Goal: Transaction & Acquisition: Purchase product/service

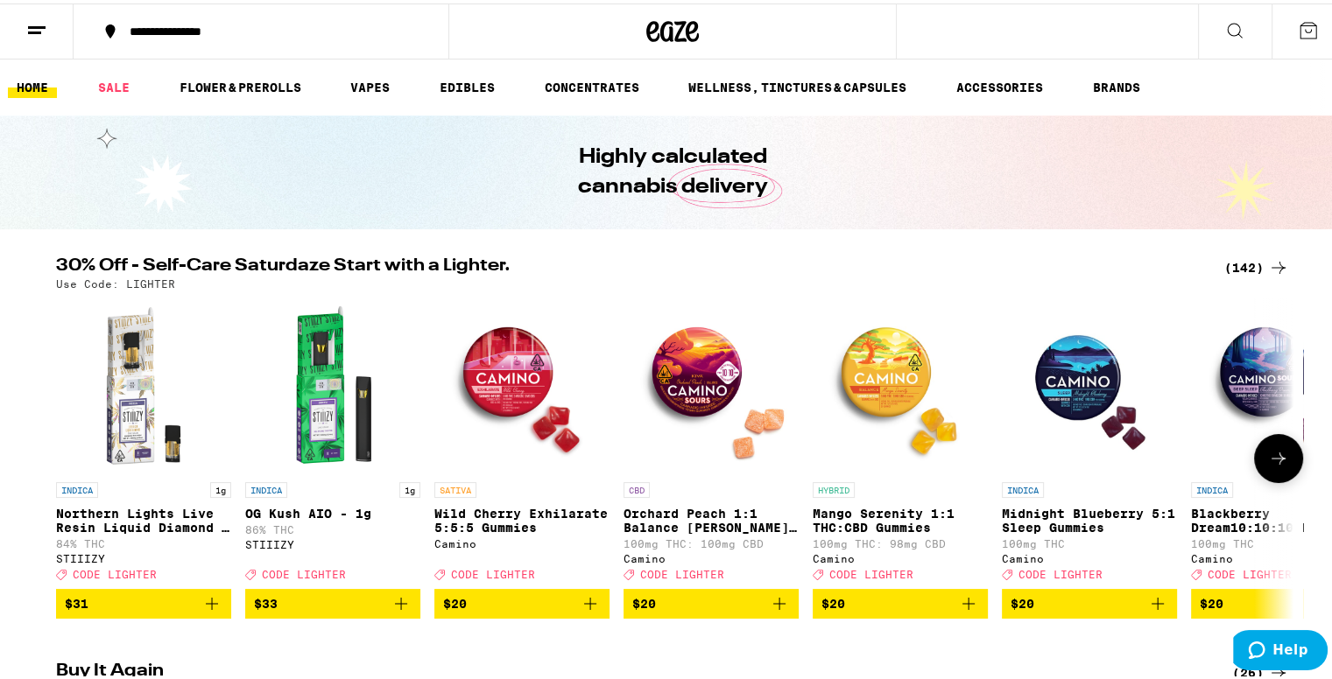
click at [1269, 464] on icon at bounding box center [1278, 455] width 21 height 21
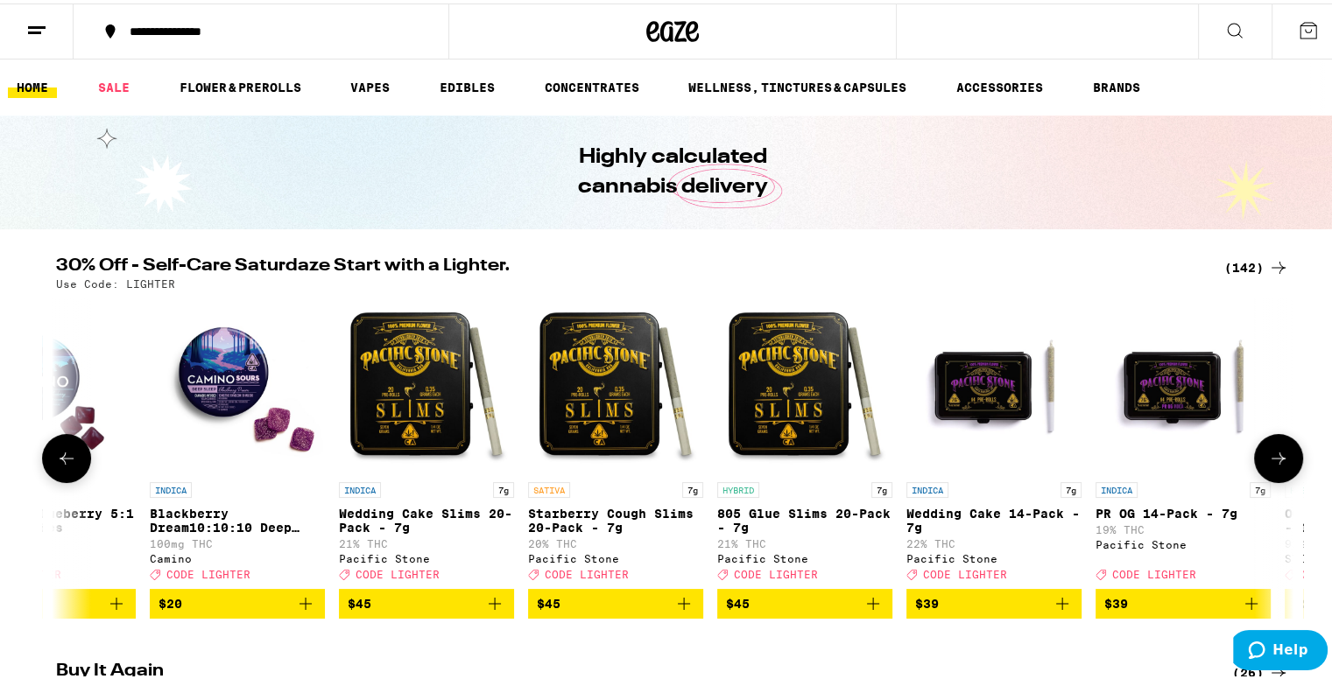
scroll to position [0, 1042]
click at [1269, 458] on icon at bounding box center [1278, 455] width 21 height 21
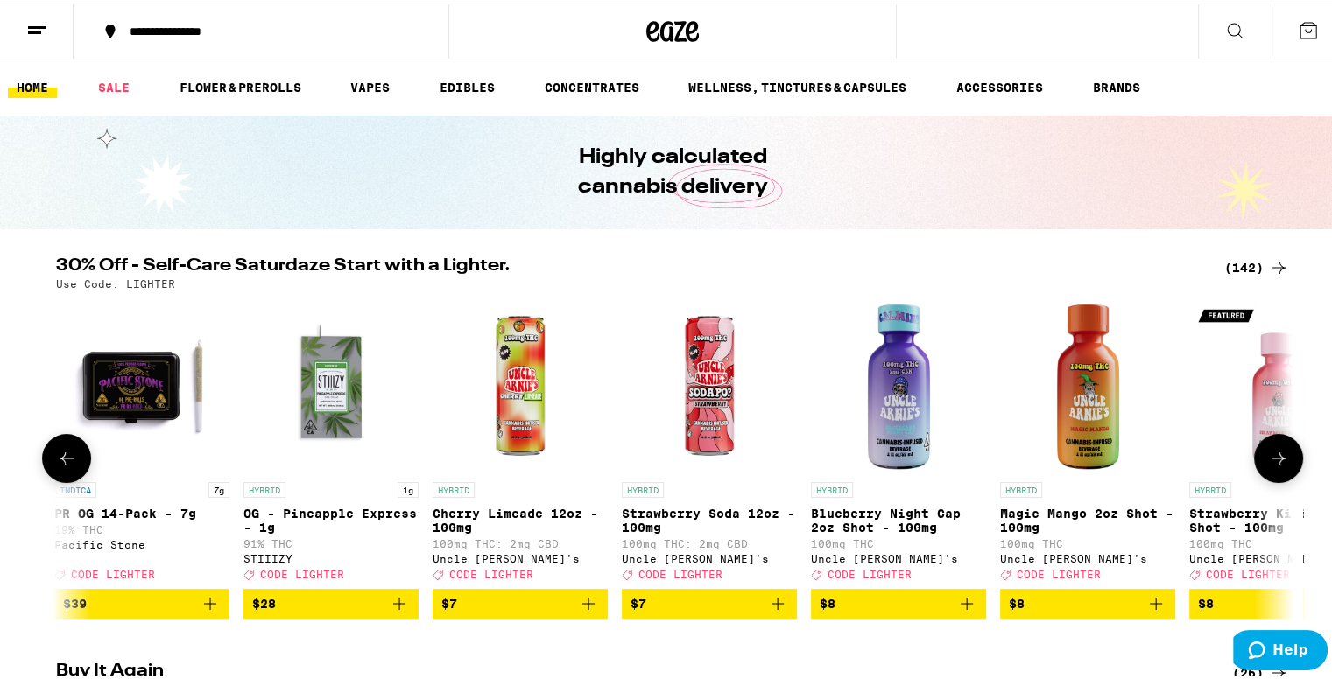
scroll to position [0, 2084]
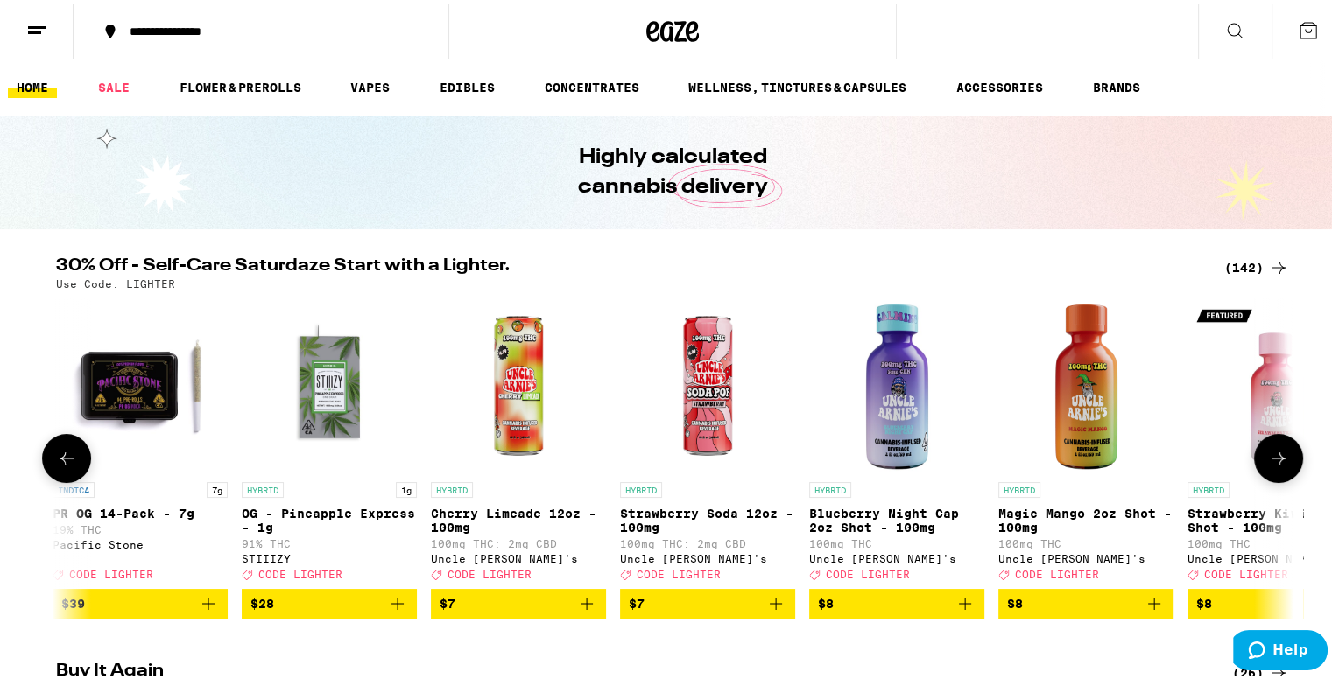
click at [1269, 458] on icon at bounding box center [1278, 455] width 21 height 21
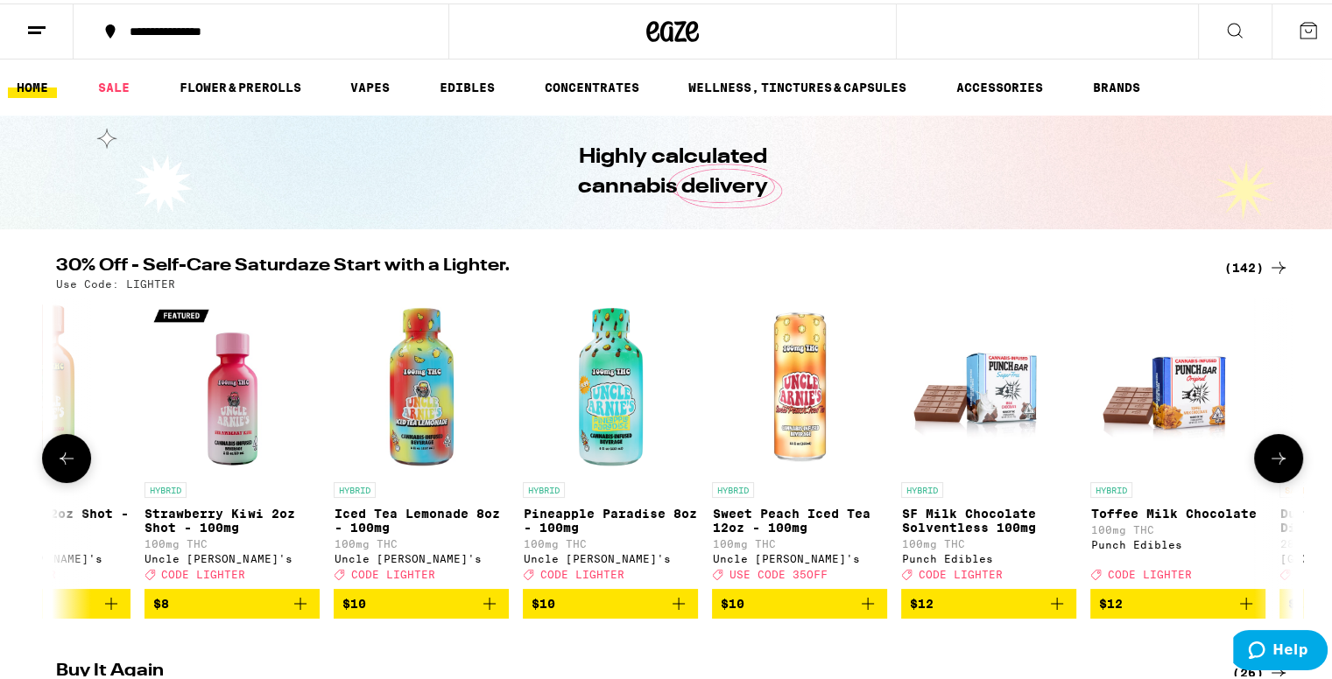
click at [1269, 458] on icon at bounding box center [1278, 455] width 21 height 21
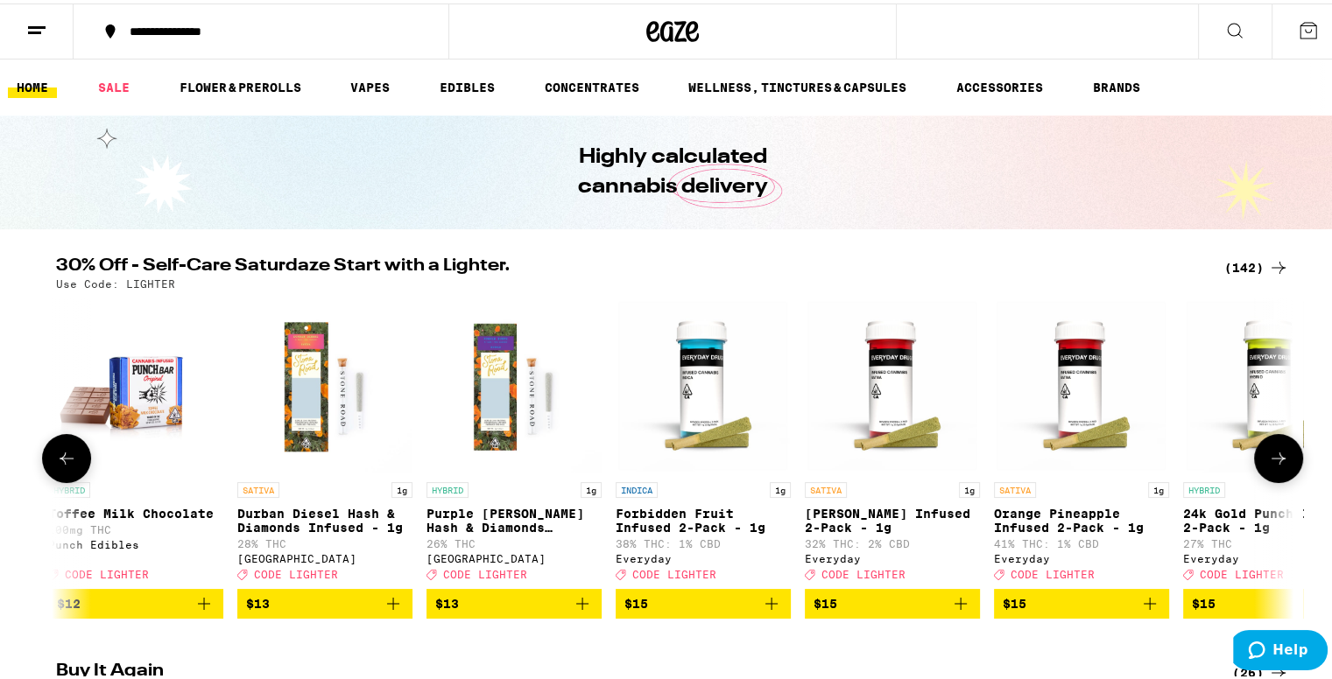
click at [1269, 458] on icon at bounding box center [1278, 455] width 21 height 21
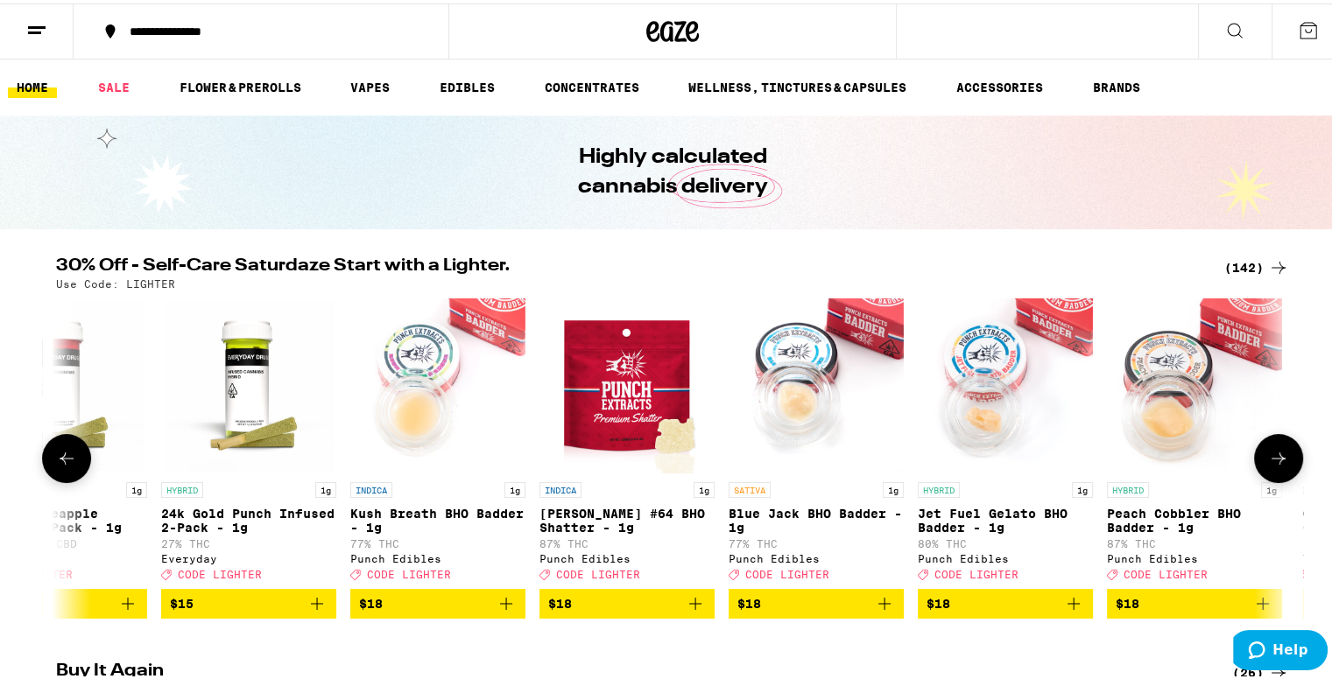
scroll to position [0, 5211]
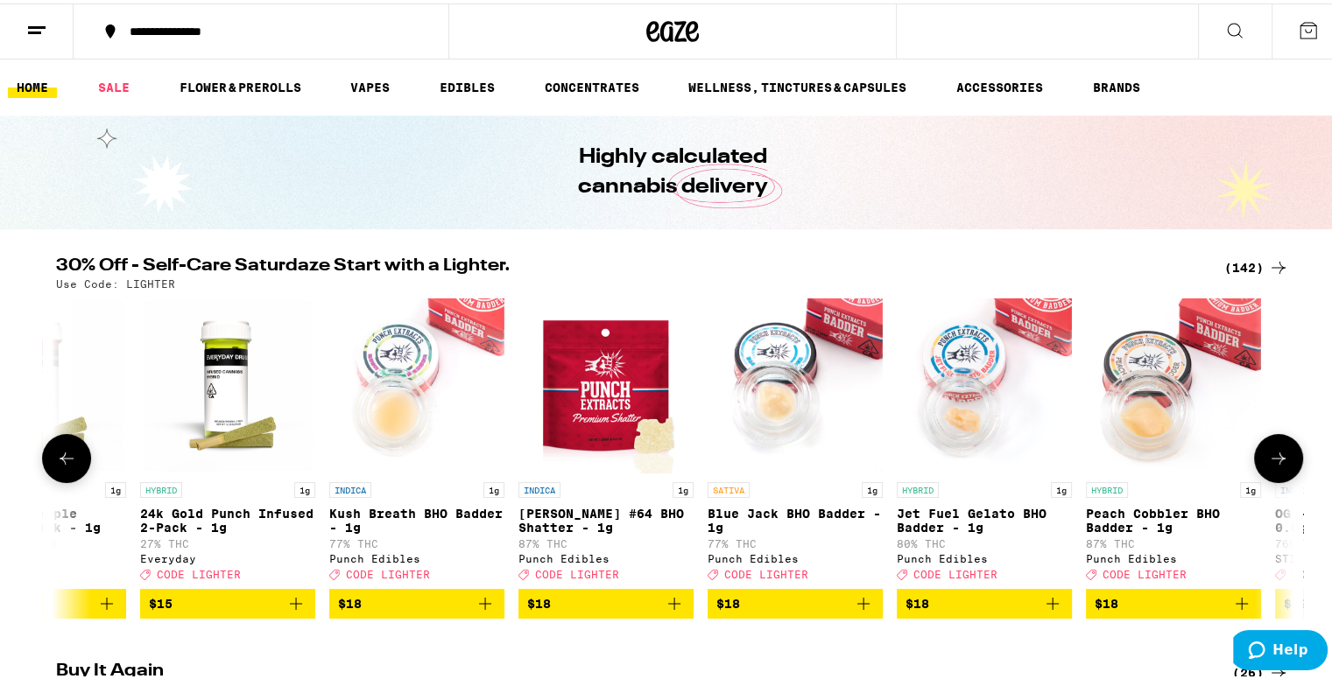
click at [1271, 456] on icon at bounding box center [1278, 455] width 21 height 21
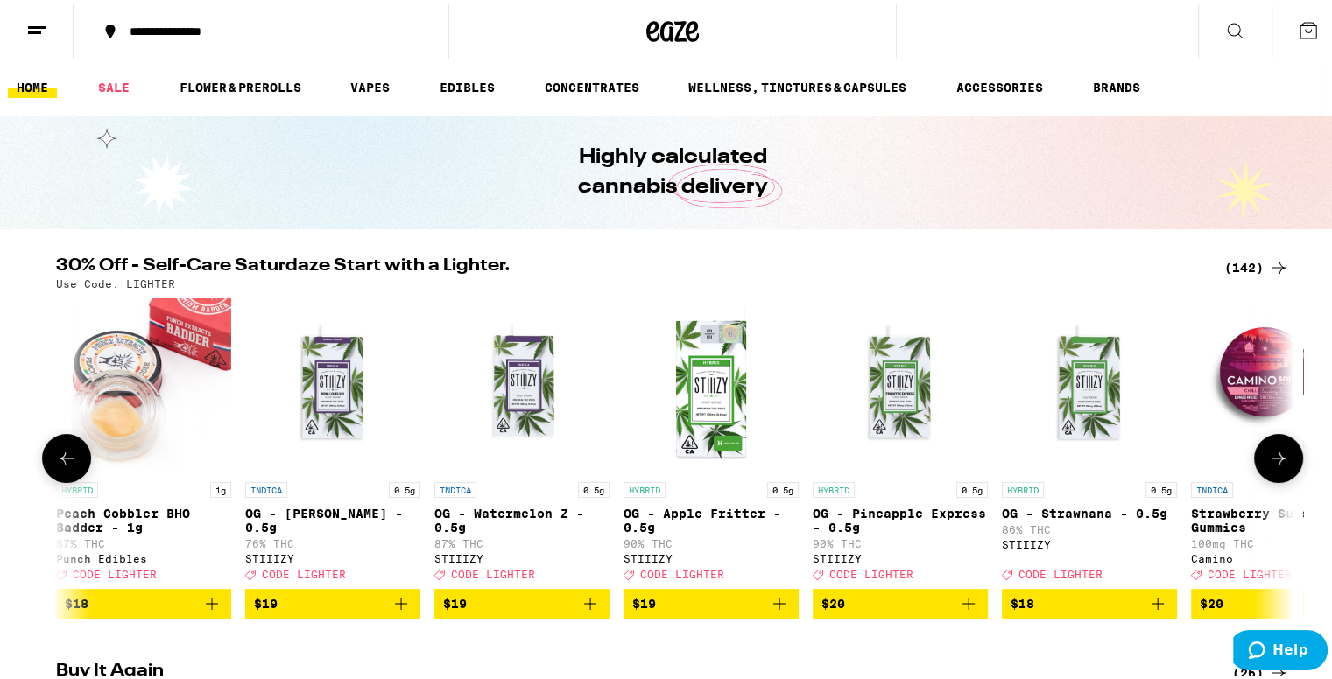
scroll to position [0, 6253]
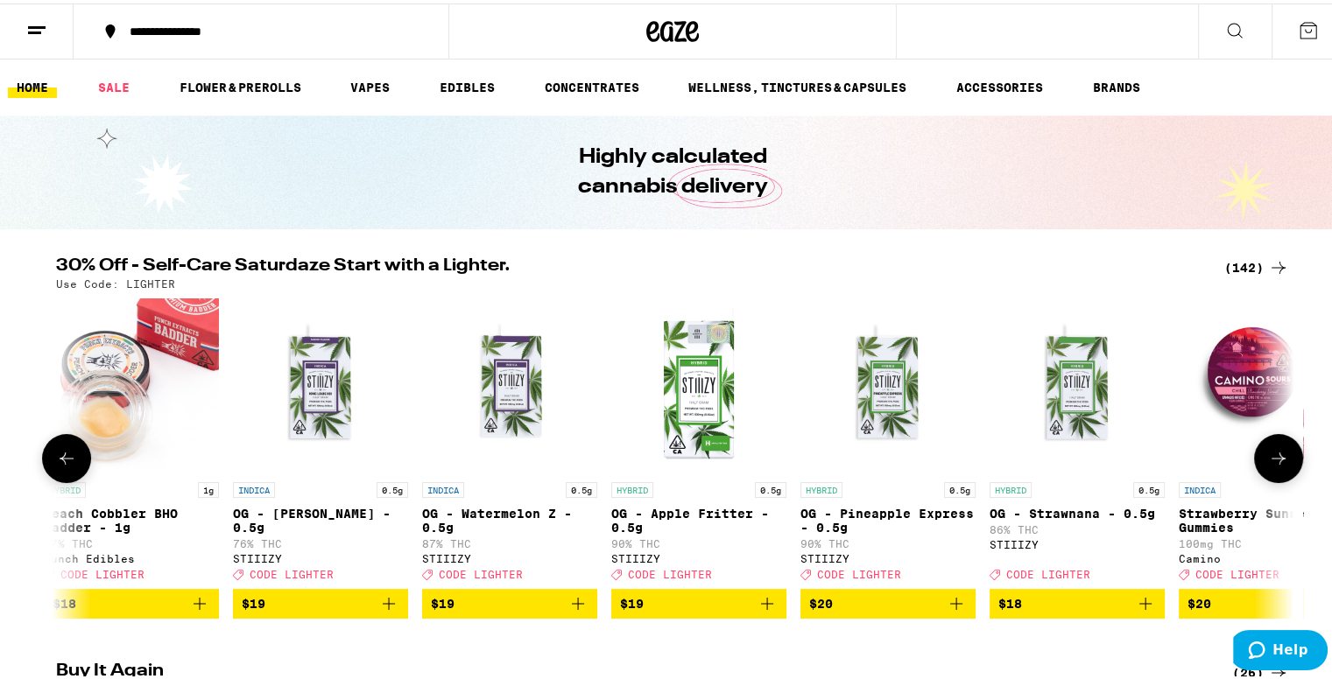
click at [1271, 456] on icon at bounding box center [1278, 455] width 21 height 21
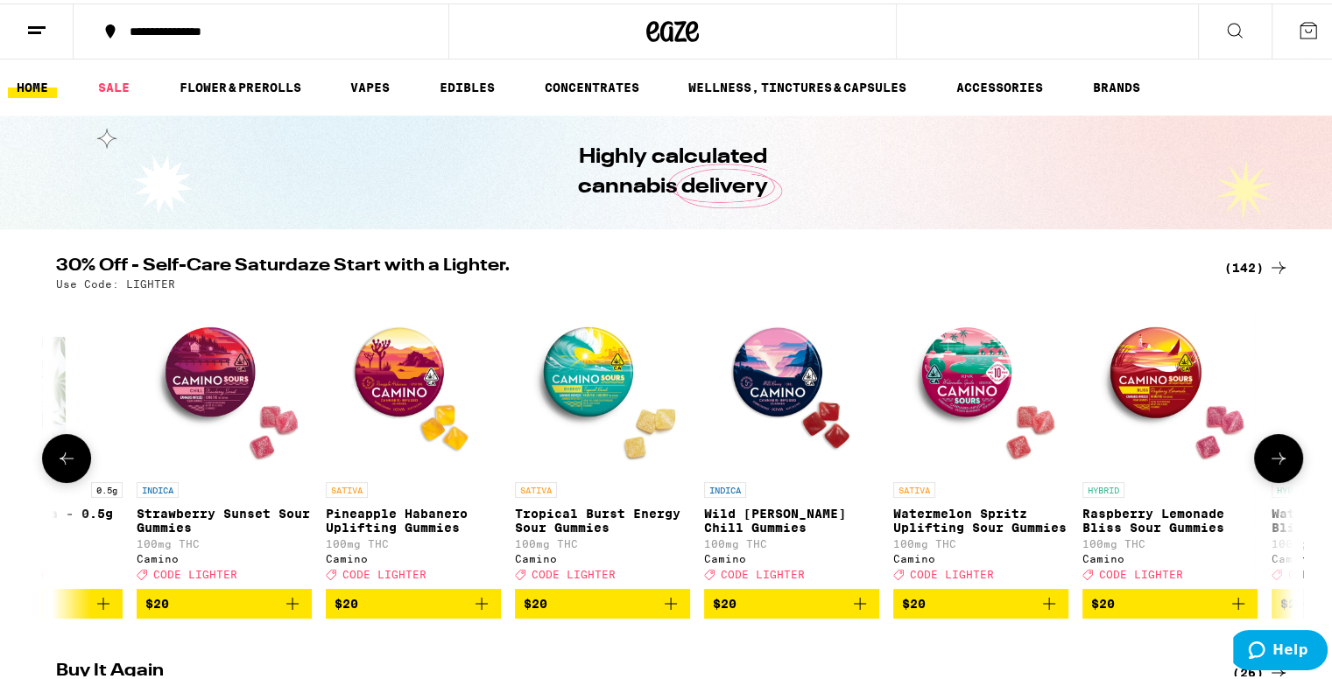
click at [1271, 456] on icon at bounding box center [1278, 455] width 21 height 21
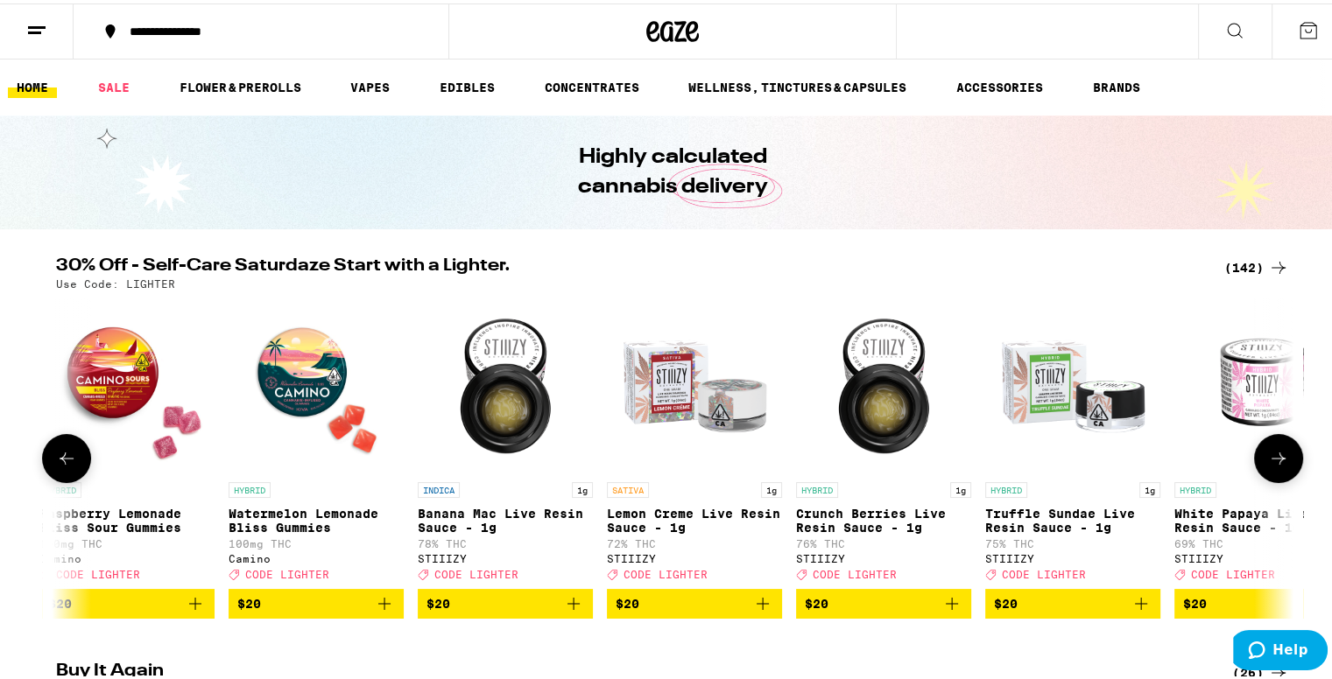
click at [1271, 456] on icon at bounding box center [1278, 455] width 21 height 21
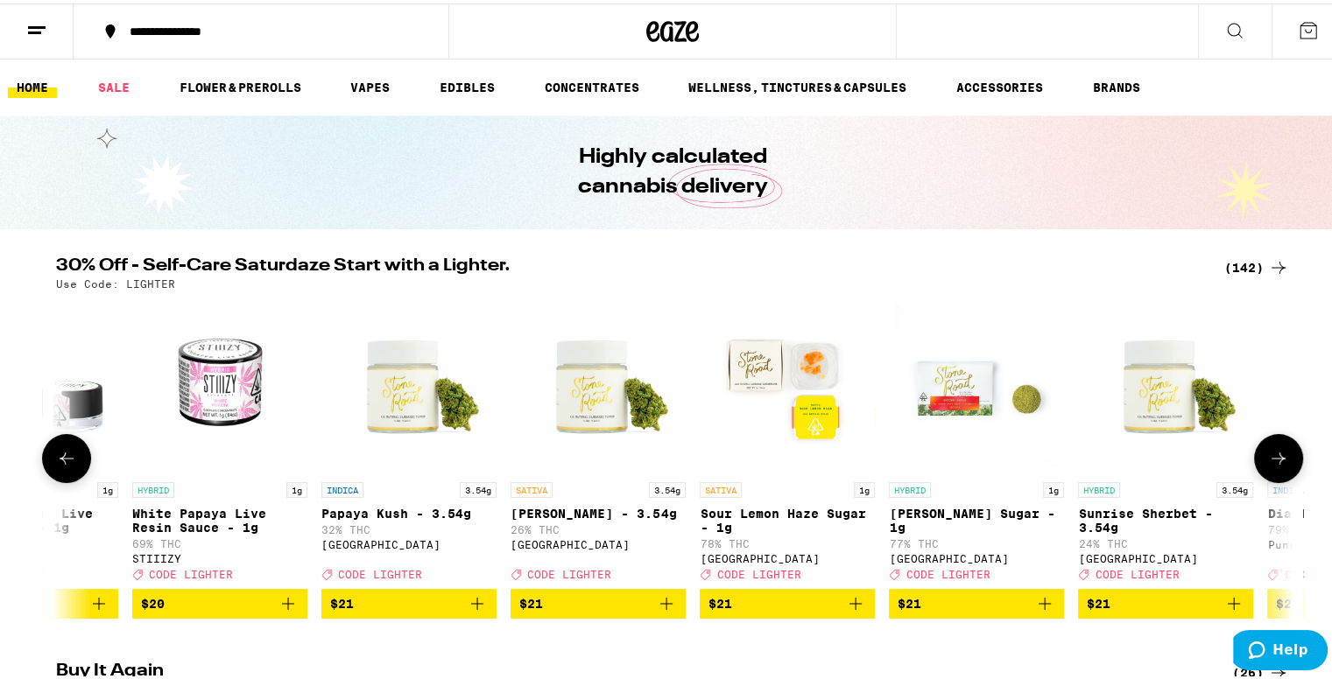
click at [1271, 456] on icon at bounding box center [1278, 455] width 21 height 21
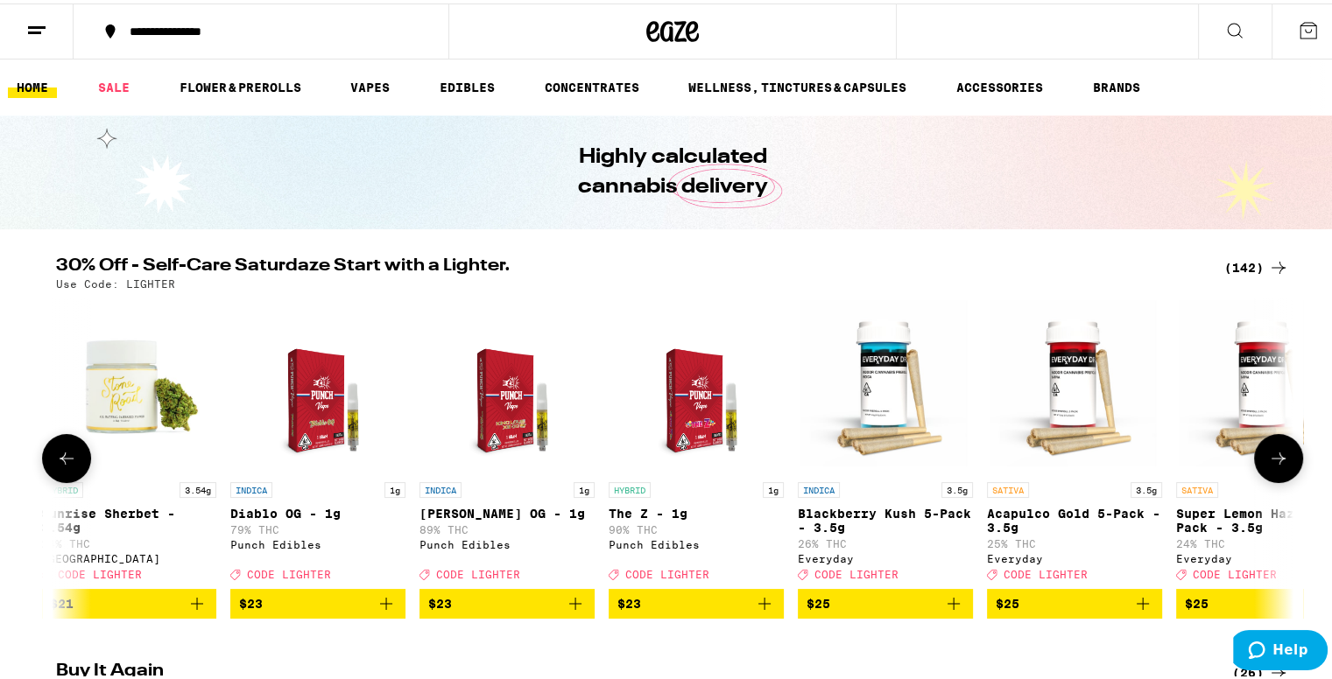
scroll to position [0, 10422]
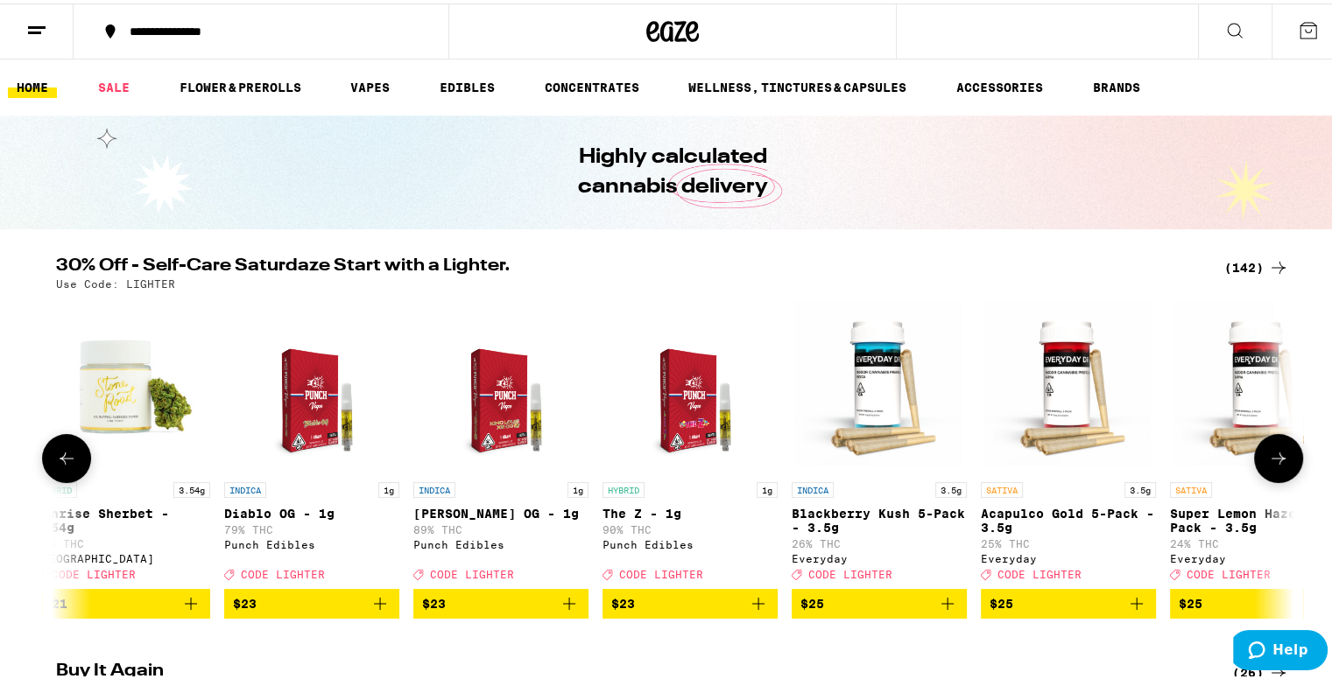
click at [1271, 456] on icon at bounding box center [1278, 455] width 21 height 21
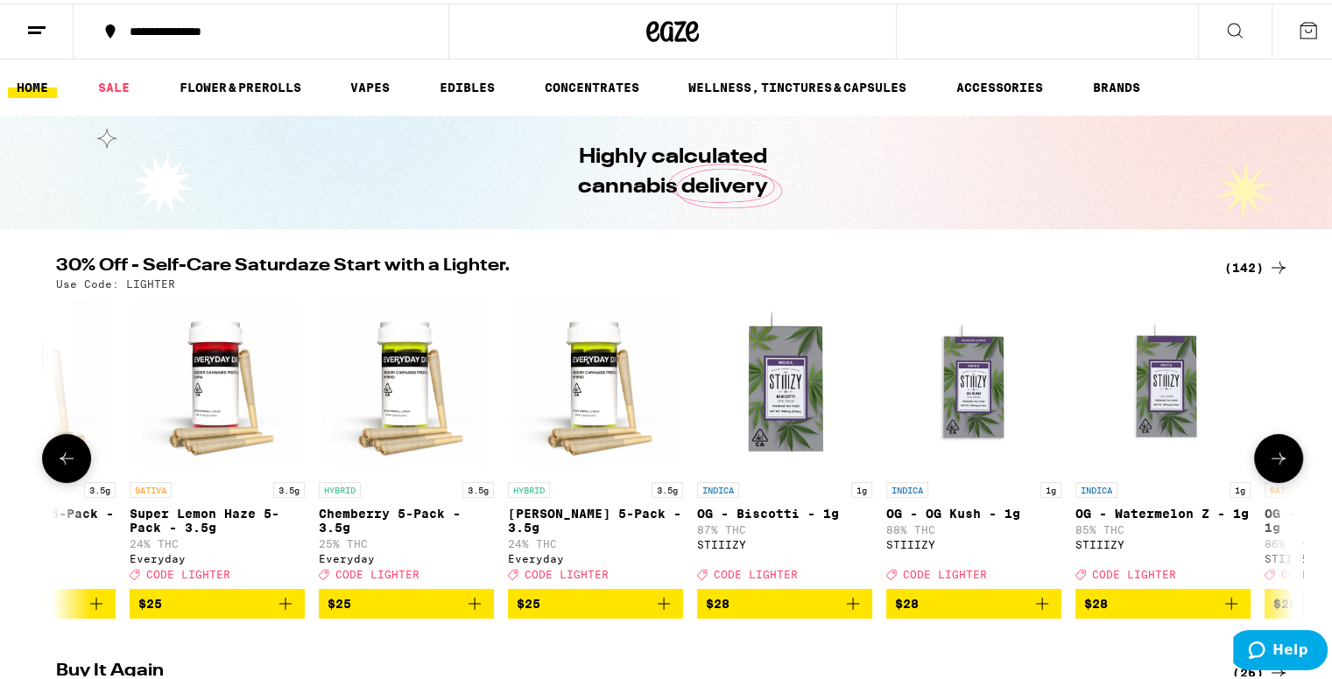
scroll to position [0, 11464]
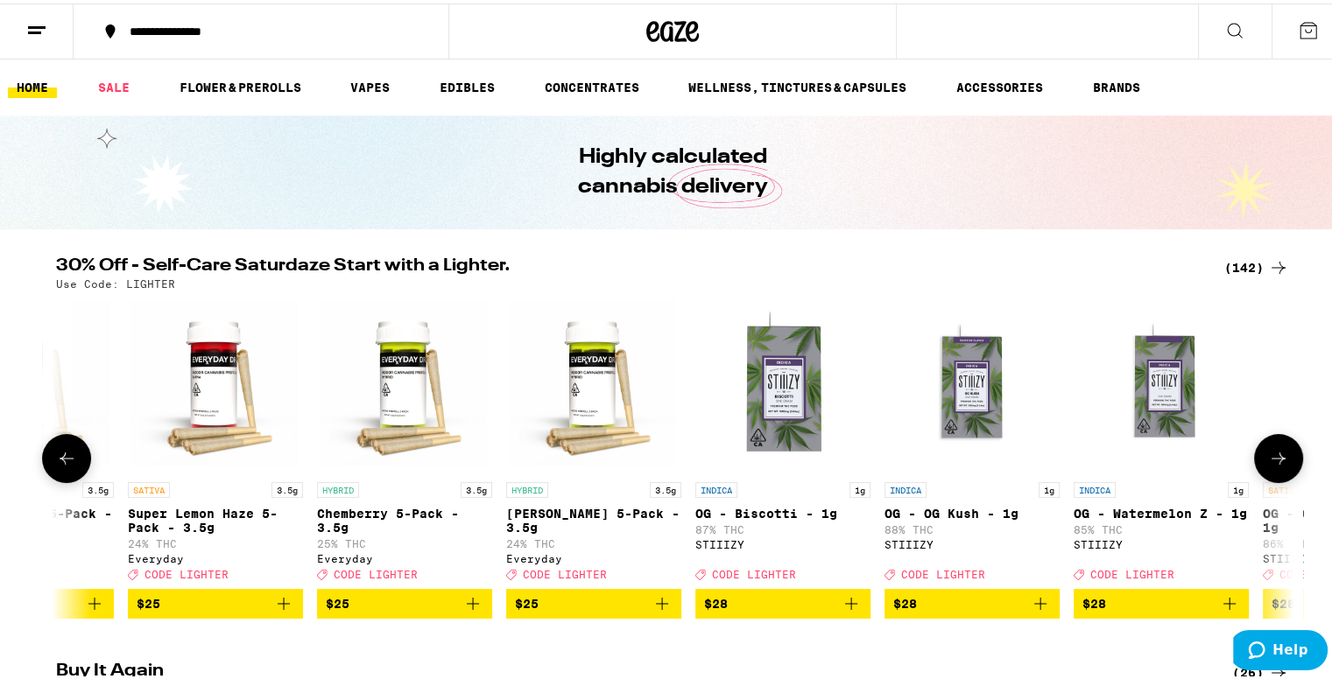
click at [1271, 456] on icon at bounding box center [1278, 455] width 21 height 21
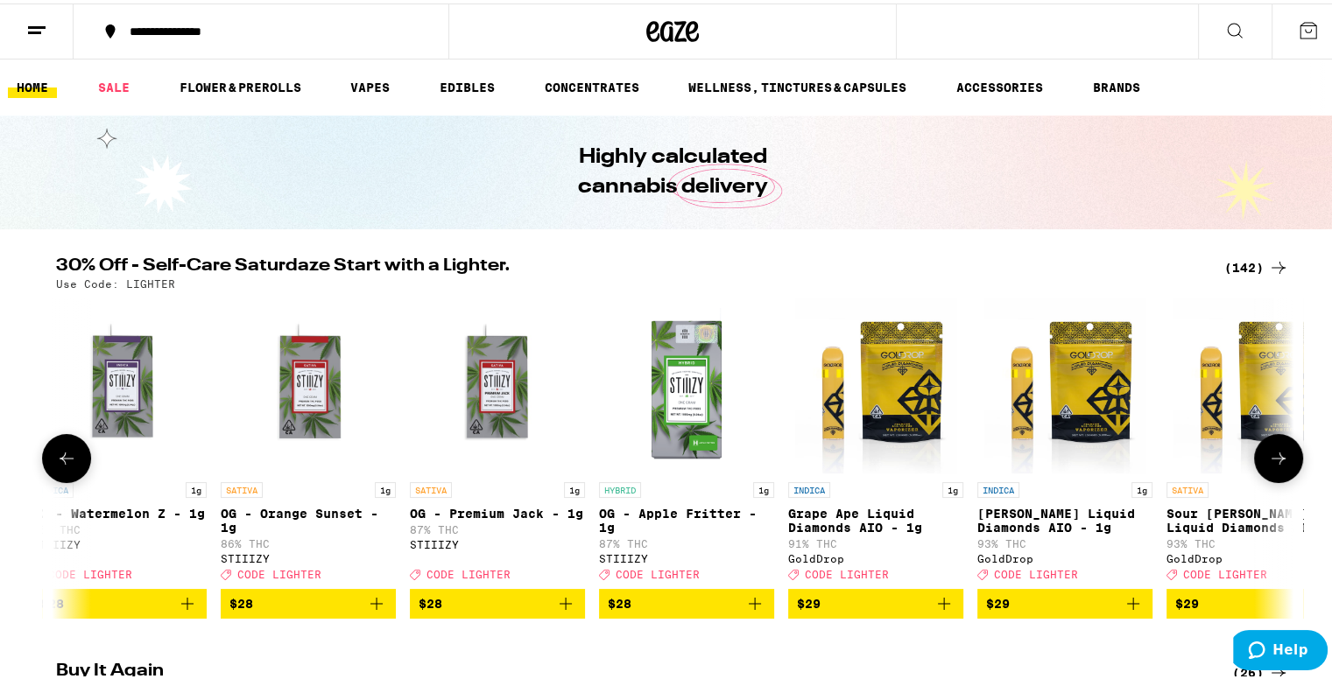
scroll to position [0, 12506]
click at [1271, 456] on icon at bounding box center [1278, 455] width 21 height 21
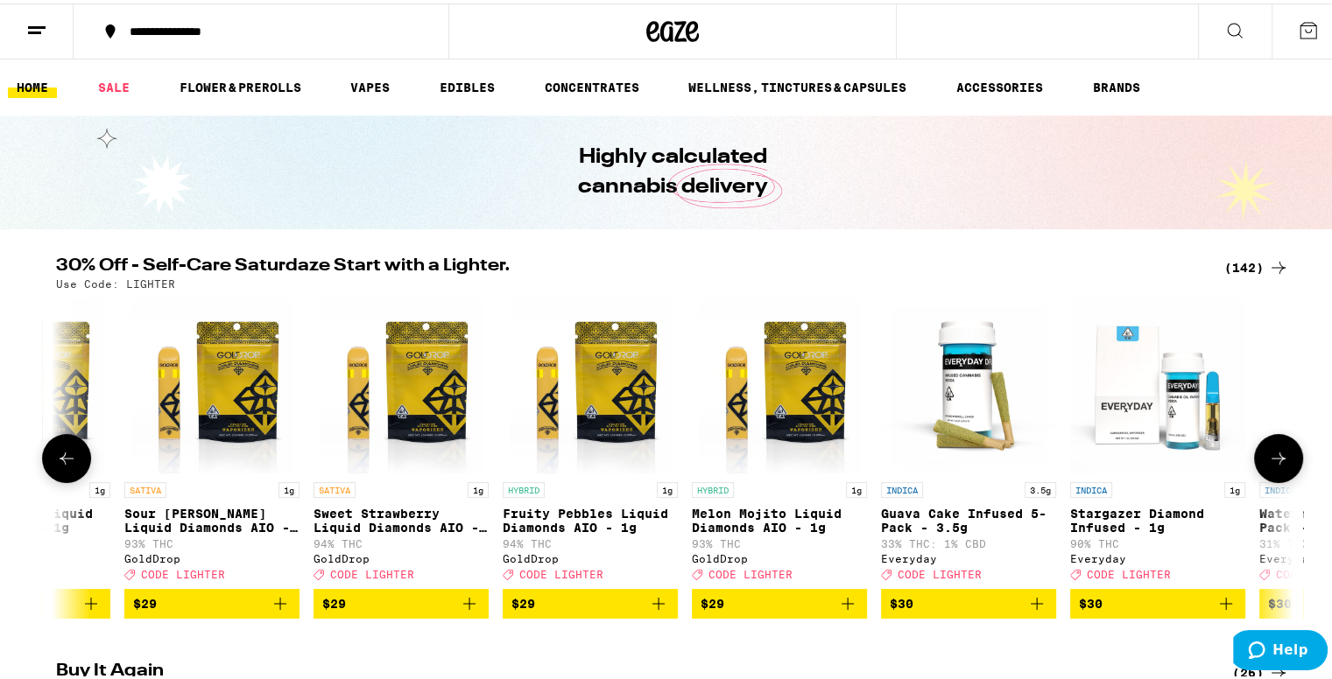
scroll to position [0, 13549]
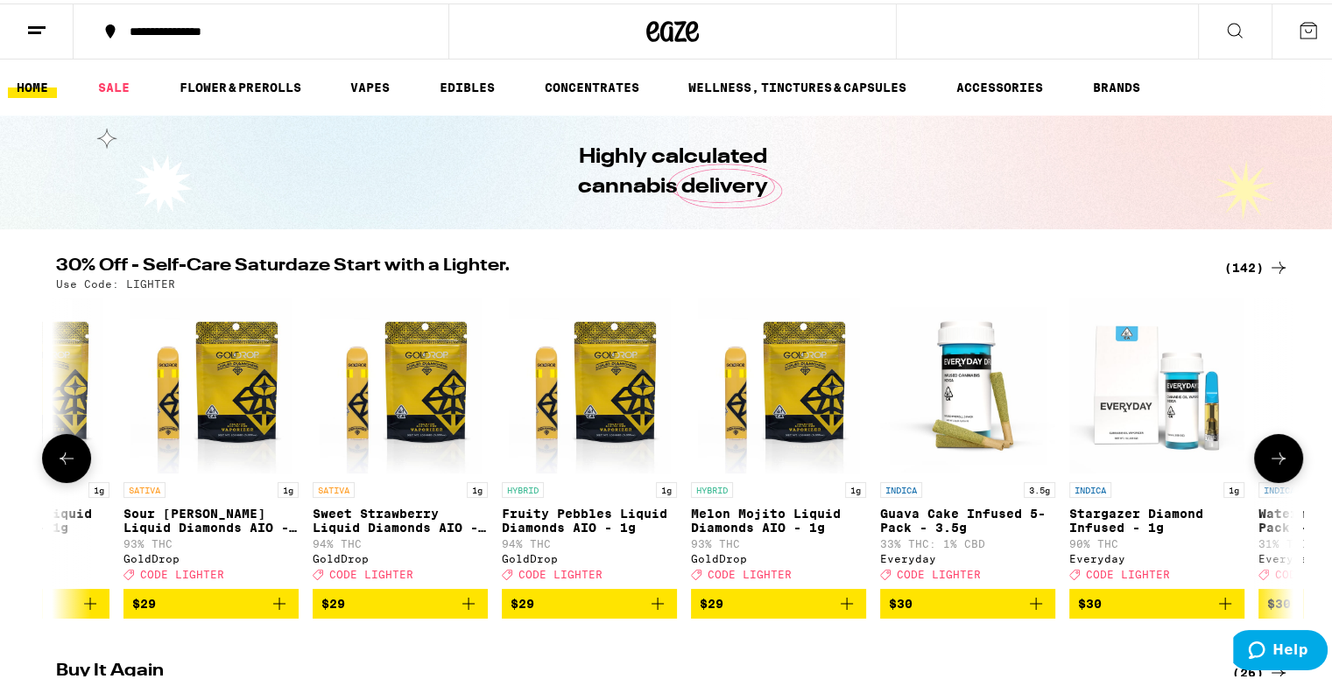
click at [1271, 456] on icon at bounding box center [1278, 455] width 21 height 21
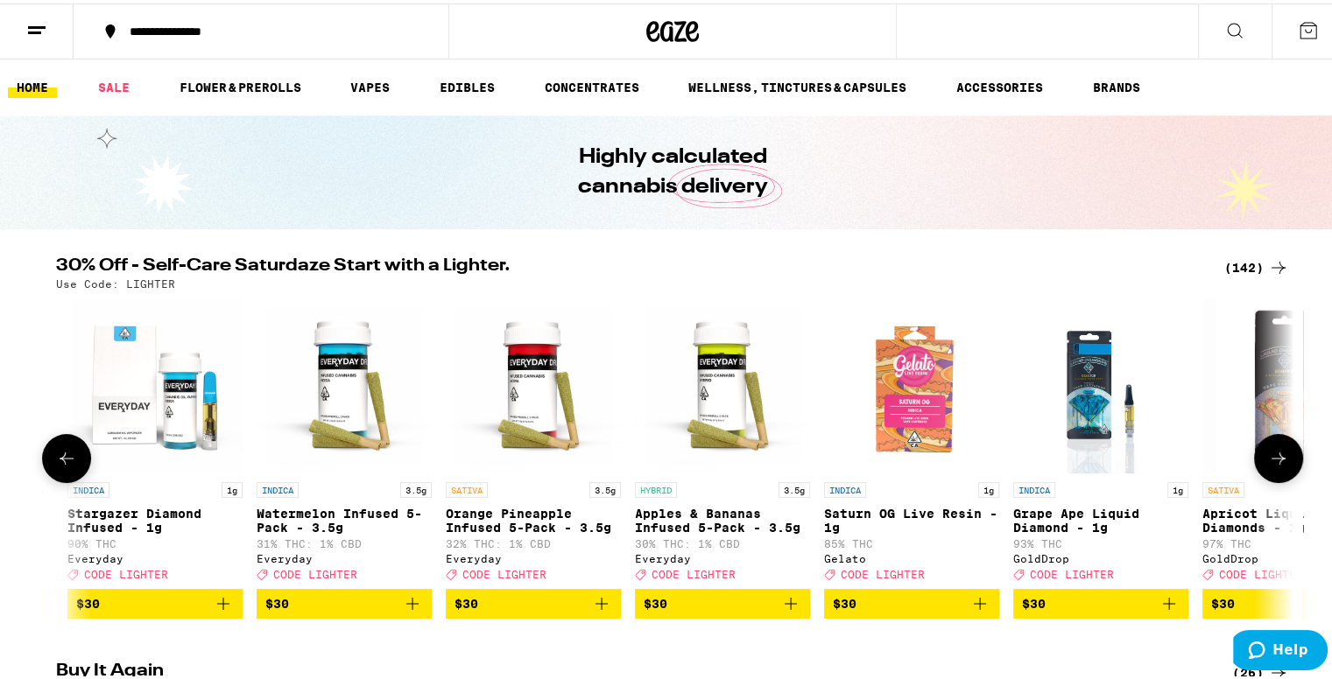
scroll to position [0, 14591]
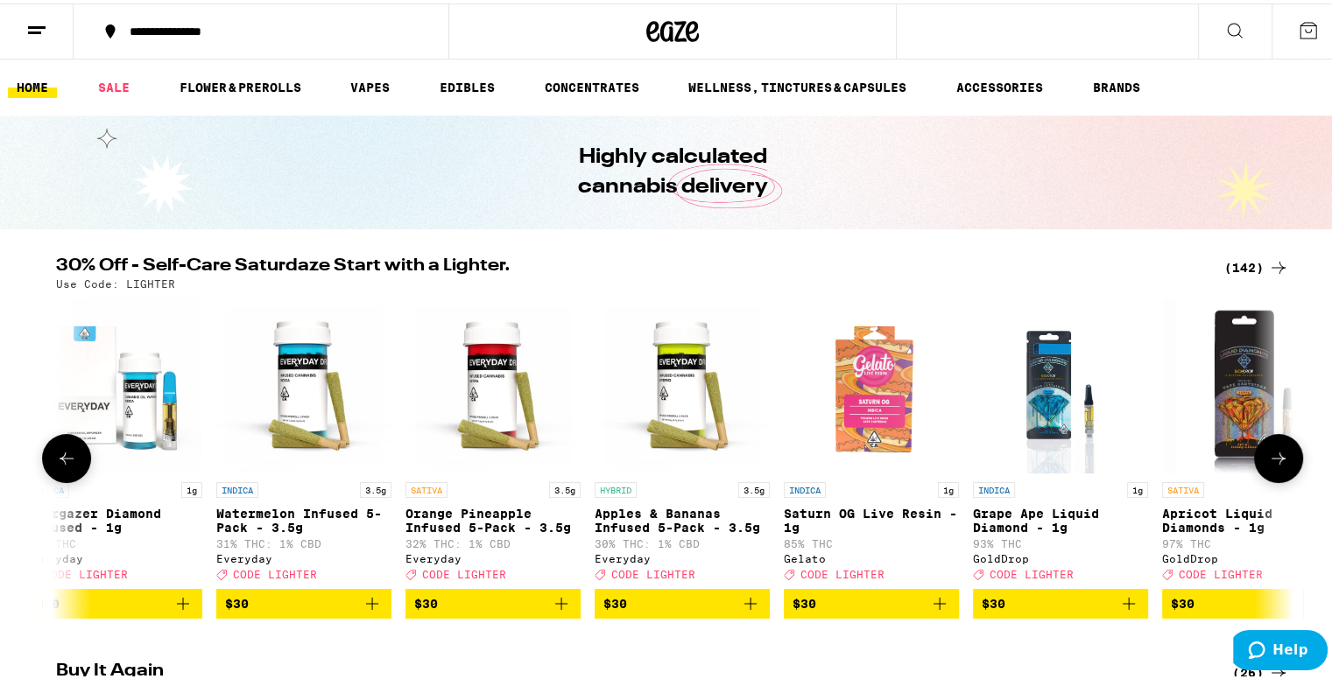
click at [1271, 456] on icon at bounding box center [1278, 455] width 21 height 21
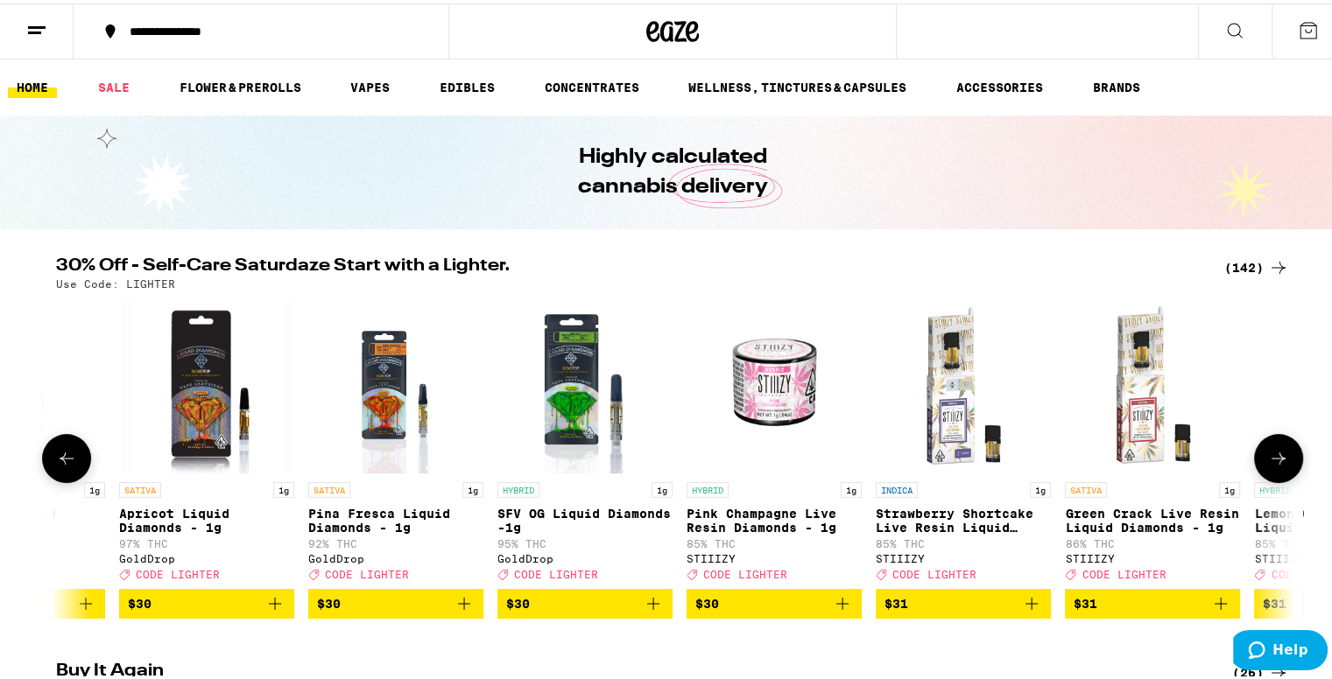
click at [1271, 455] on icon at bounding box center [1278, 455] width 21 height 21
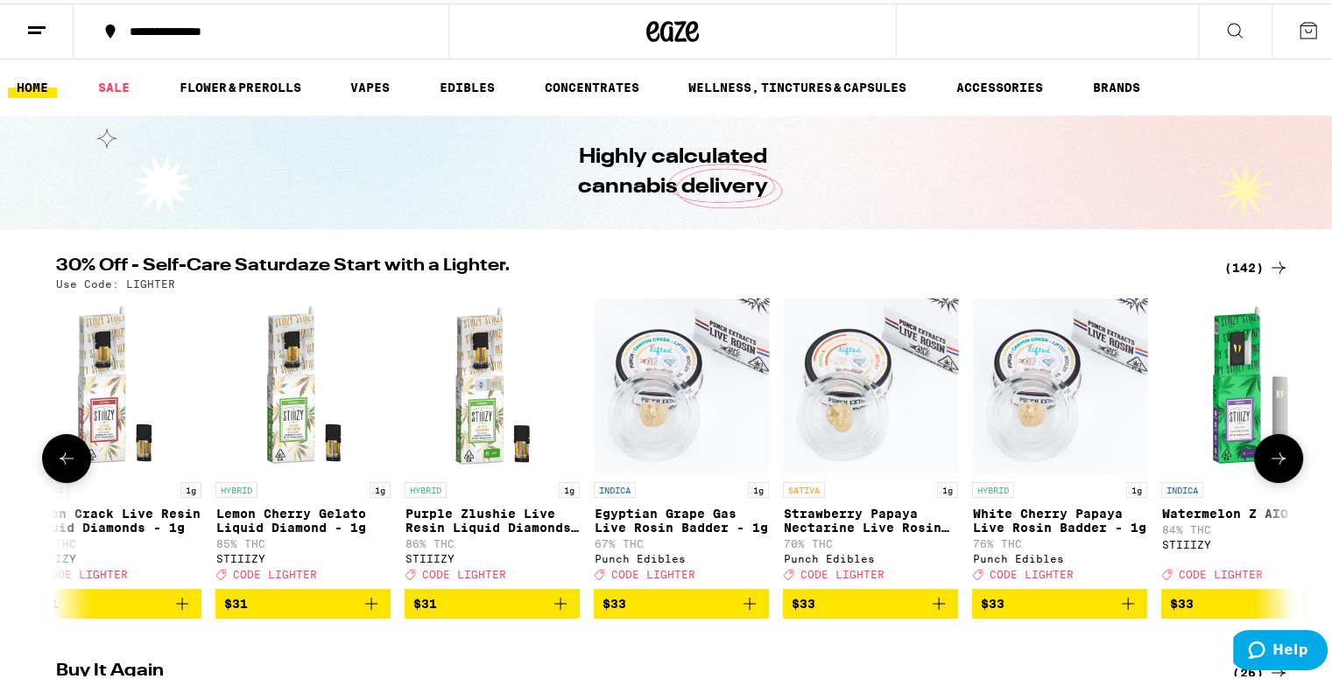
scroll to position [0, 16675]
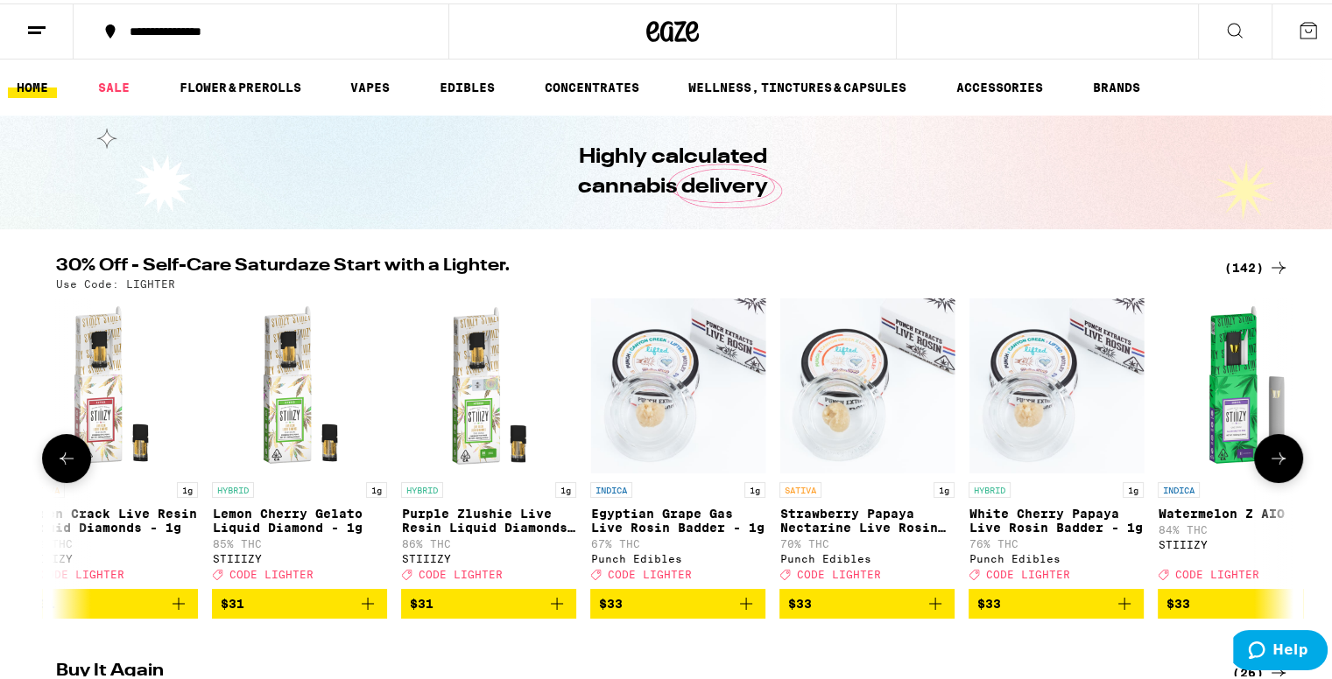
click at [1271, 455] on icon at bounding box center [1278, 455] width 21 height 21
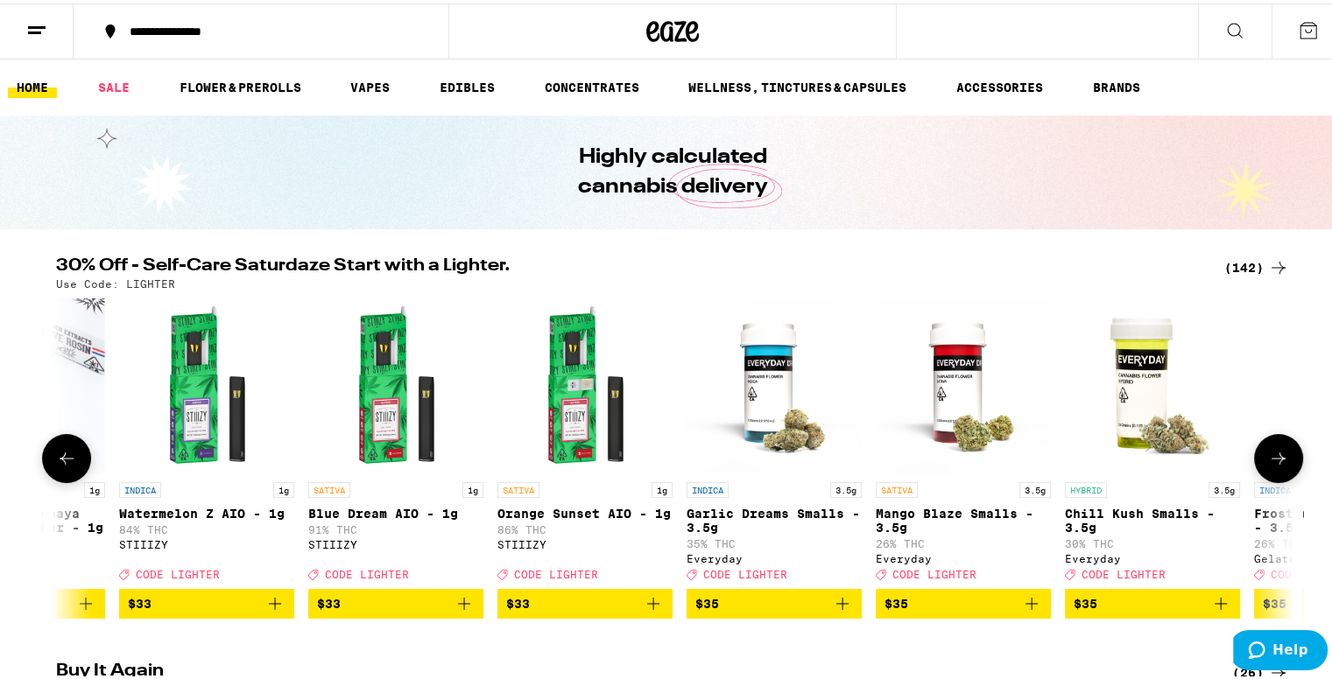
scroll to position [0, 17717]
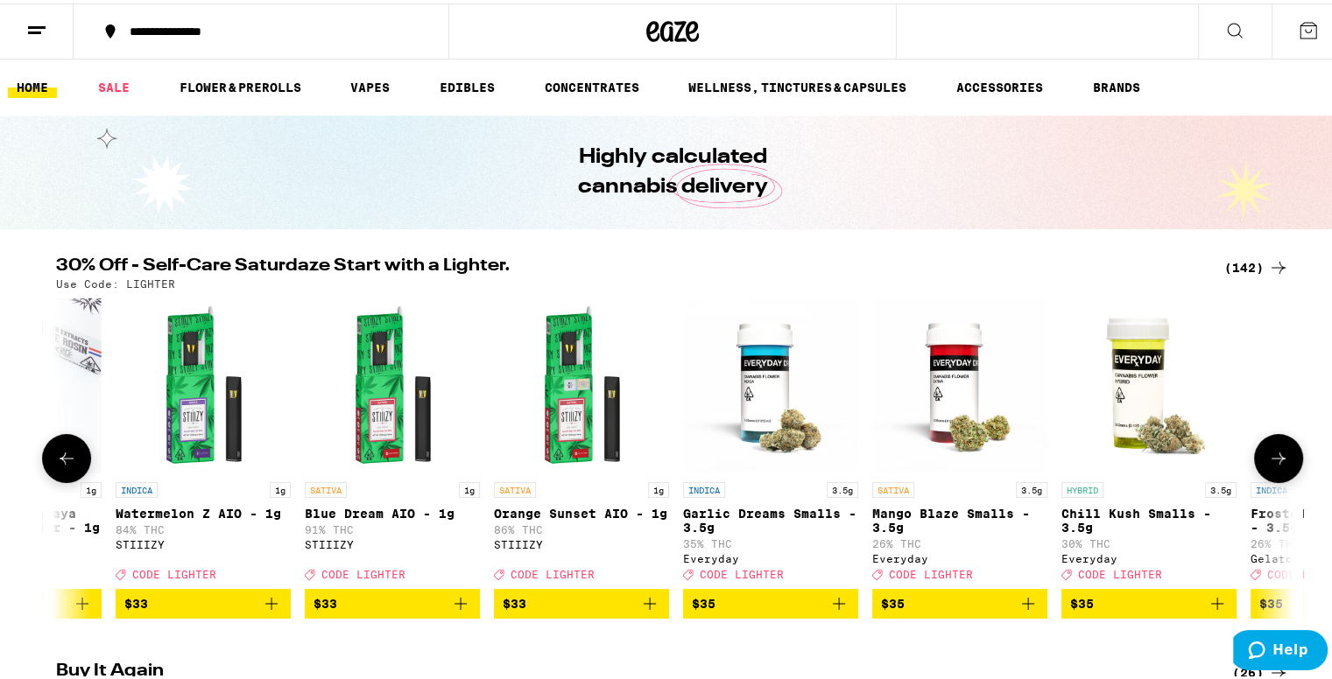
click at [1271, 455] on icon at bounding box center [1278, 455] width 21 height 21
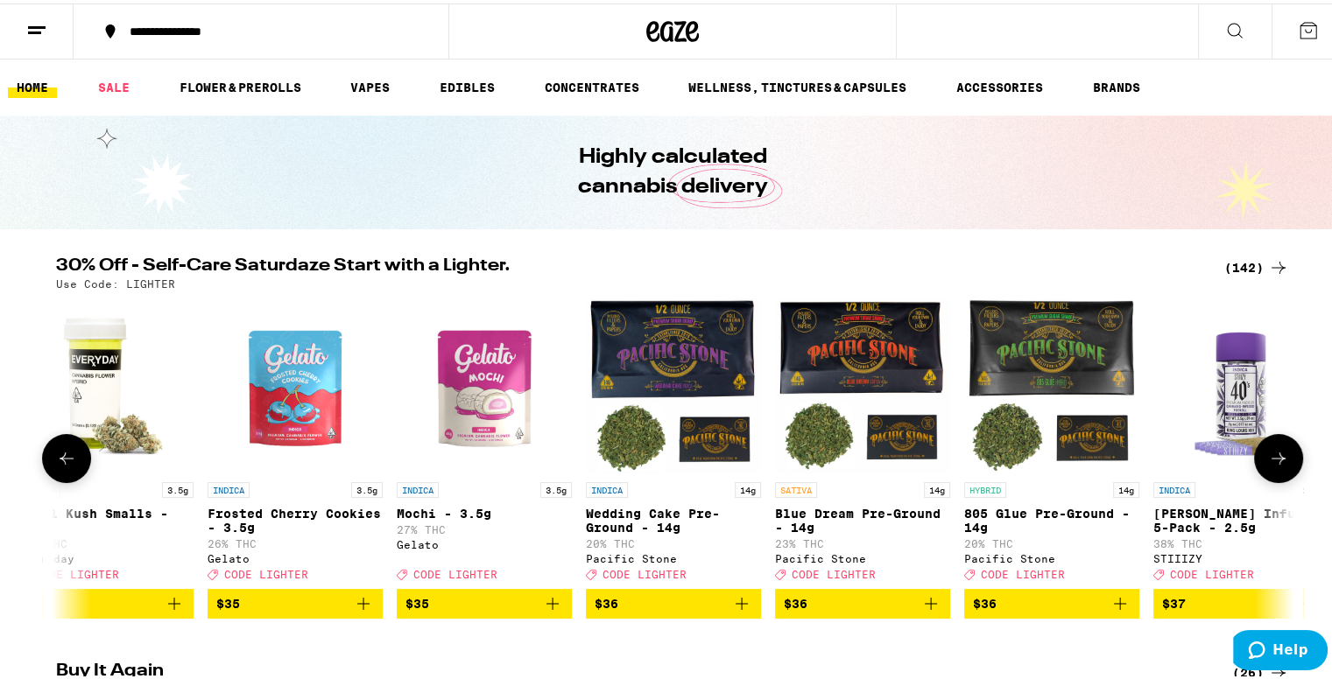
click at [1271, 455] on icon at bounding box center [1278, 455] width 21 height 21
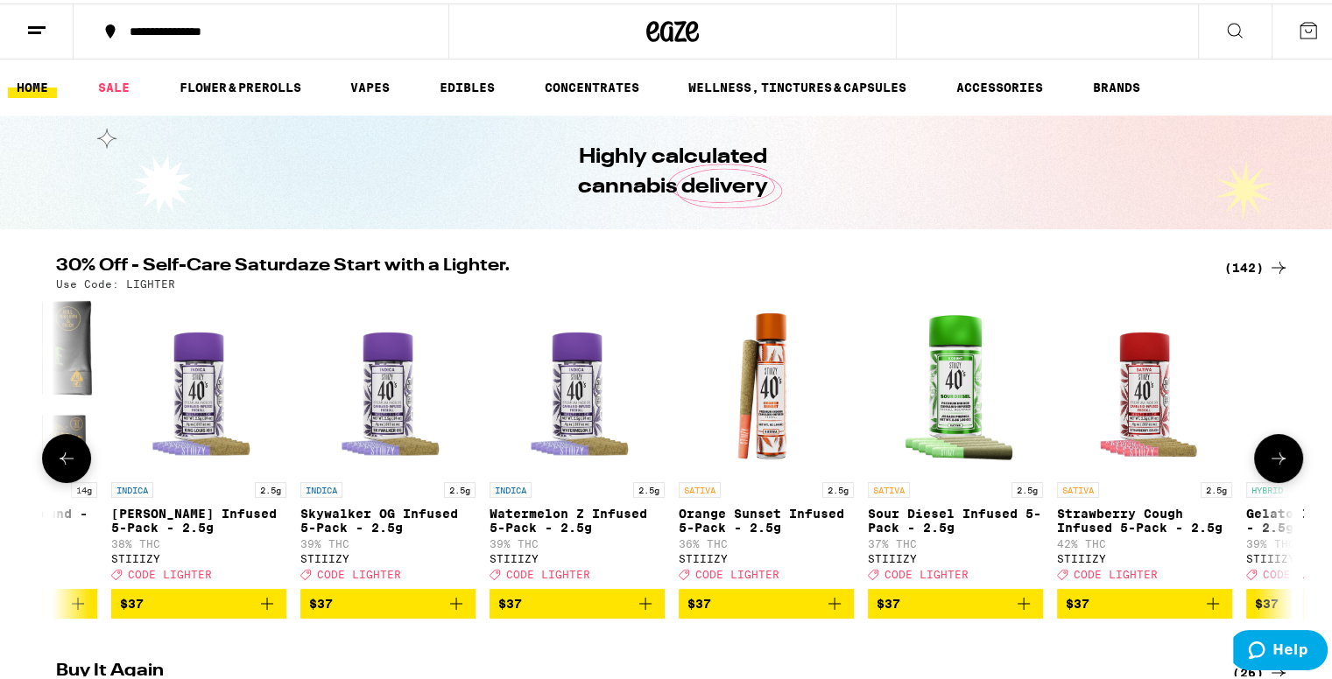
click at [1271, 455] on icon at bounding box center [1278, 455] width 21 height 21
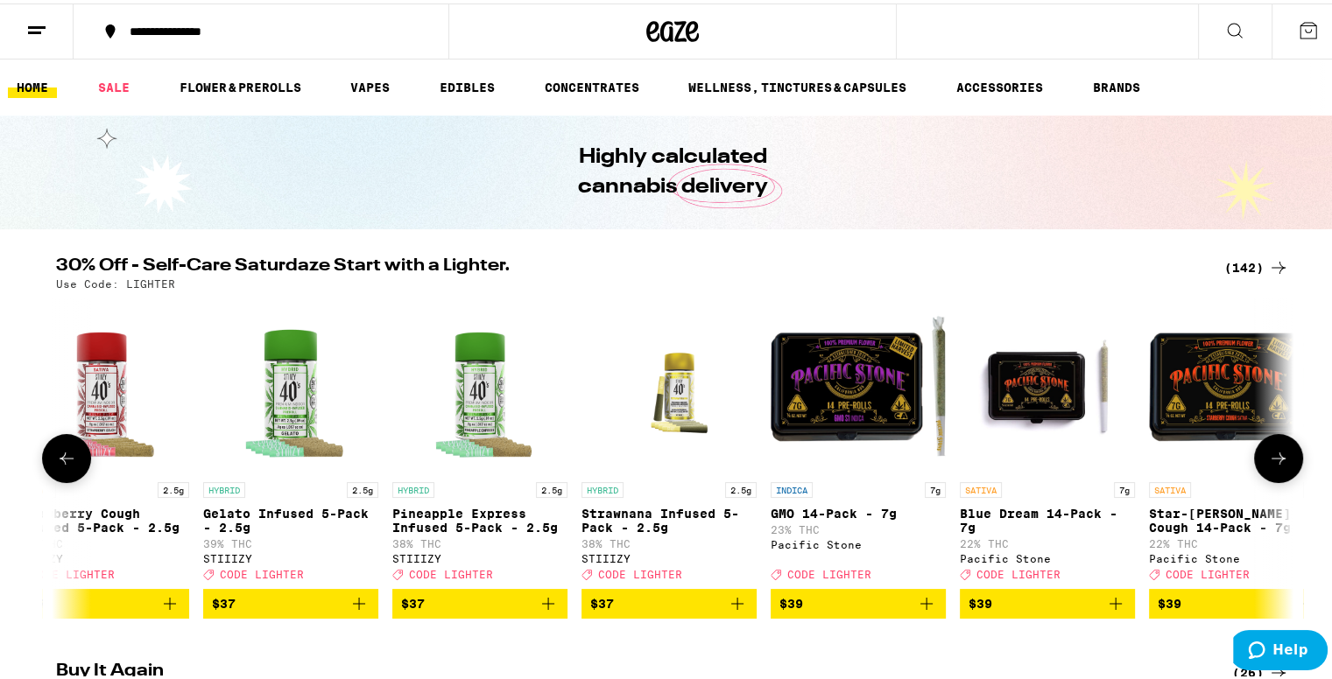
click at [1271, 455] on icon at bounding box center [1278, 455] width 21 height 21
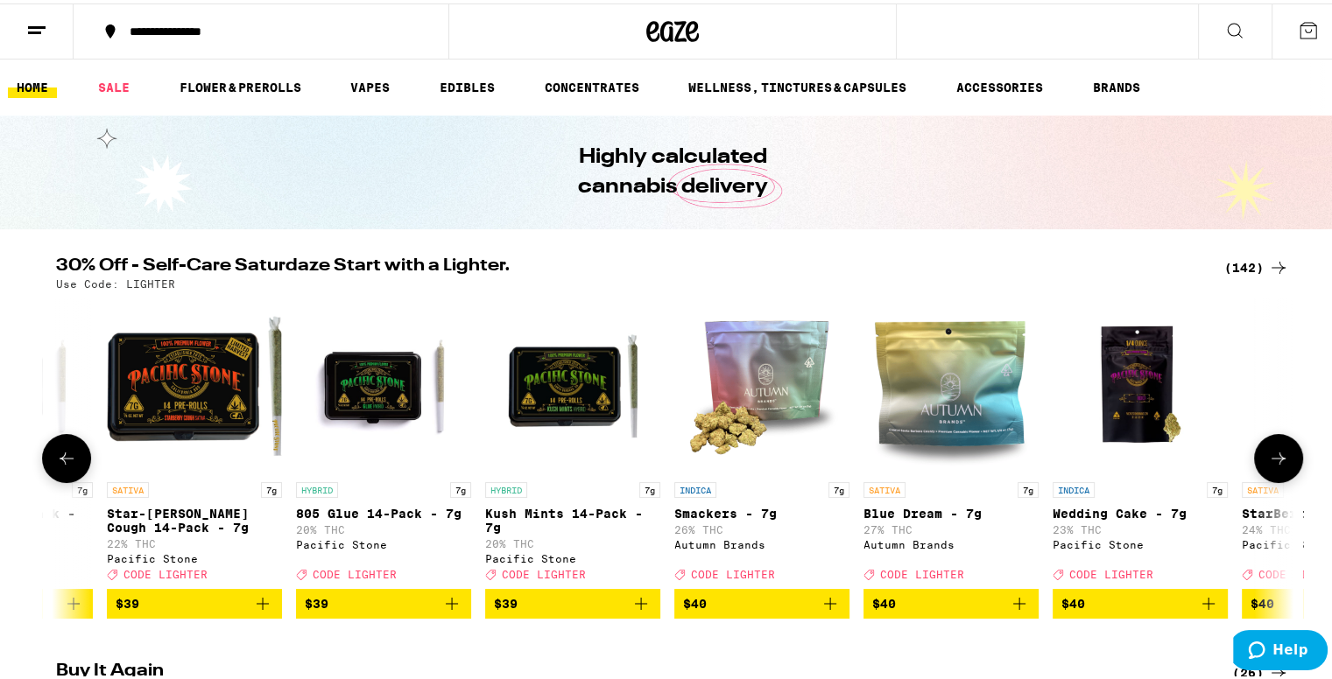
click at [1271, 455] on icon at bounding box center [1278, 455] width 21 height 21
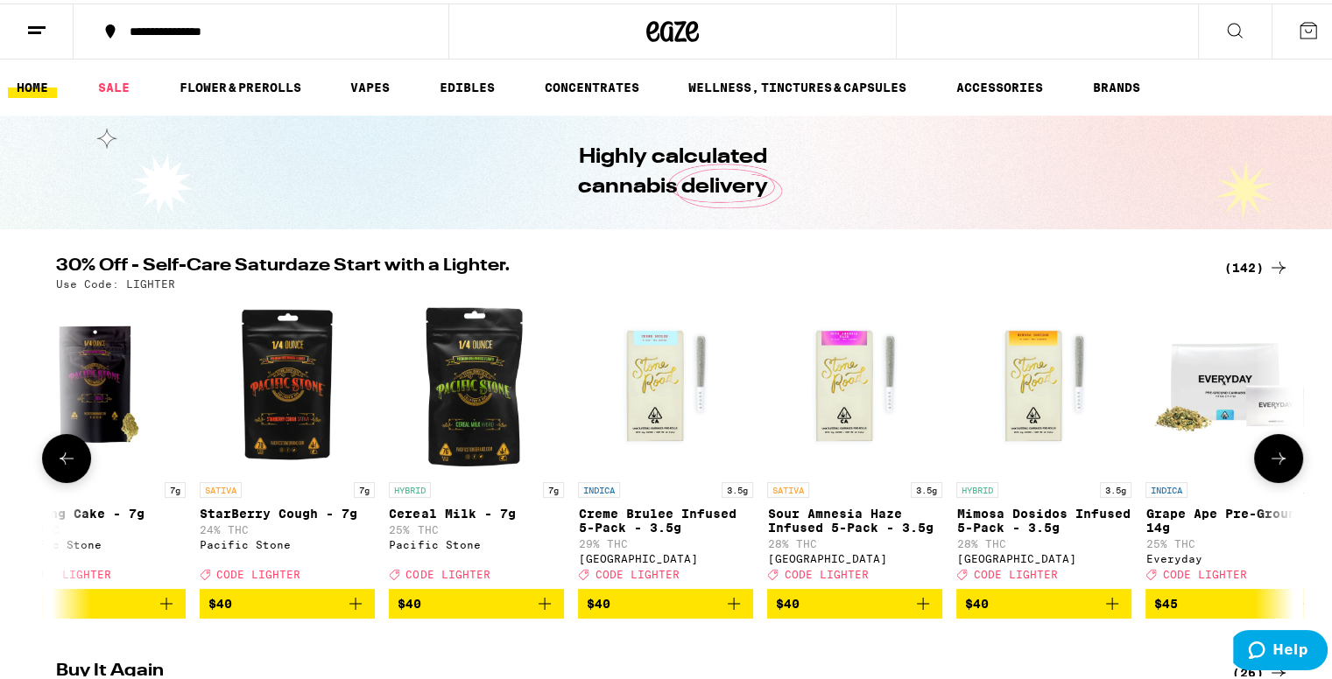
click at [1271, 455] on icon at bounding box center [1278, 455] width 21 height 21
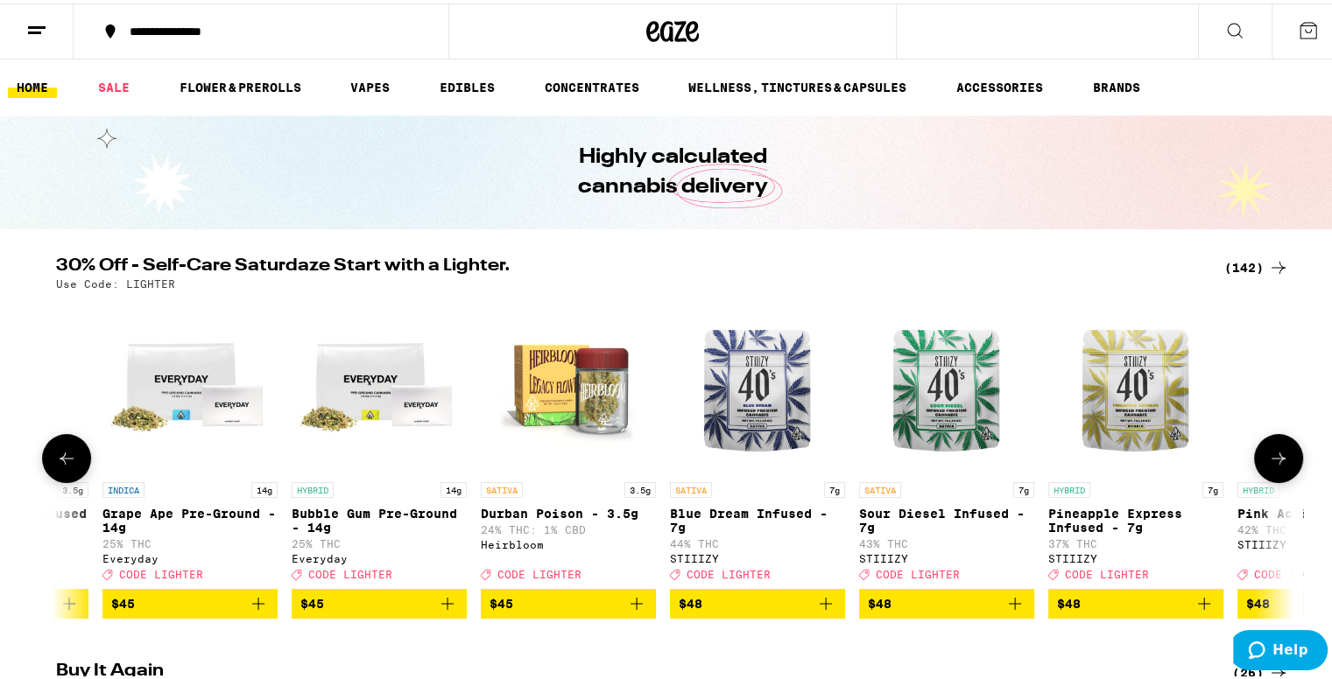
click at [1271, 455] on icon at bounding box center [1278, 455] width 21 height 21
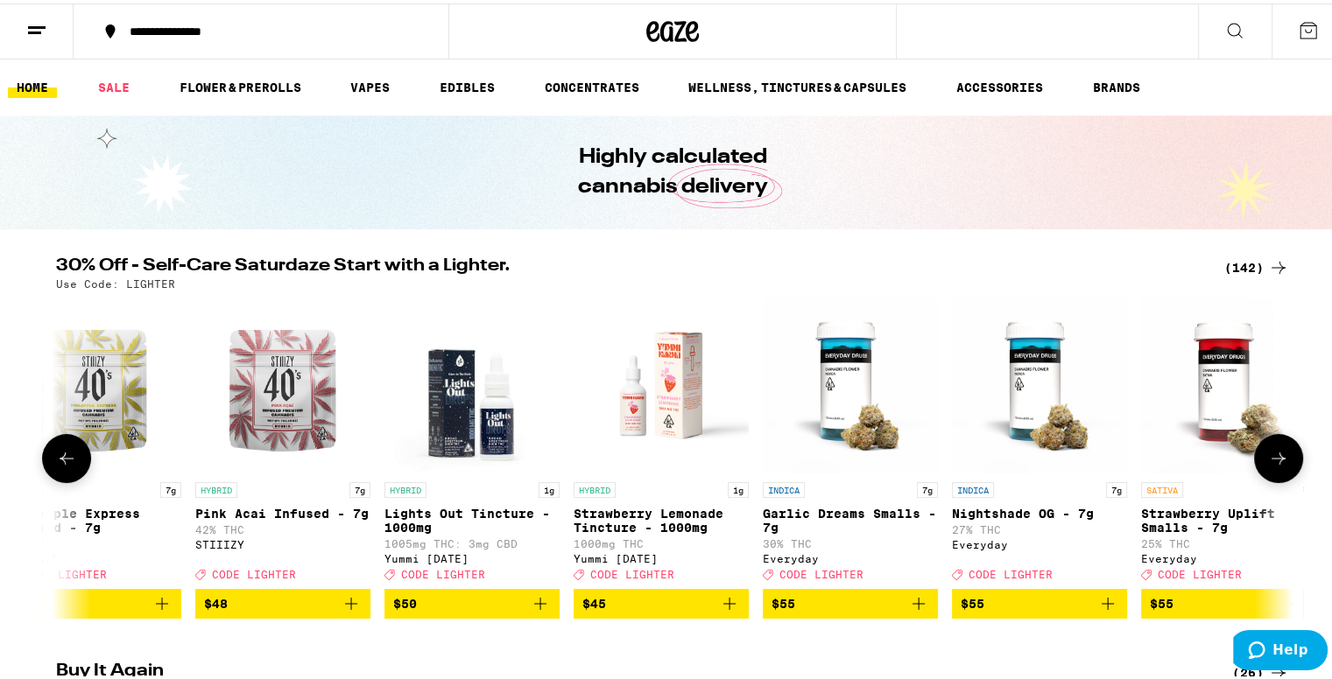
click at [1271, 455] on icon at bounding box center [1278, 455] width 21 height 21
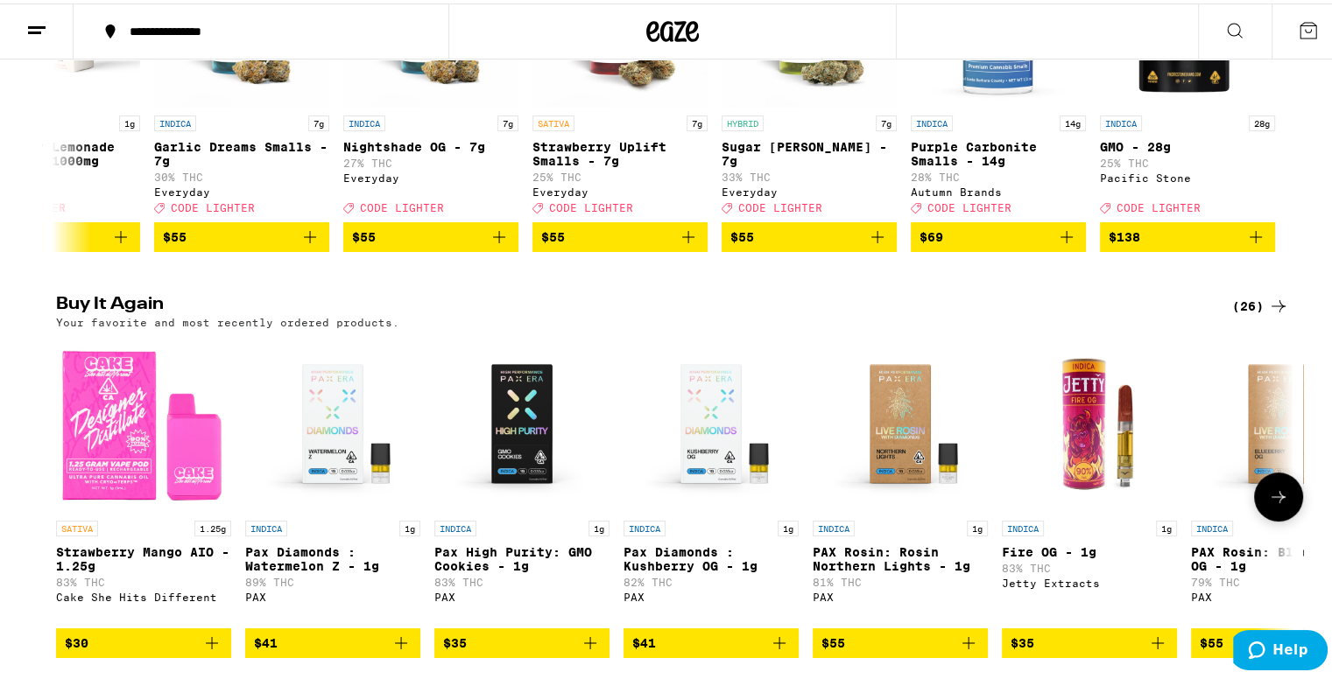
scroll to position [350, 0]
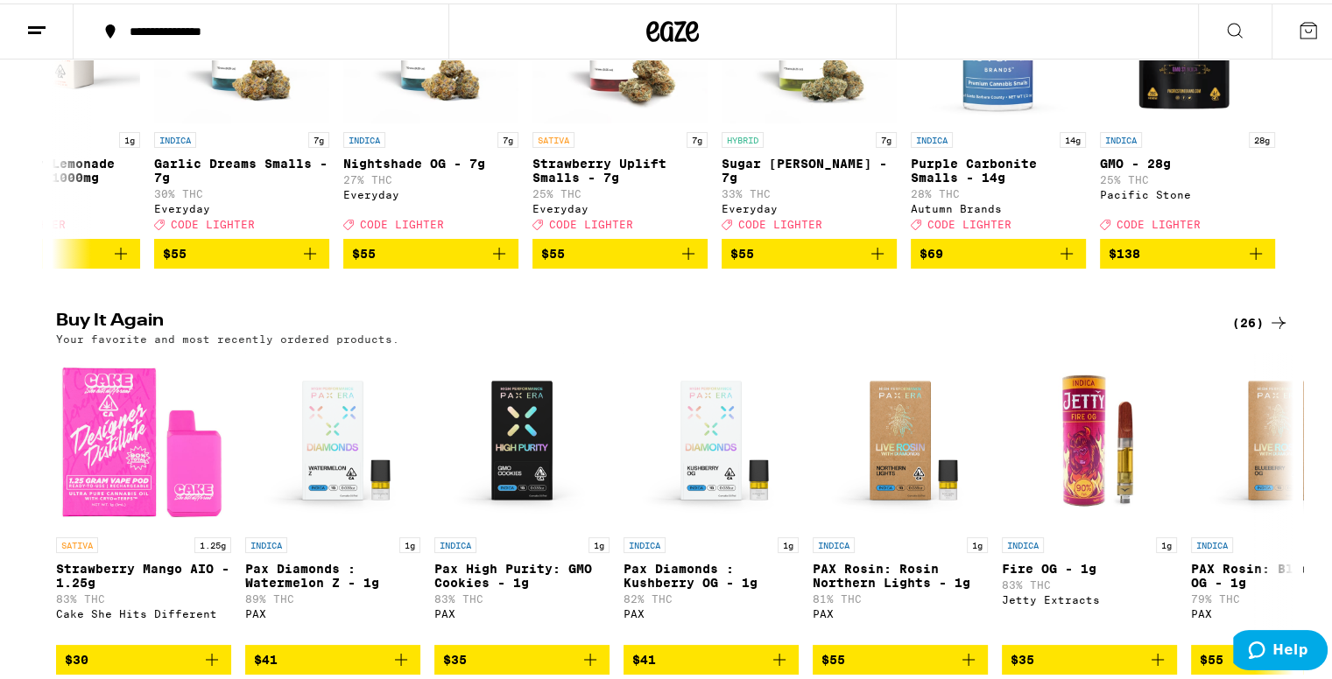
click at [1227, 25] on icon at bounding box center [1234, 27] width 14 height 14
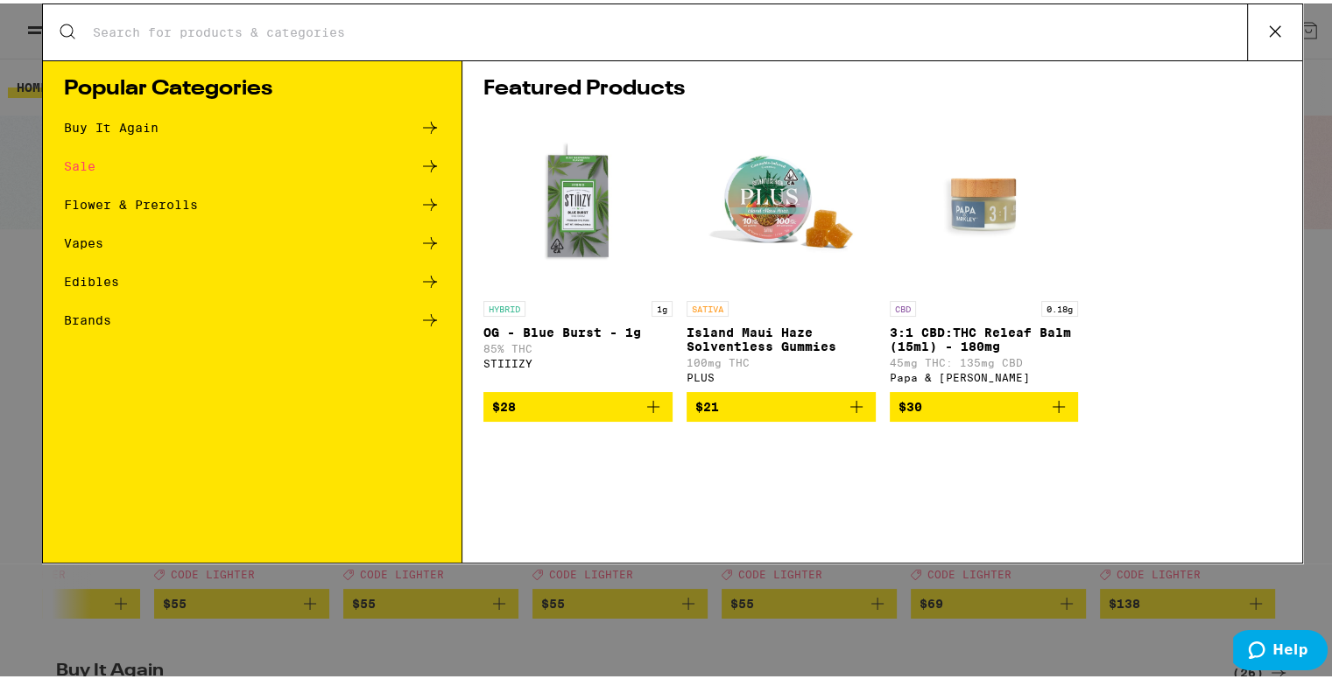
scroll to position [0, 0]
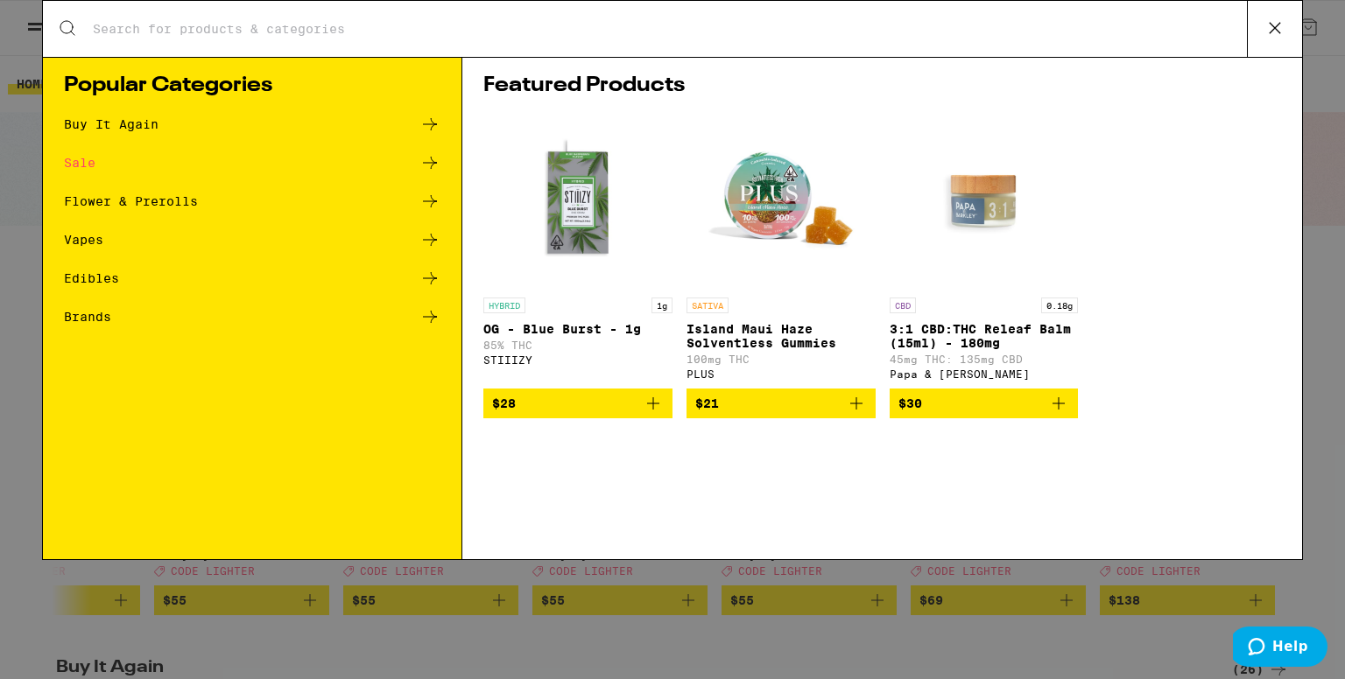
click at [111, 243] on div "Vapes" at bounding box center [252, 239] width 376 height 21
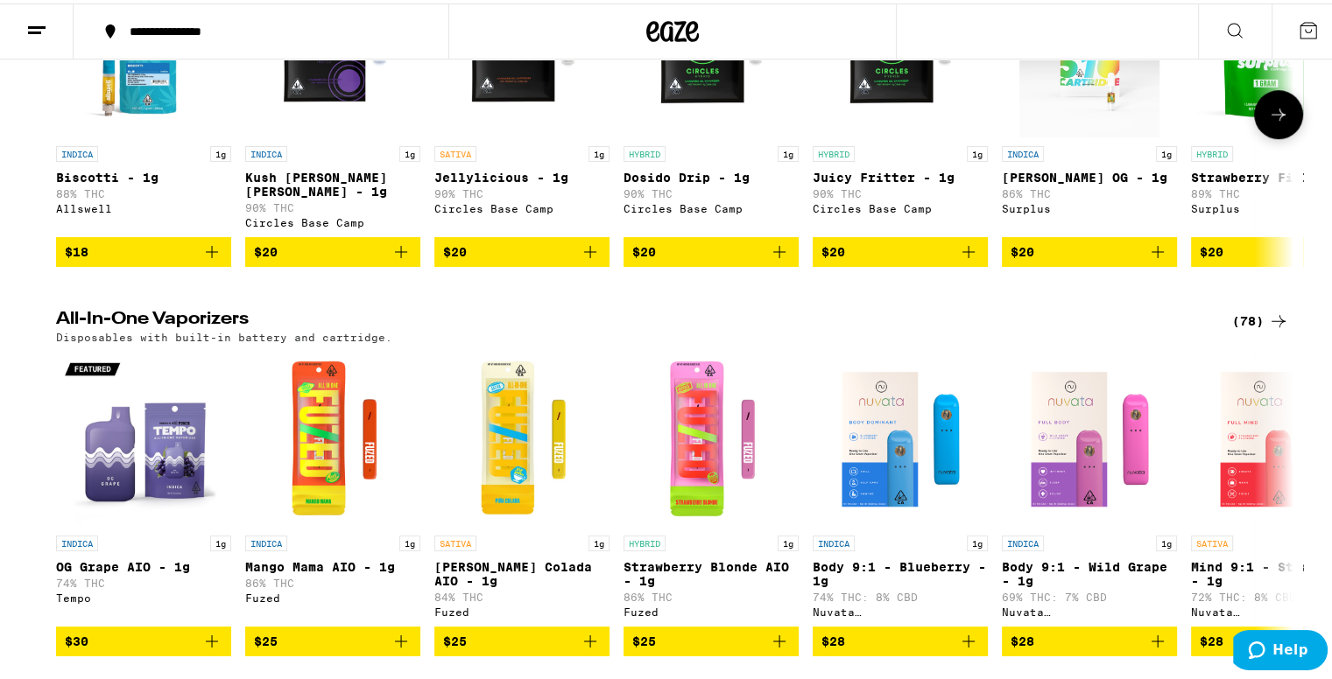
scroll to position [1138, 0]
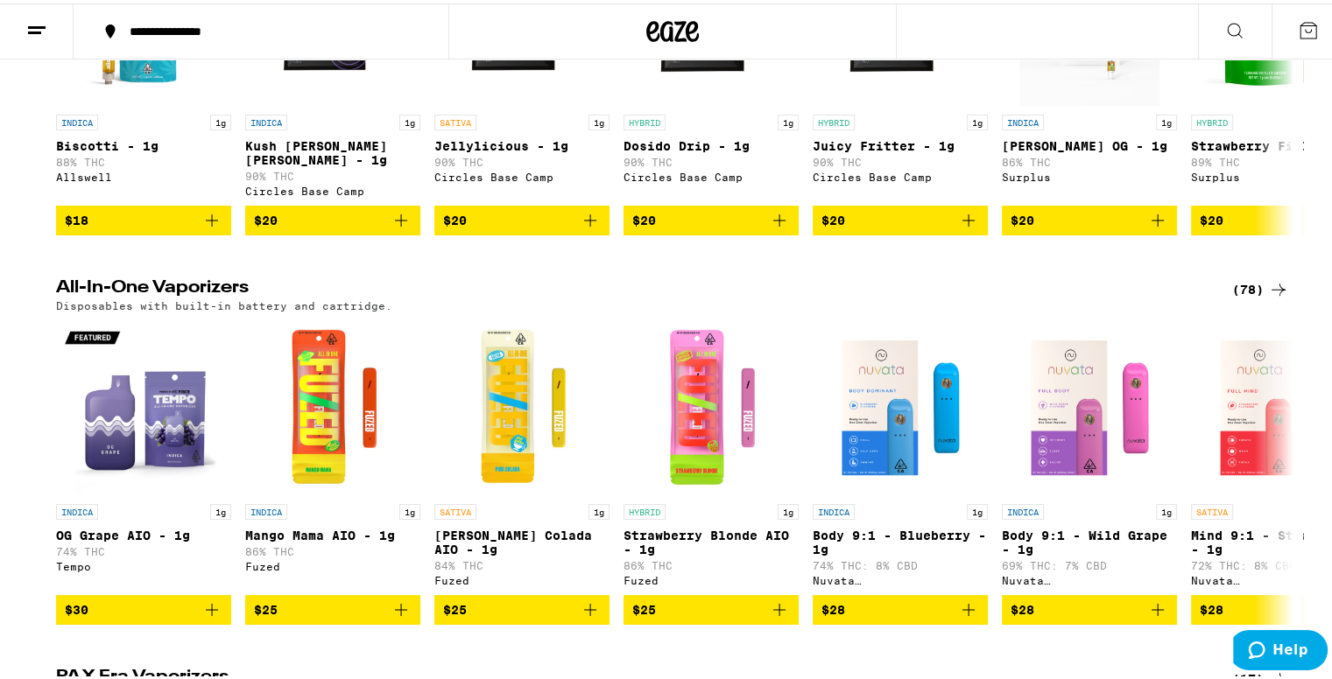
click at [1270, 297] on icon at bounding box center [1278, 286] width 21 height 21
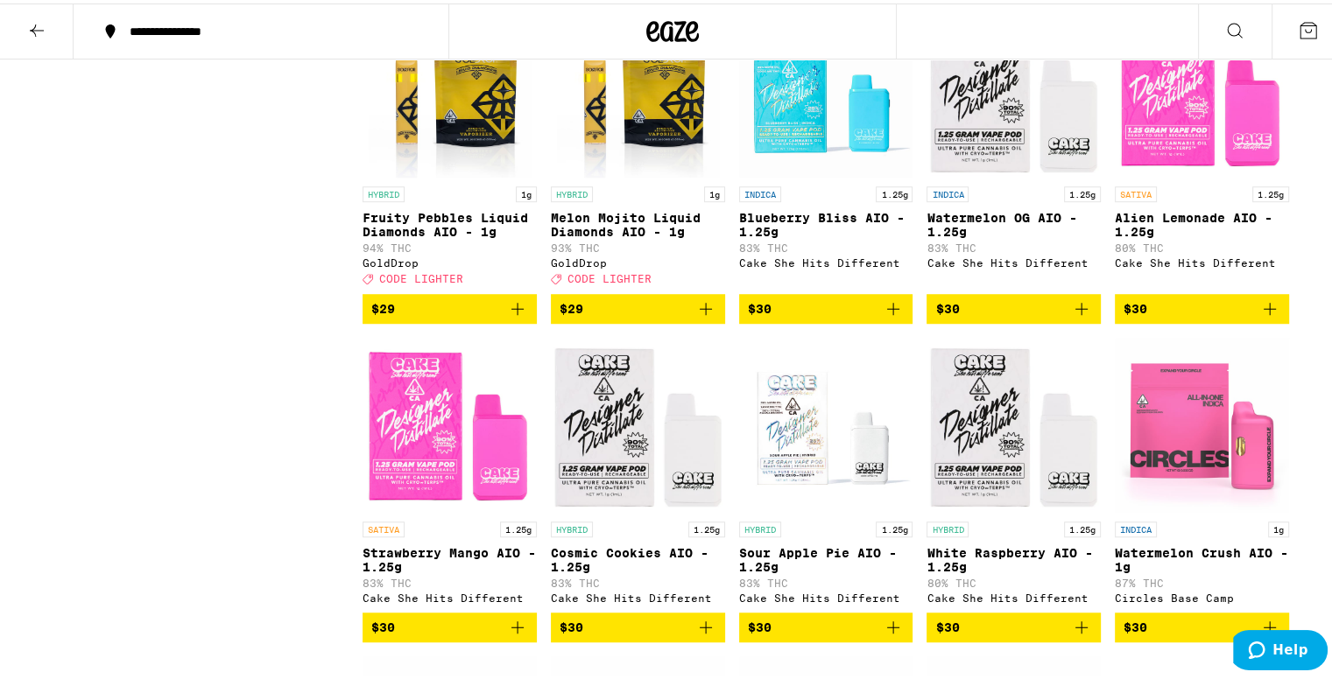
scroll to position [1138, 0]
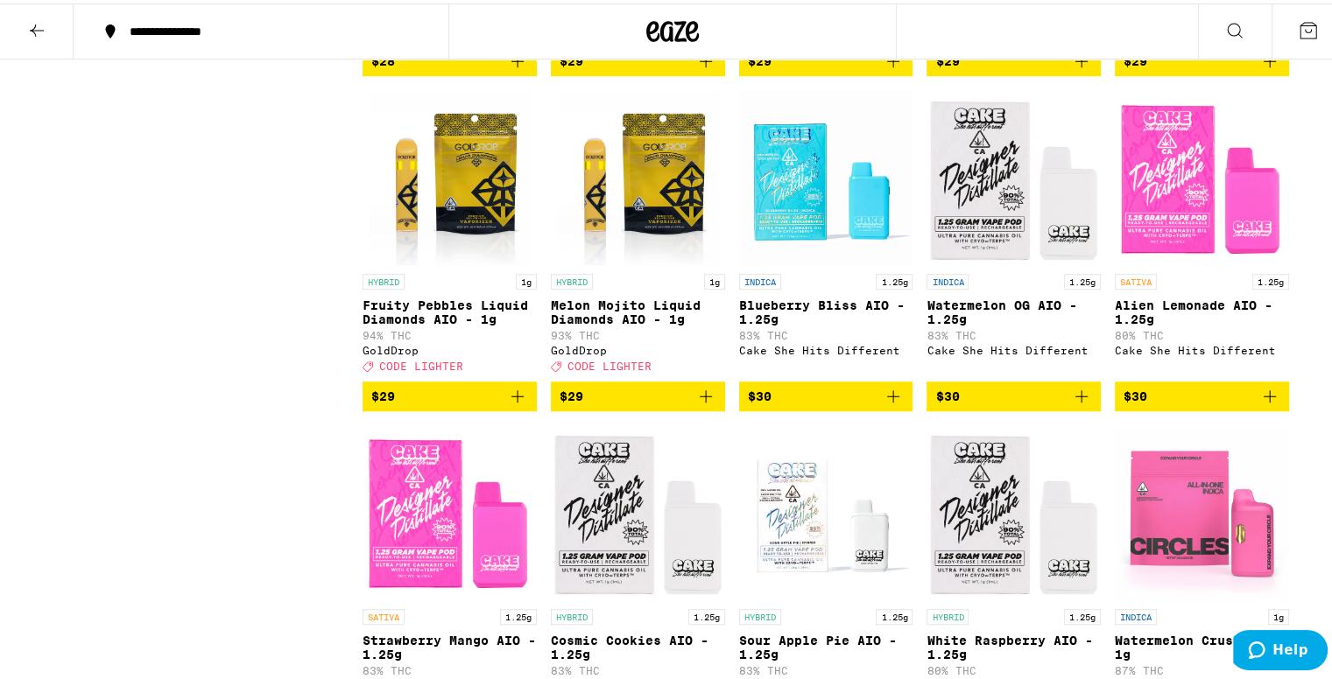
click at [890, 399] on icon "Add to bag" at bounding box center [893, 393] width 12 height 12
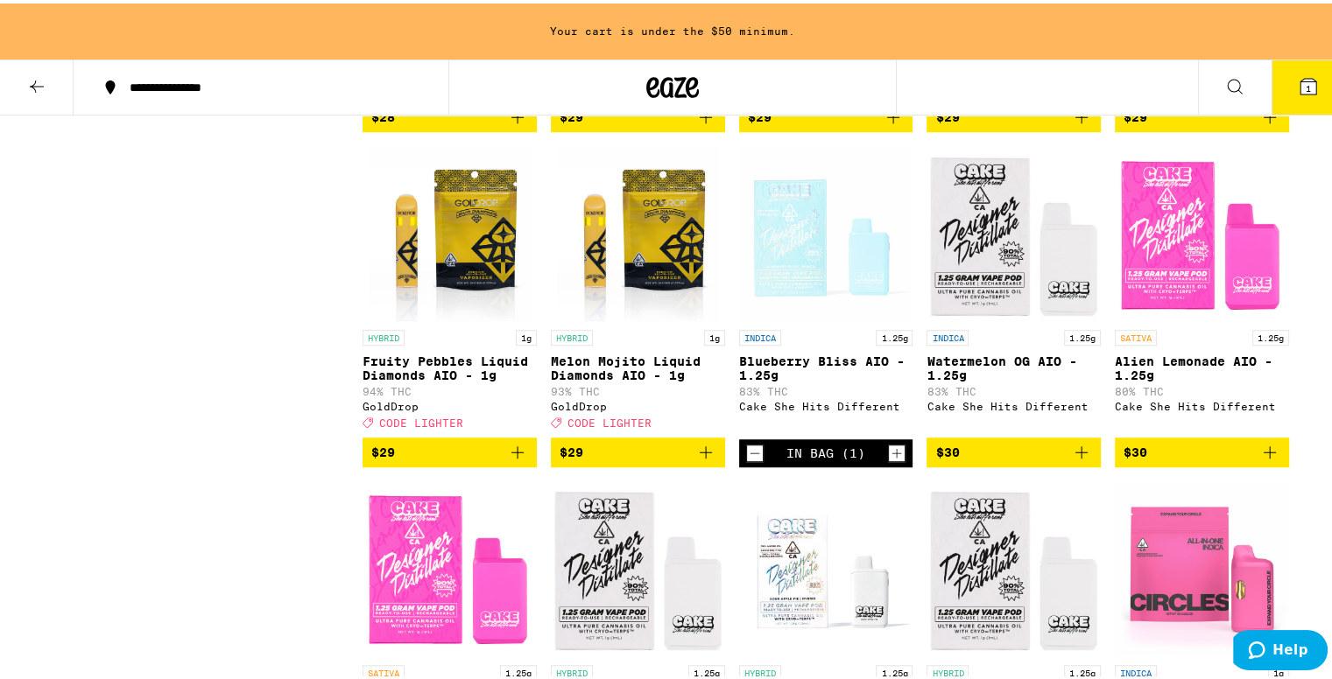
scroll to position [1194, 0]
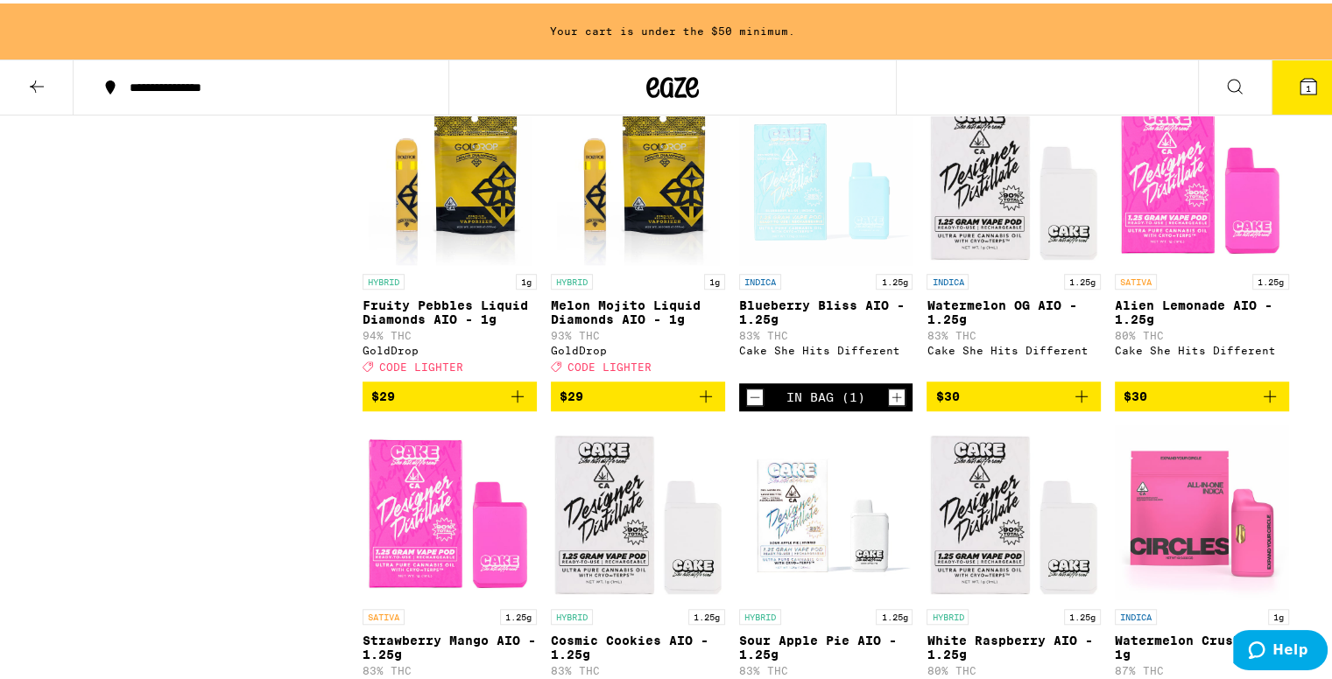
click at [892, 398] on icon "Increment" at bounding box center [897, 394] width 10 height 10
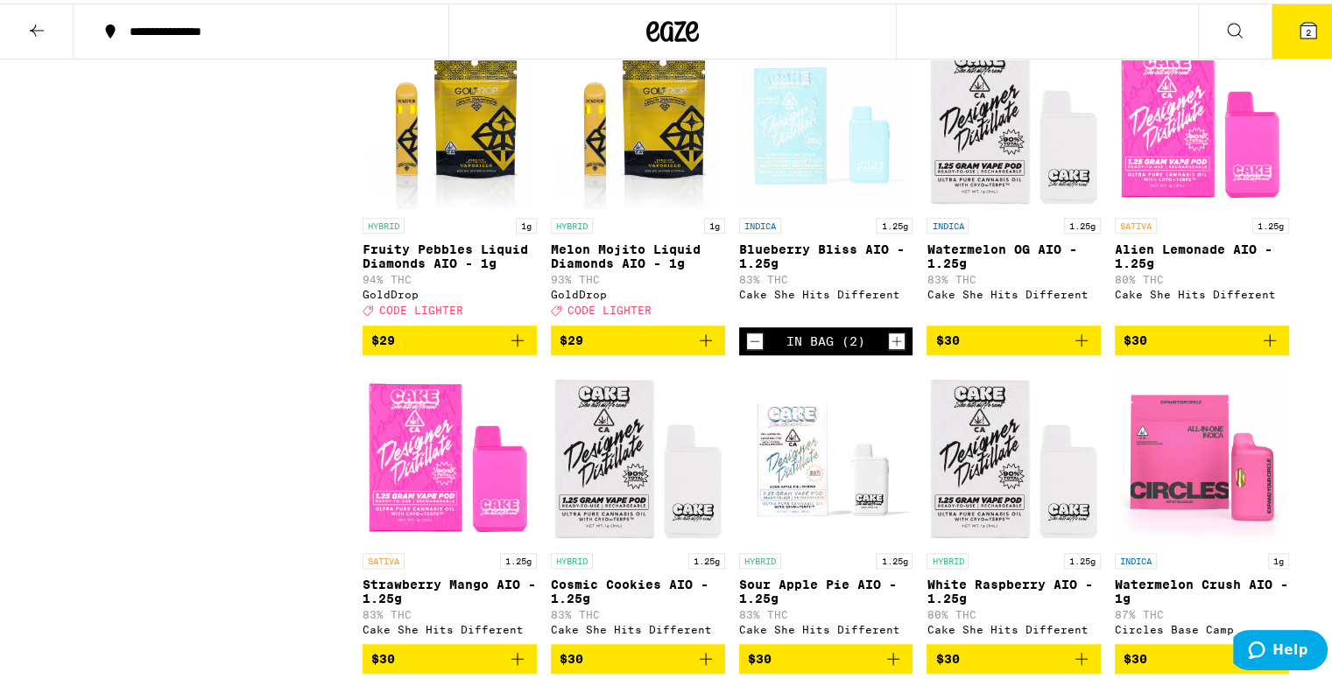
scroll to position [1138, 0]
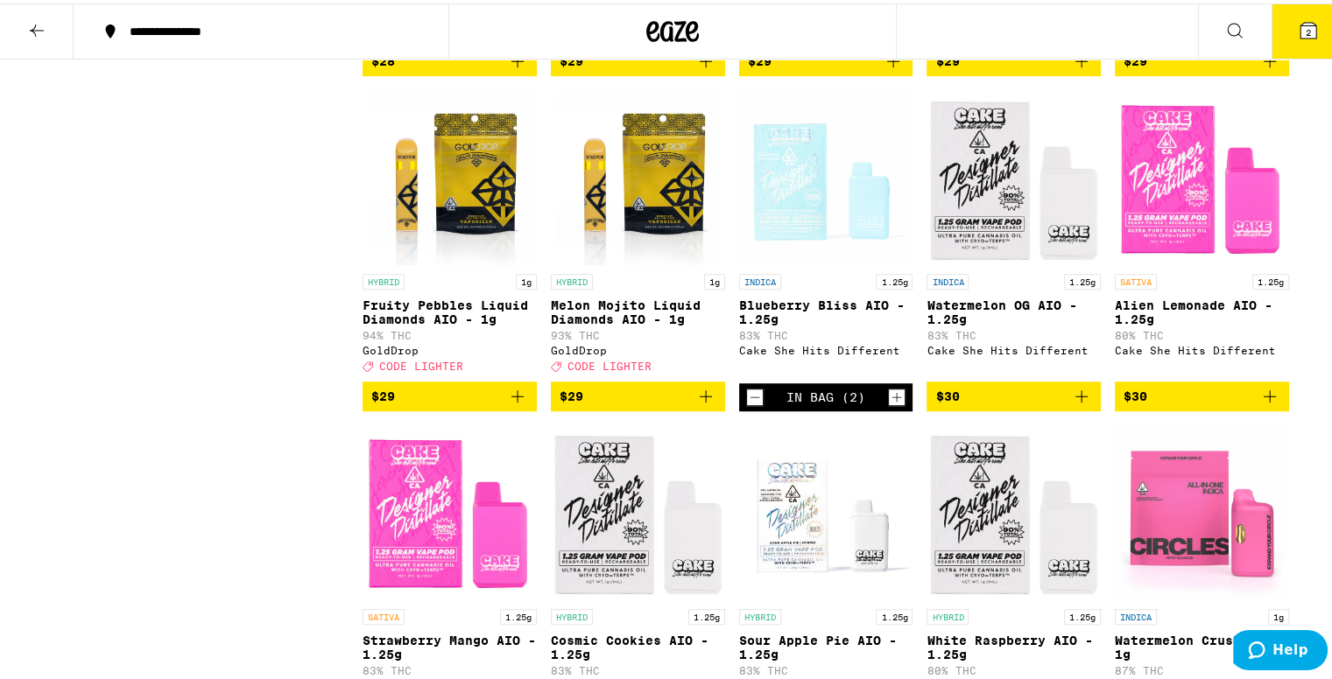
click at [1077, 404] on icon "Add to bag" at bounding box center [1081, 393] width 21 height 21
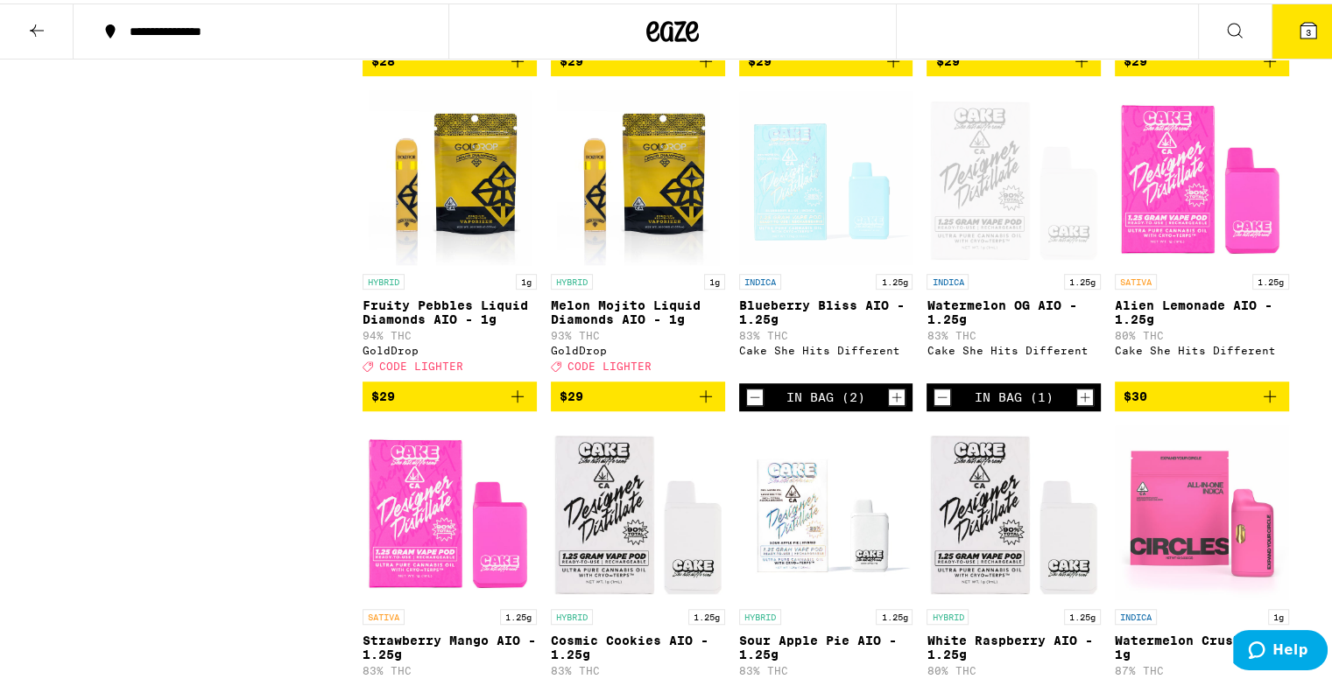
click at [1077, 404] on icon "Increment" at bounding box center [1085, 393] width 16 height 21
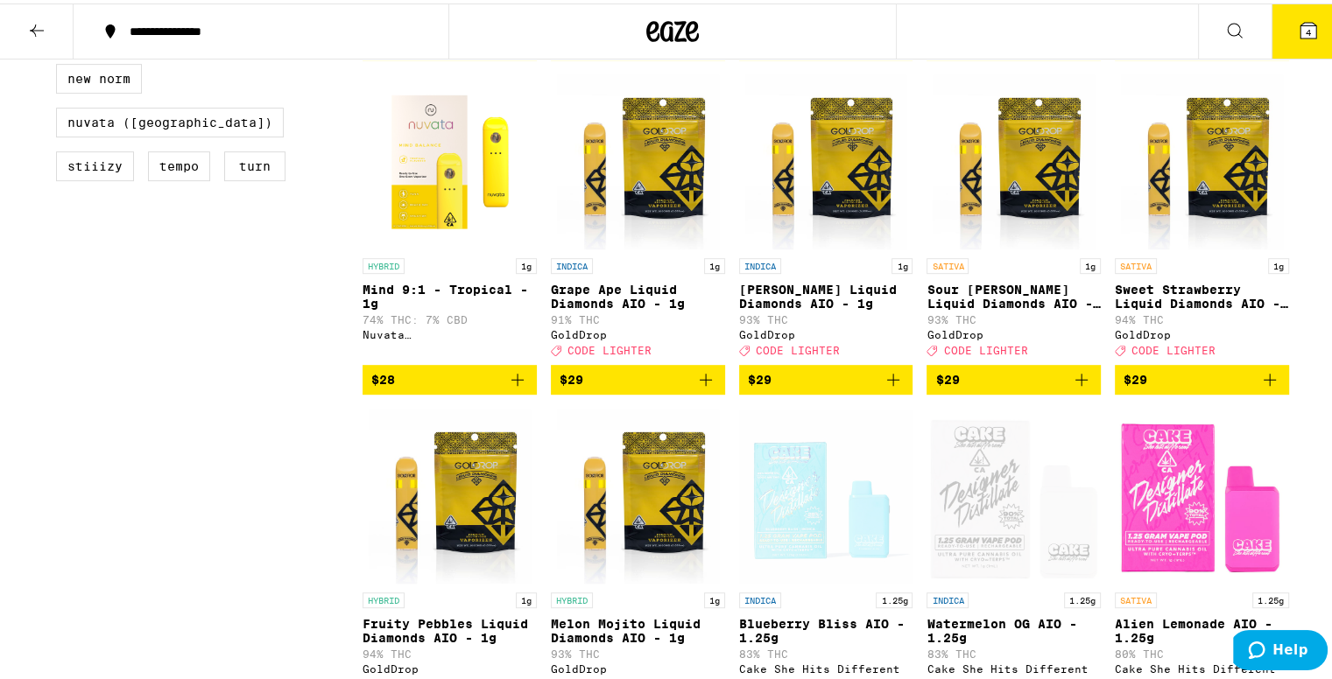
scroll to position [0, 0]
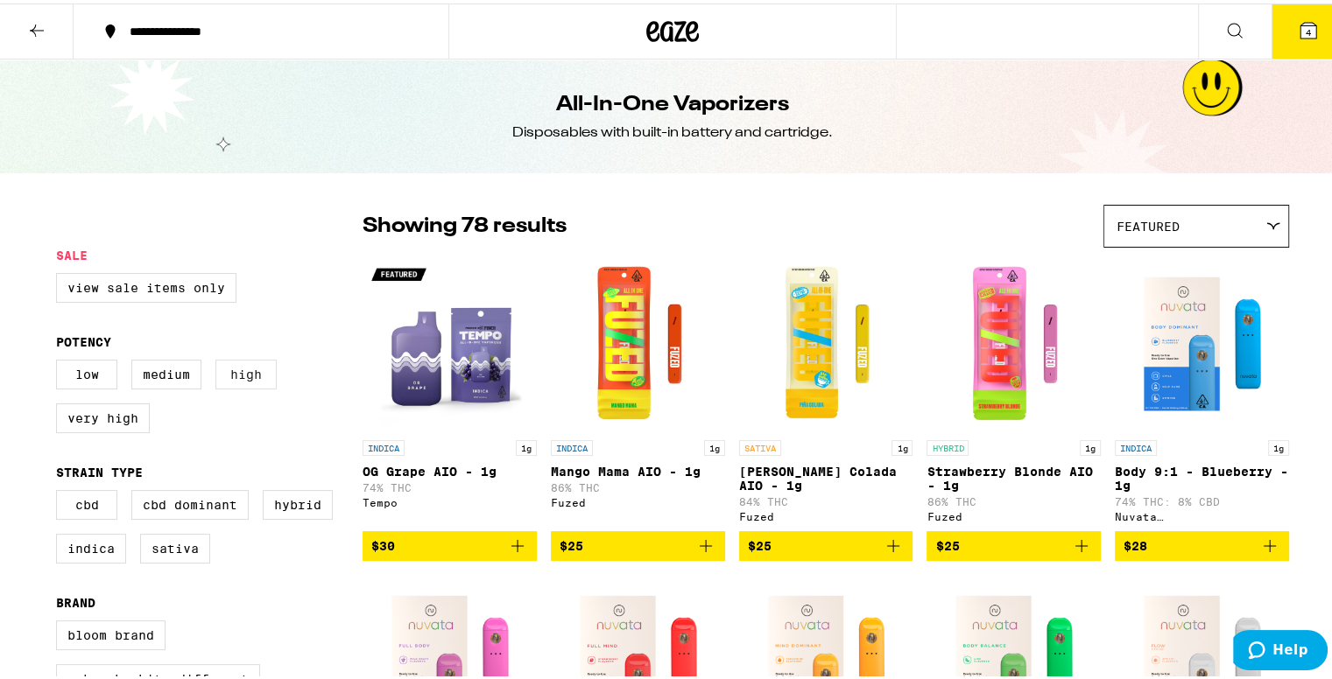
click at [250, 376] on label "High" at bounding box center [245, 371] width 61 height 30
click at [60, 360] on input "High" at bounding box center [60, 359] width 1 height 1
checkbox input "true"
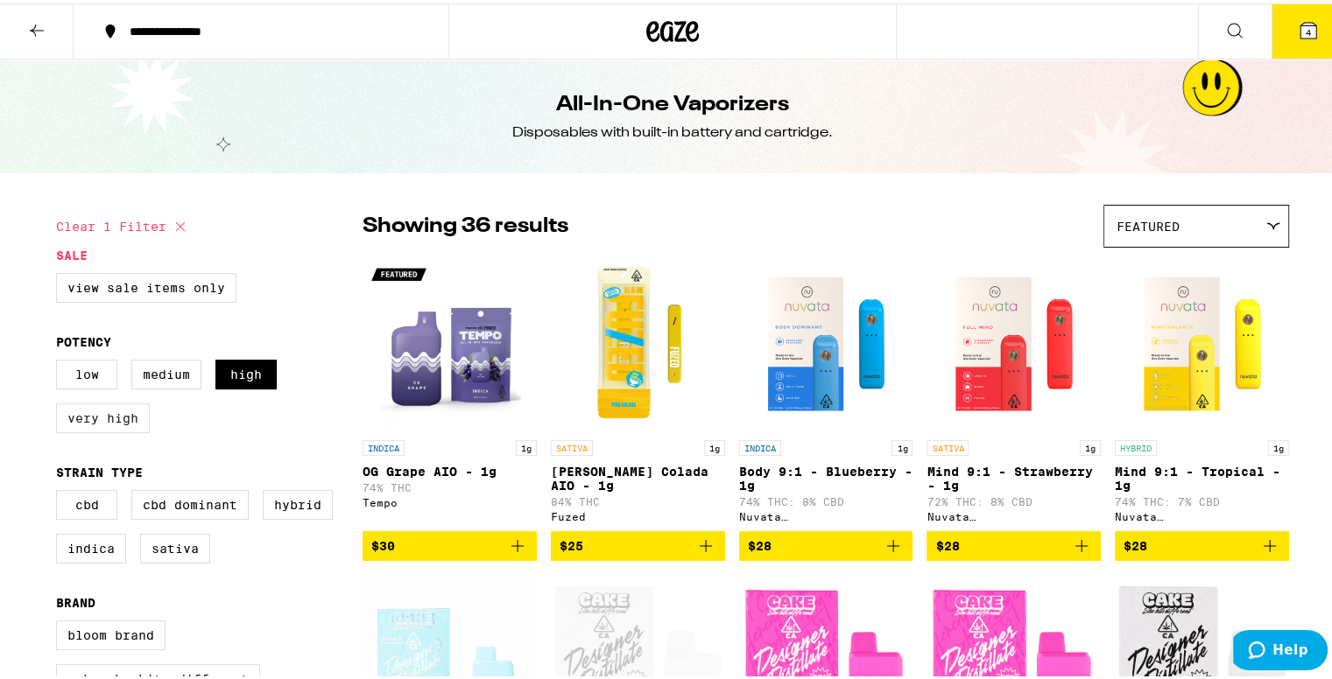
click at [109, 418] on label "Very High" at bounding box center [103, 415] width 94 height 30
click at [60, 360] on input "Very High" at bounding box center [60, 359] width 1 height 1
checkbox input "true"
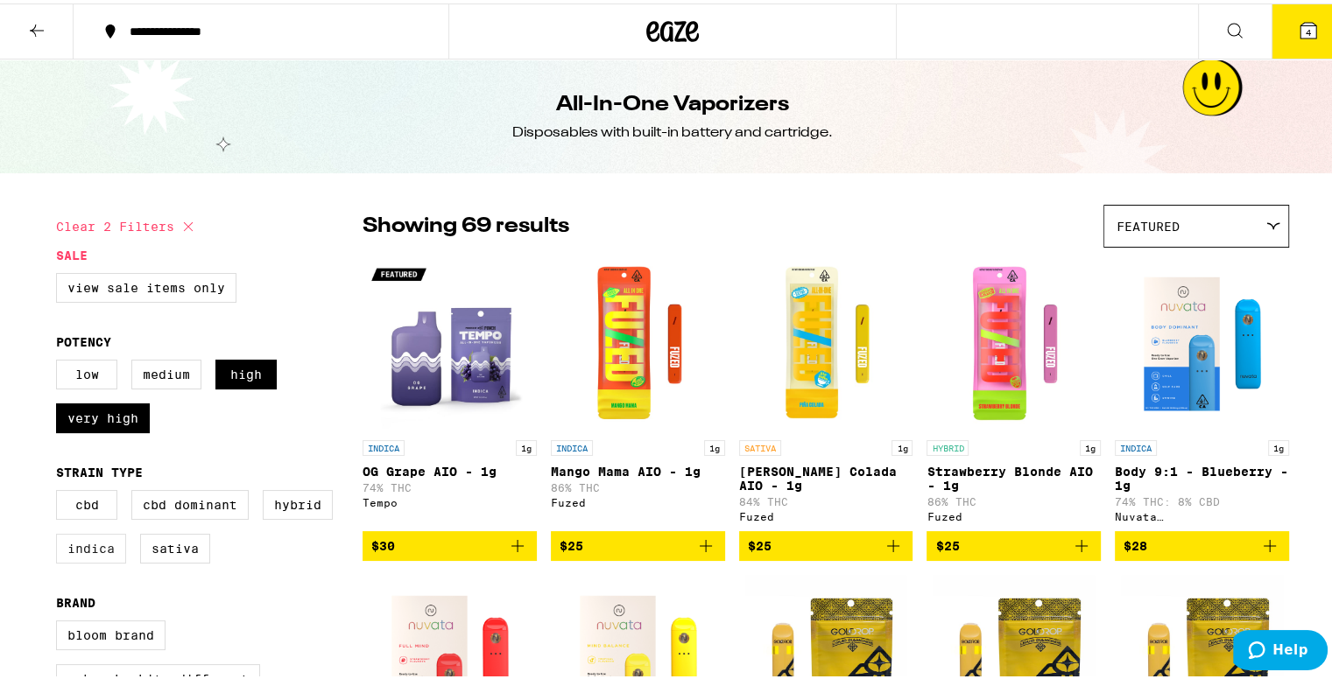
click at [88, 552] on label "Indica" at bounding box center [91, 546] width 70 height 30
click at [60, 490] on input "Indica" at bounding box center [60, 489] width 1 height 1
checkbox input "true"
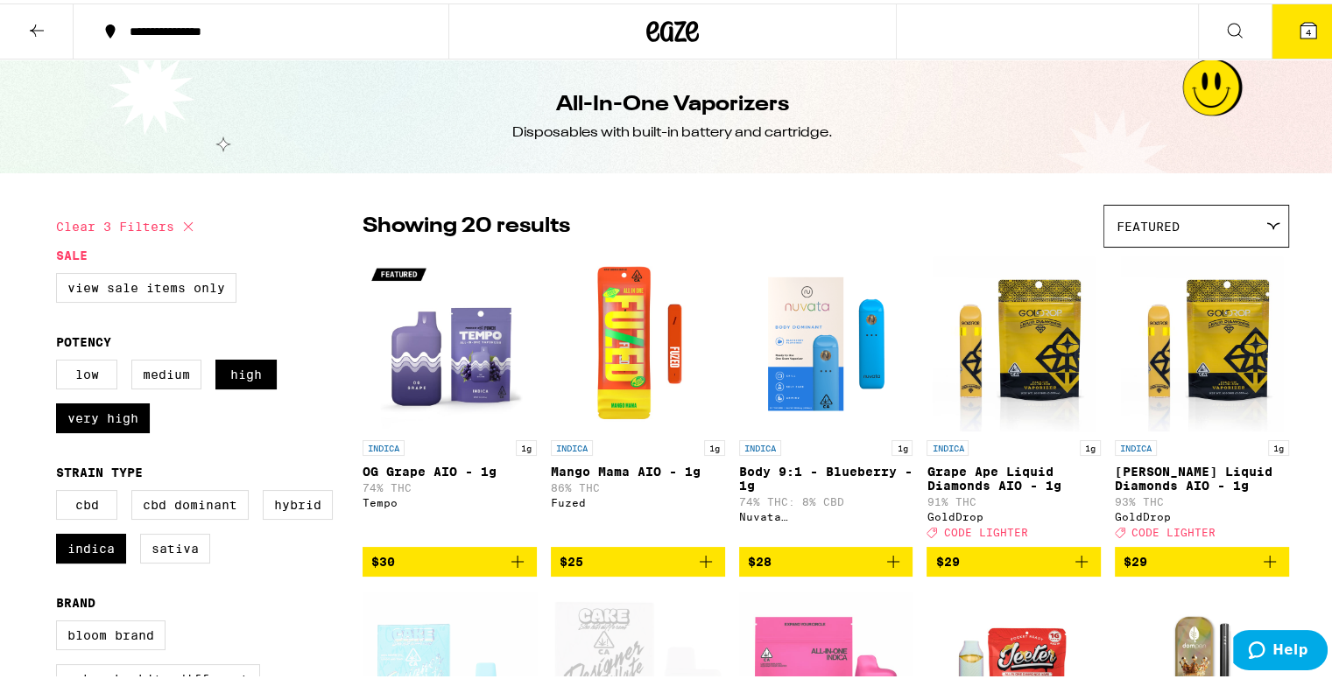
click at [28, 32] on icon at bounding box center [36, 27] width 21 height 21
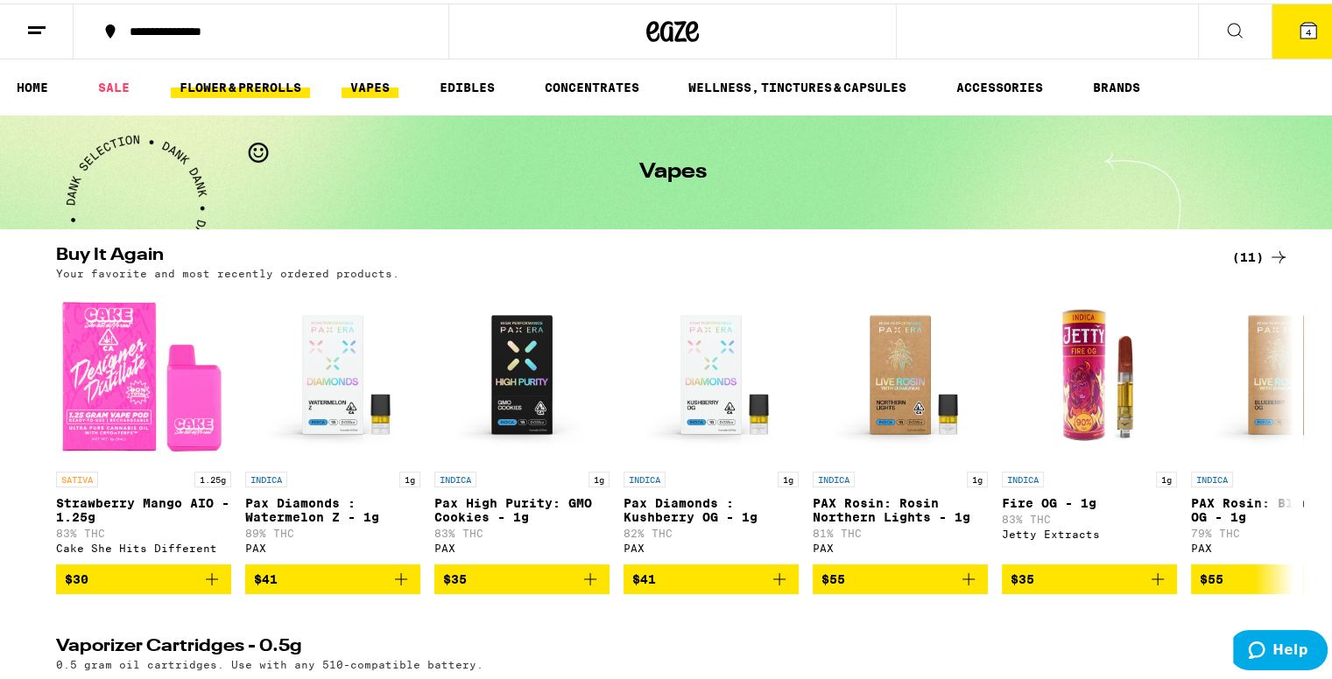
click at [237, 75] on link "FLOWER & PREROLLS" at bounding box center [240, 84] width 139 height 21
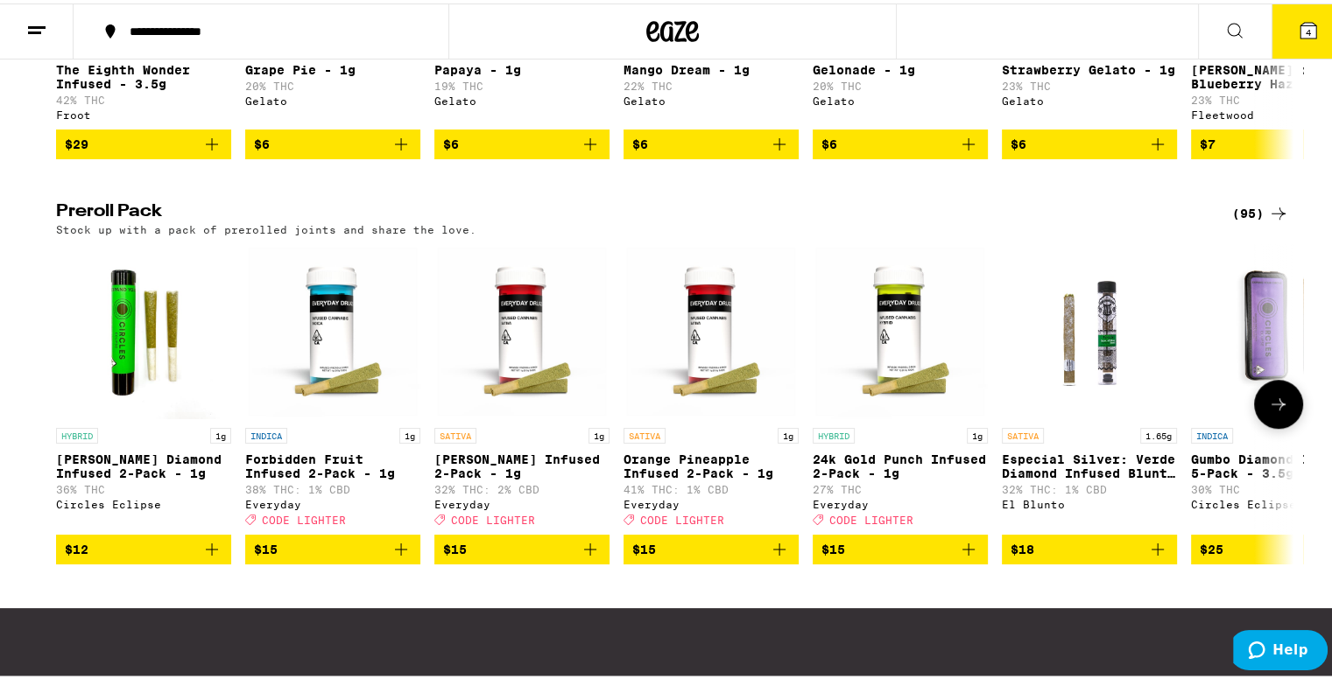
scroll to position [1209, 0]
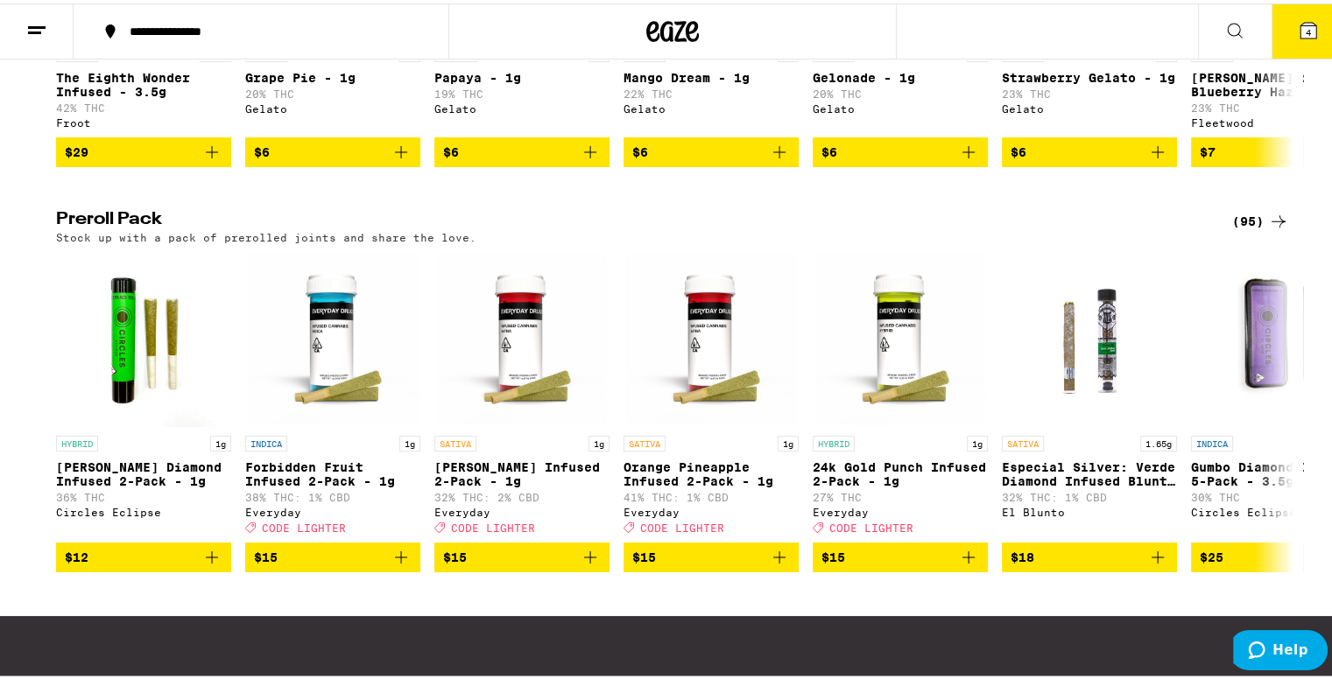
click at [1240, 229] on div "(95)" at bounding box center [1260, 218] width 57 height 21
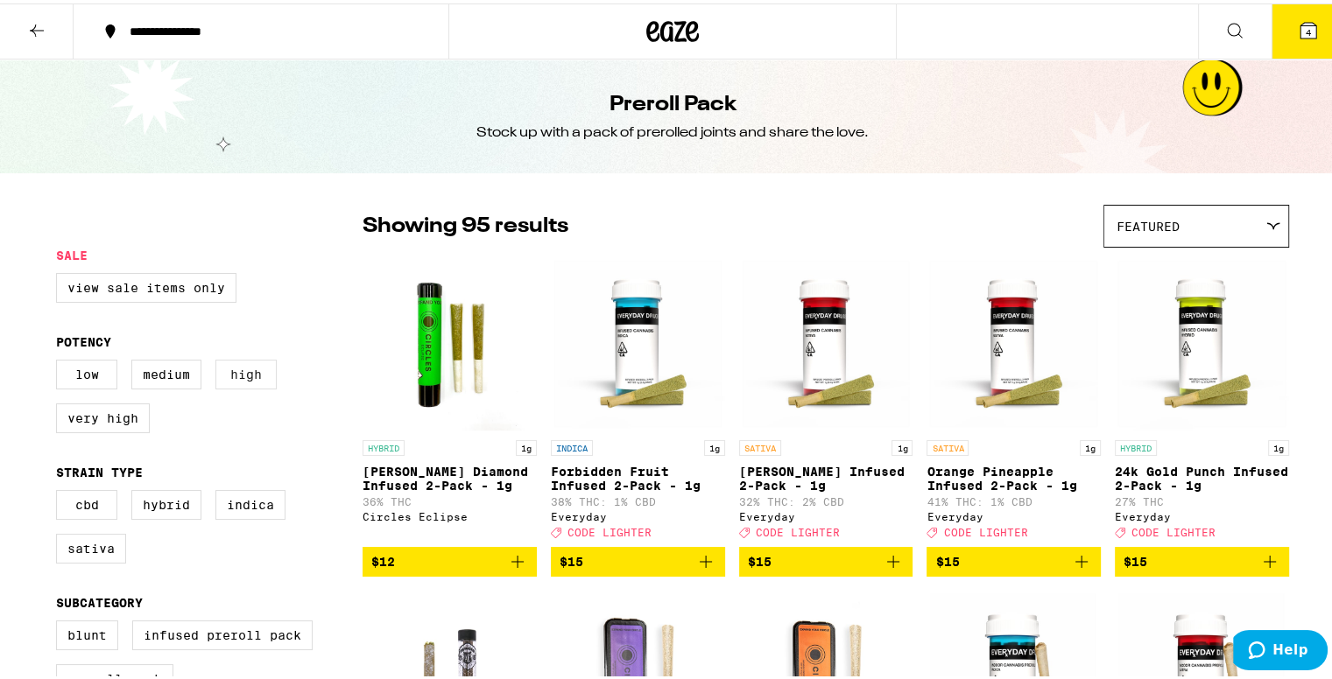
click at [236, 369] on label "High" at bounding box center [245, 371] width 61 height 30
click at [60, 360] on input "High" at bounding box center [60, 359] width 1 height 1
checkbox input "true"
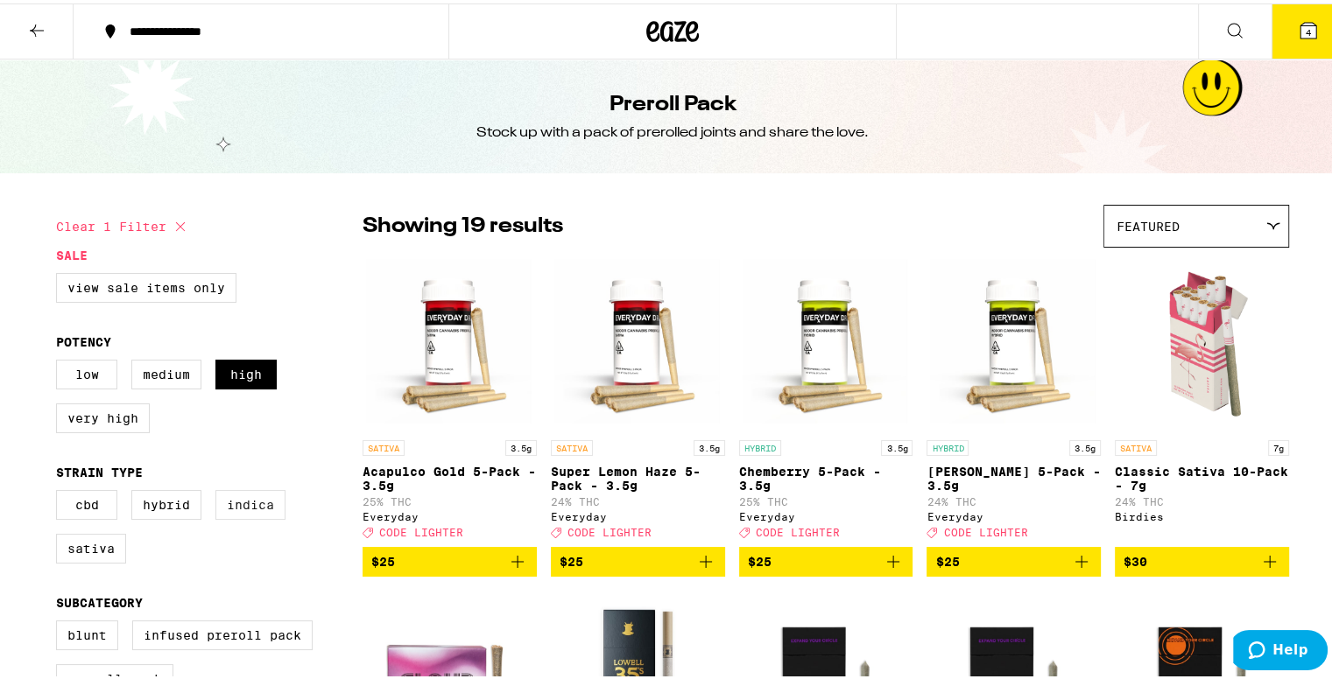
click at [242, 516] on label "Indica" at bounding box center [250, 502] width 70 height 30
click at [60, 490] on input "Indica" at bounding box center [60, 489] width 1 height 1
checkbox input "true"
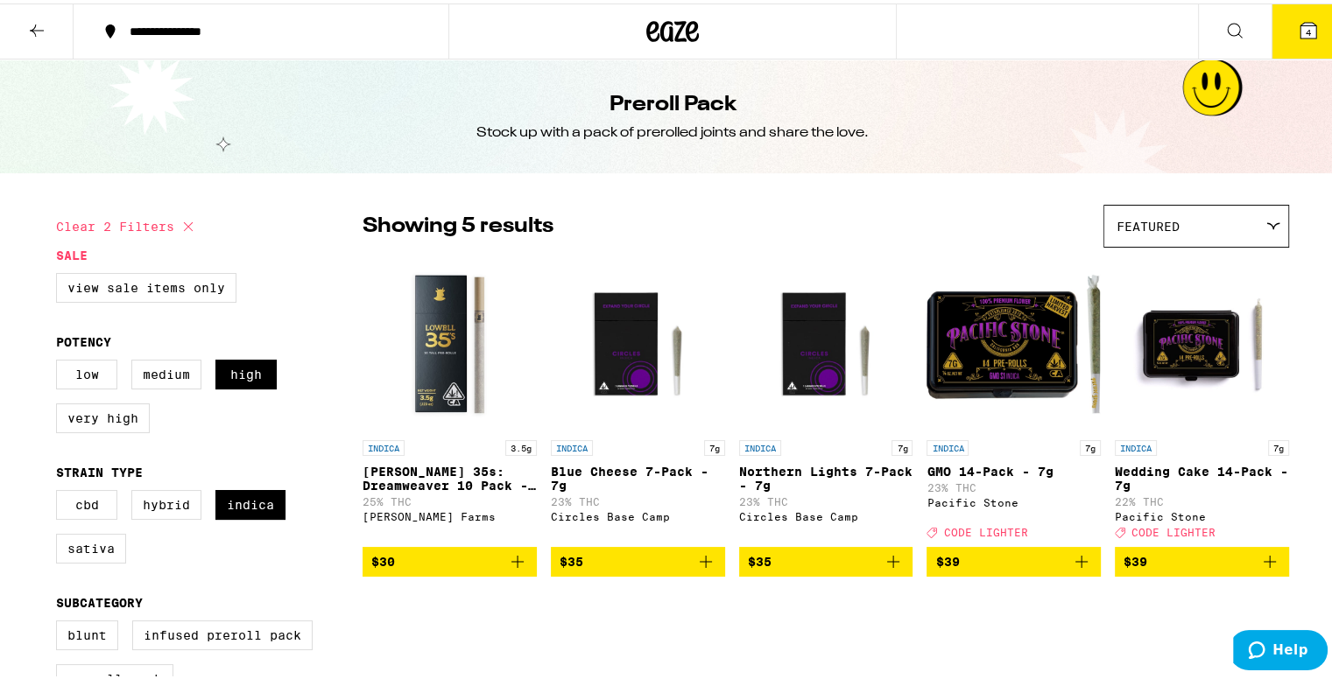
click at [1079, 565] on icon "Add to bag" at bounding box center [1081, 558] width 12 height 12
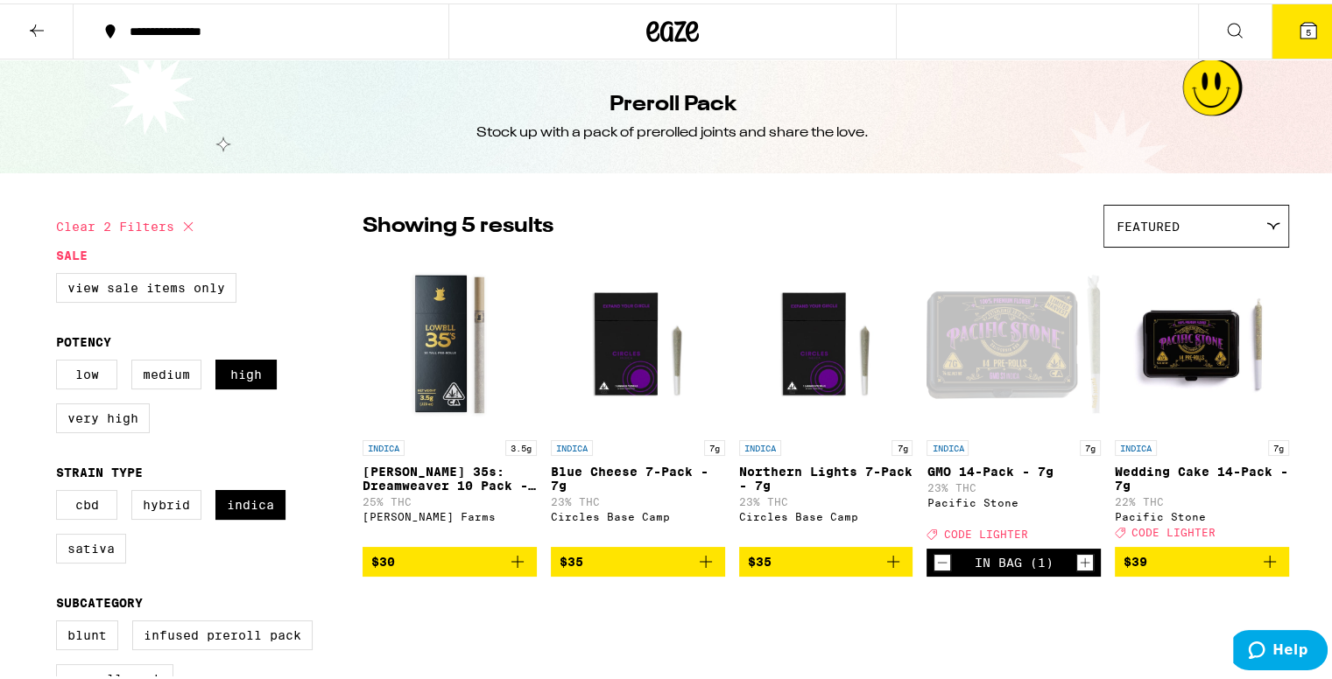
click at [1084, 570] on icon "Increment" at bounding box center [1085, 559] width 16 height 21
click at [1300, 19] on icon at bounding box center [1308, 27] width 16 height 16
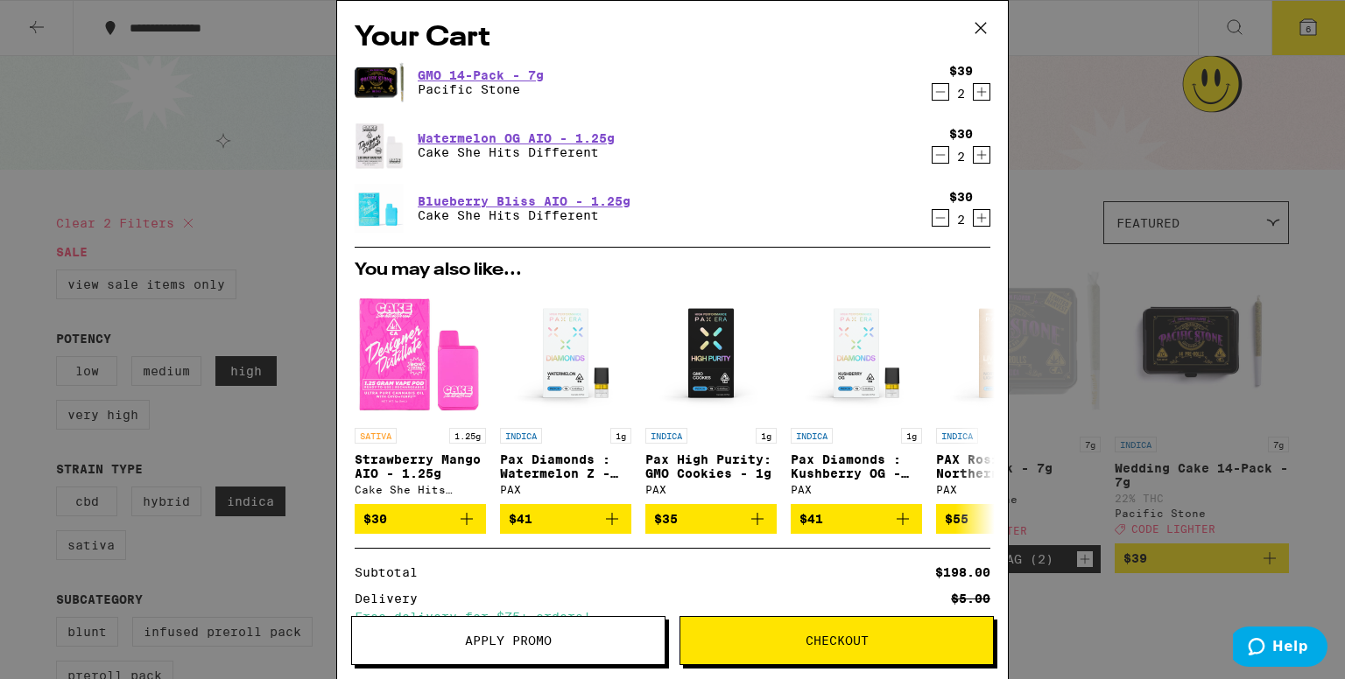
click at [981, 29] on icon at bounding box center [980, 28] width 26 height 26
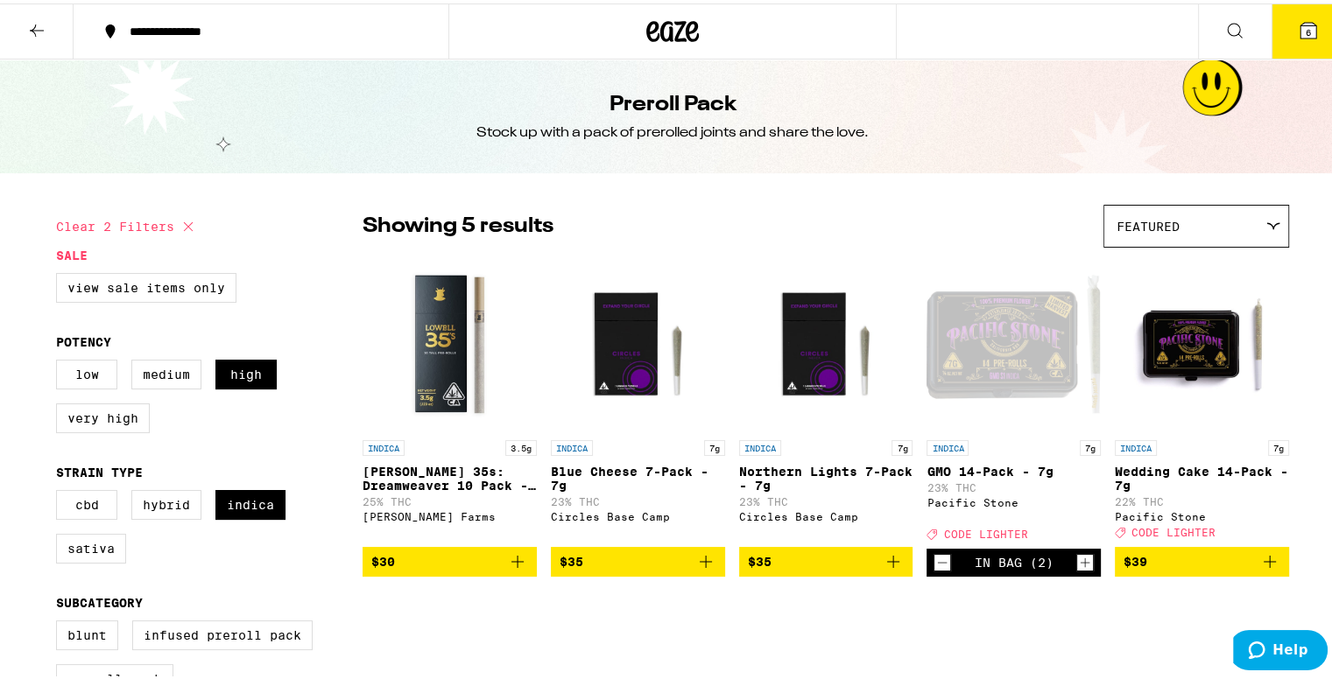
click at [989, 536] on span "CODE LIGHTER" at bounding box center [985, 530] width 84 height 11
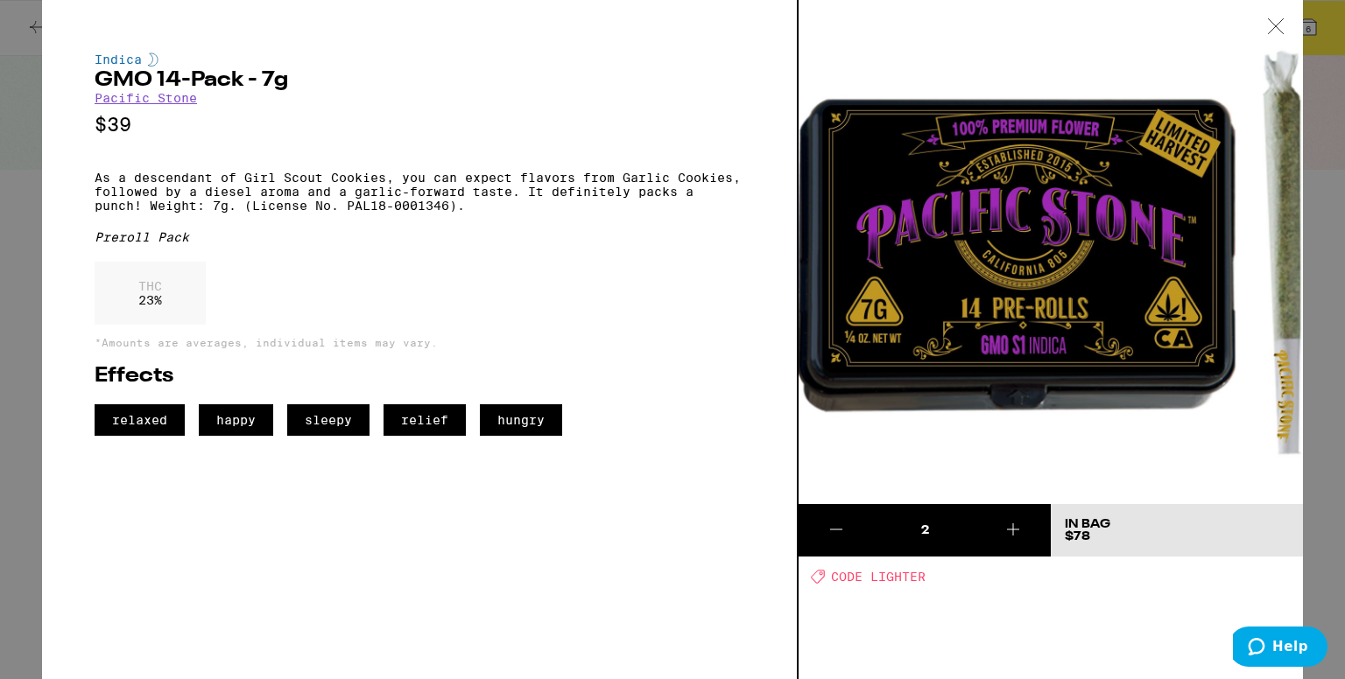
click at [1275, 19] on icon at bounding box center [1276, 26] width 18 height 16
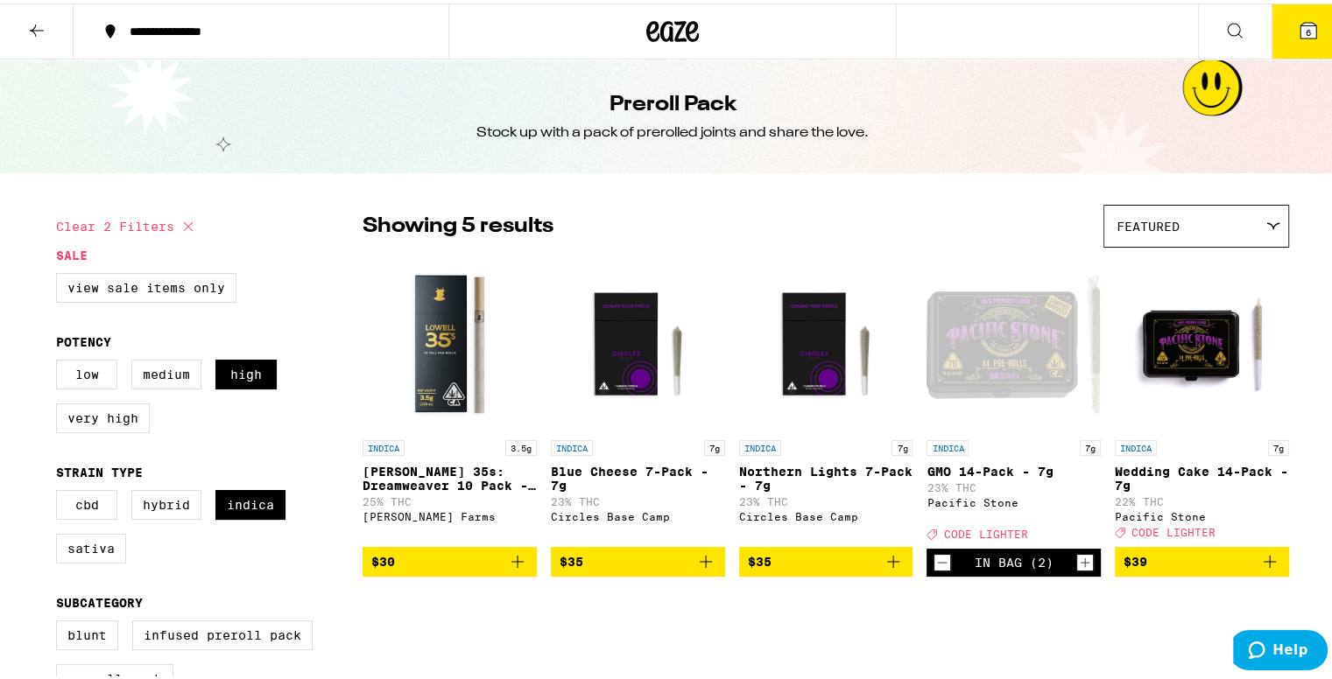
click at [1300, 32] on icon at bounding box center [1308, 27] width 16 height 16
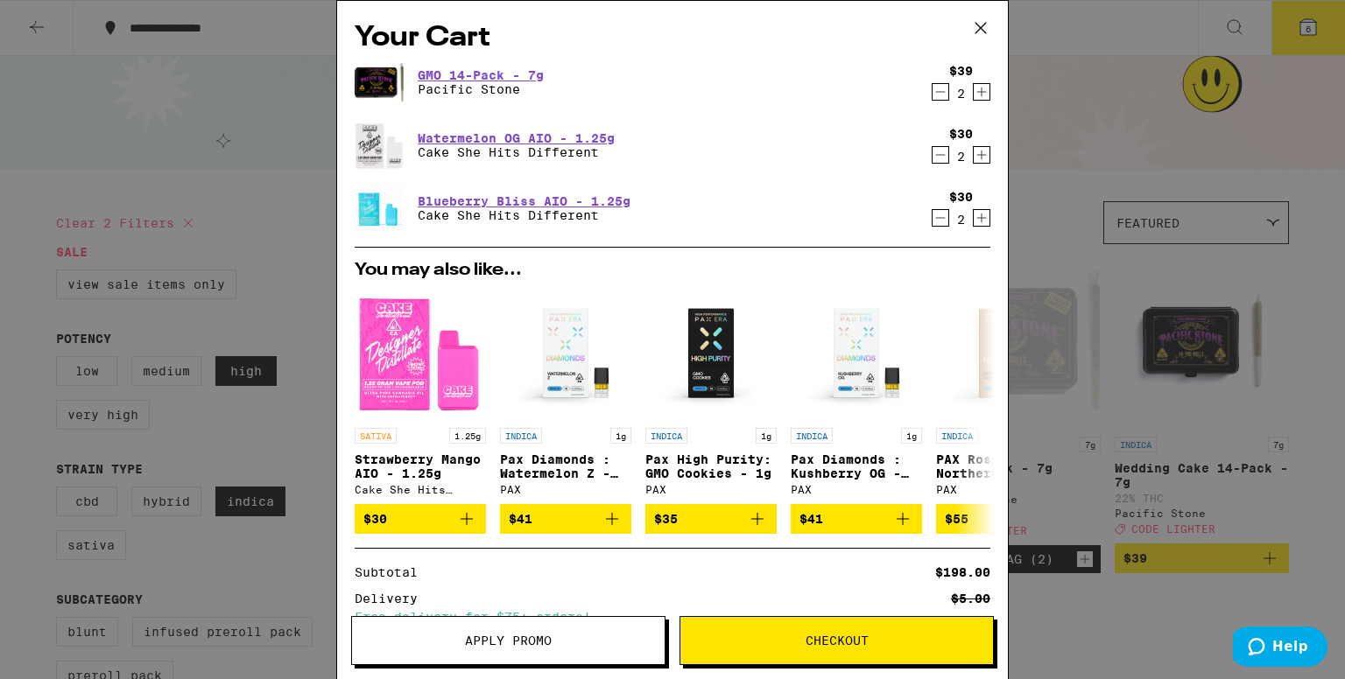
click at [566, 636] on span "Apply Promo" at bounding box center [508, 641] width 313 height 12
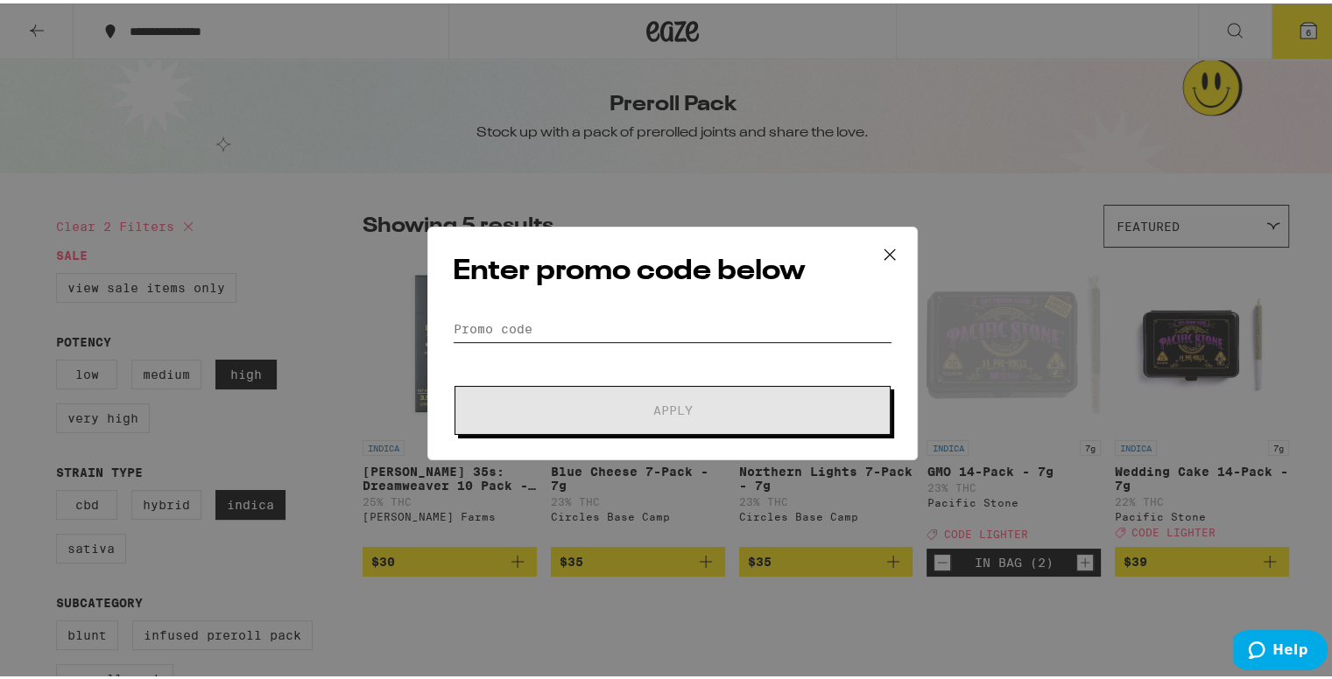
click at [760, 322] on input "Promo Code" at bounding box center [673, 326] width 440 height 26
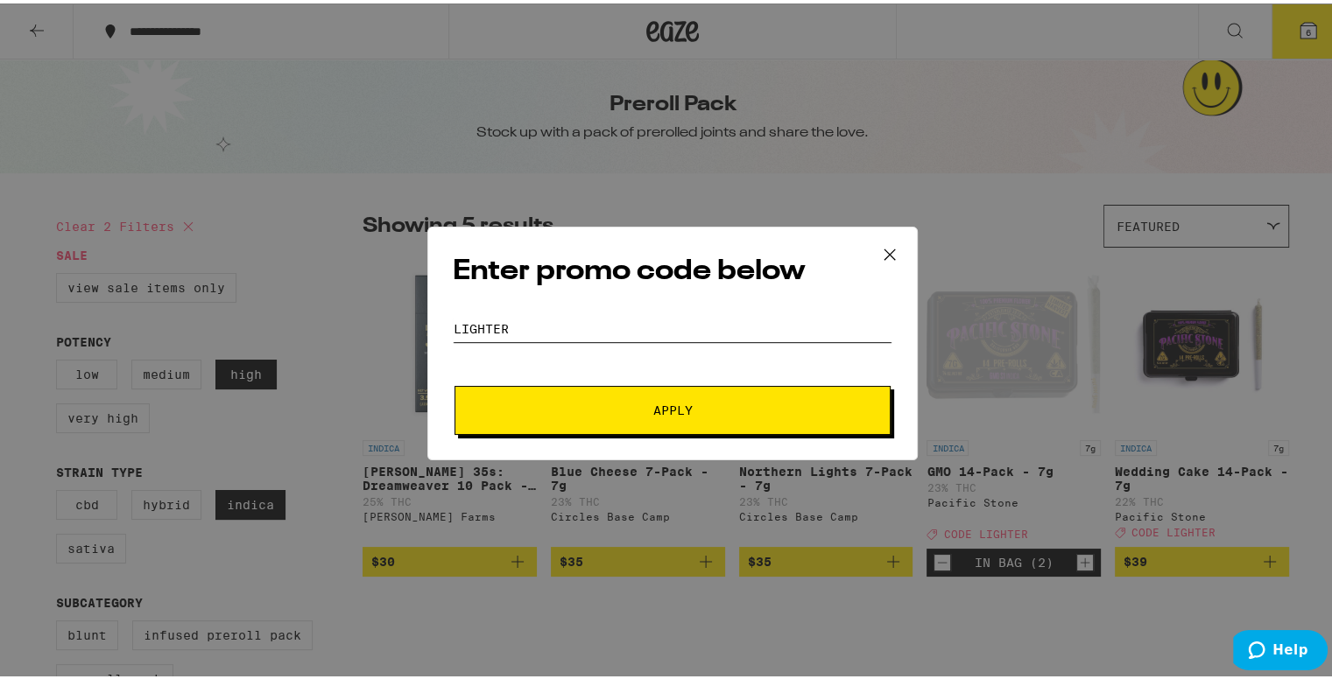
type input "lighter"
click at [718, 415] on button "Apply" at bounding box center [672, 407] width 436 height 49
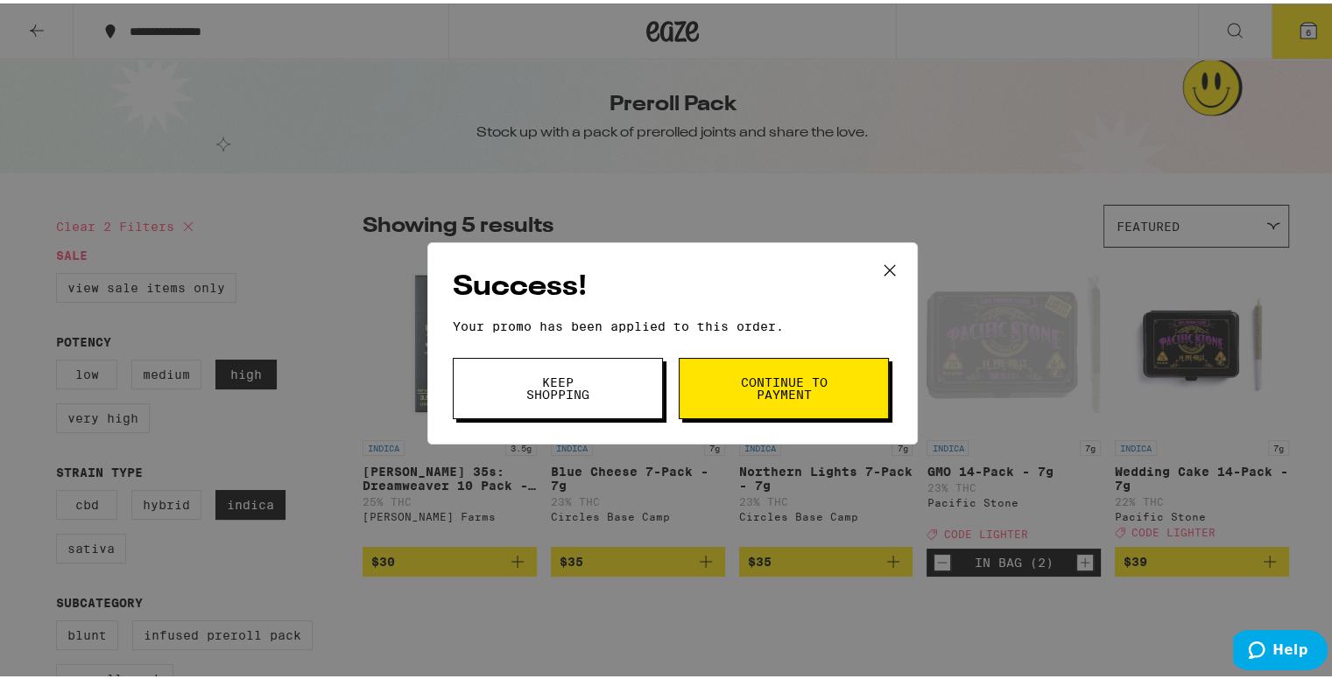
click at [764, 379] on span "Continue to payment" at bounding box center [783, 385] width 89 height 25
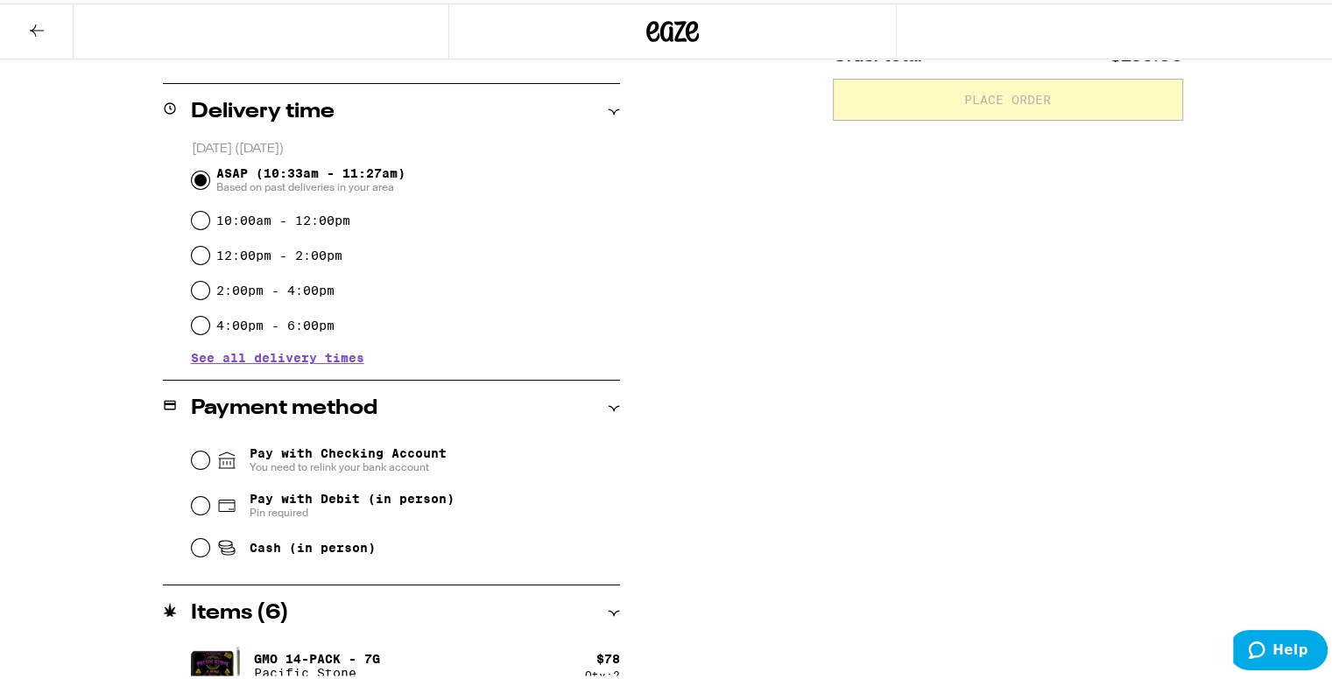
scroll to position [438, 0]
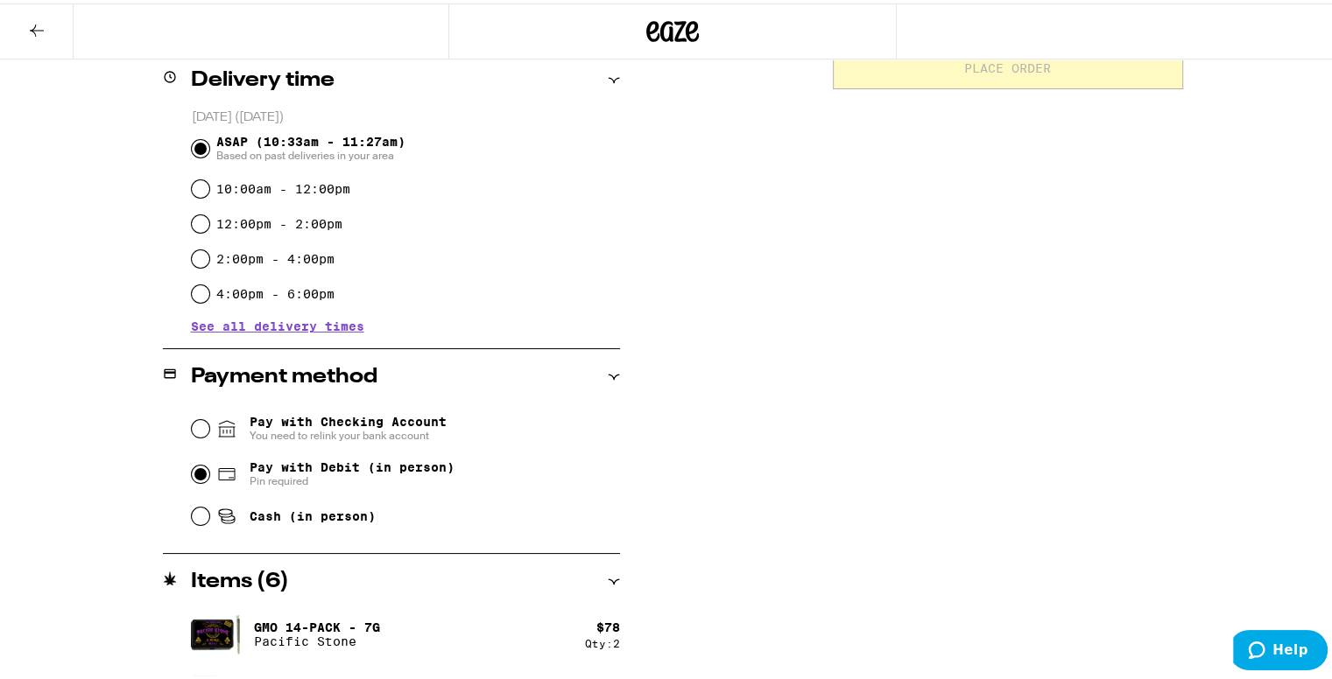
click at [197, 470] on input "Pay with Debit (in person) Pin required" at bounding box center [201, 471] width 18 height 18
radio input "true"
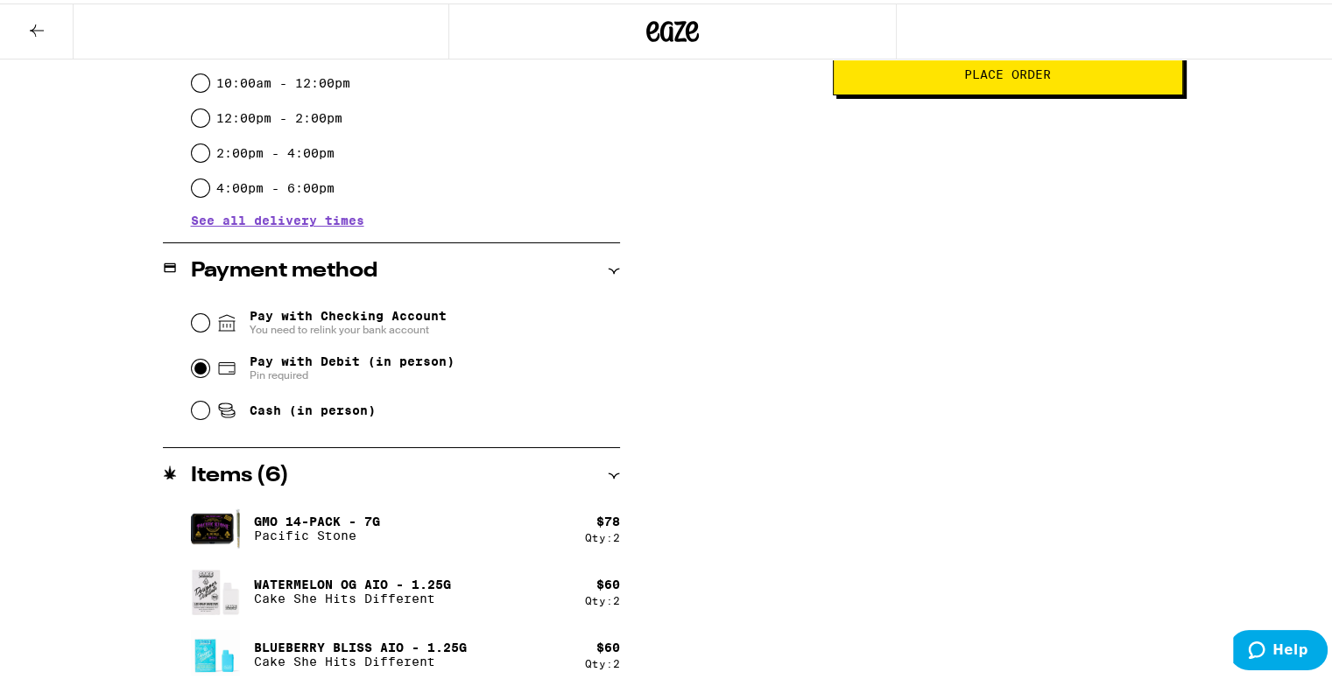
scroll to position [554, 0]
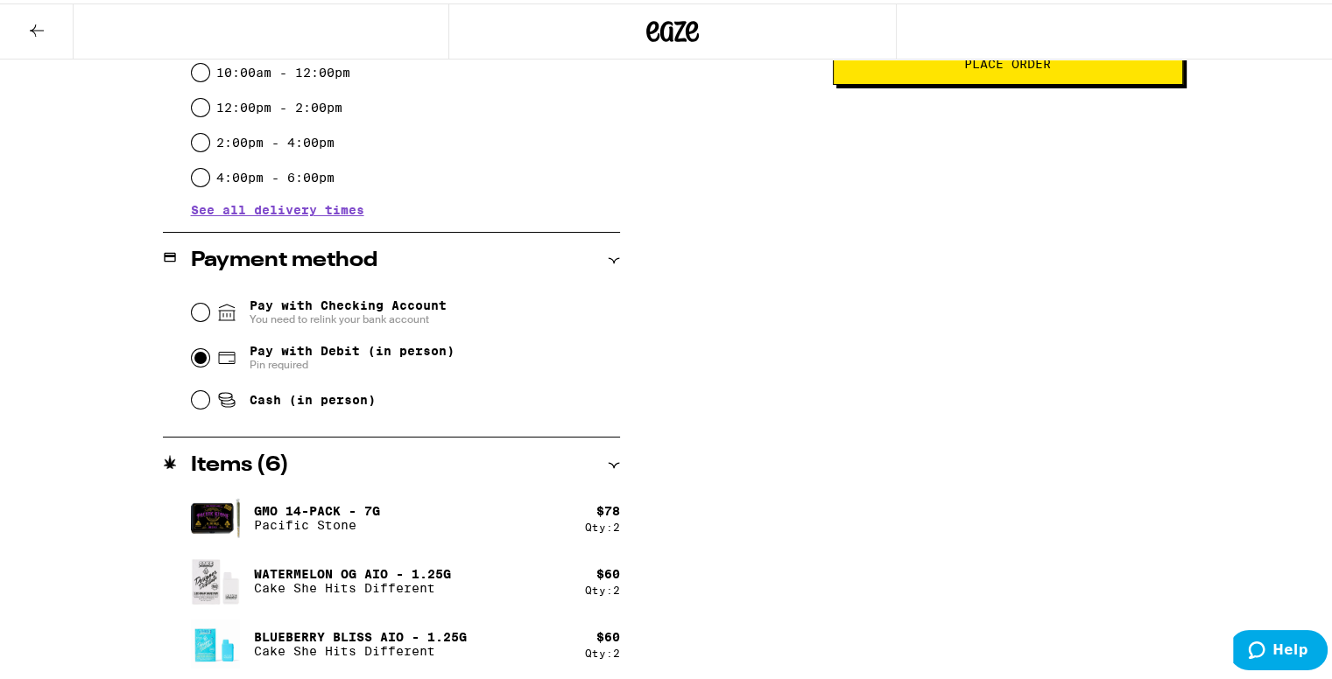
click at [591, 585] on div "Qty: 2" at bounding box center [602, 586] width 35 height 11
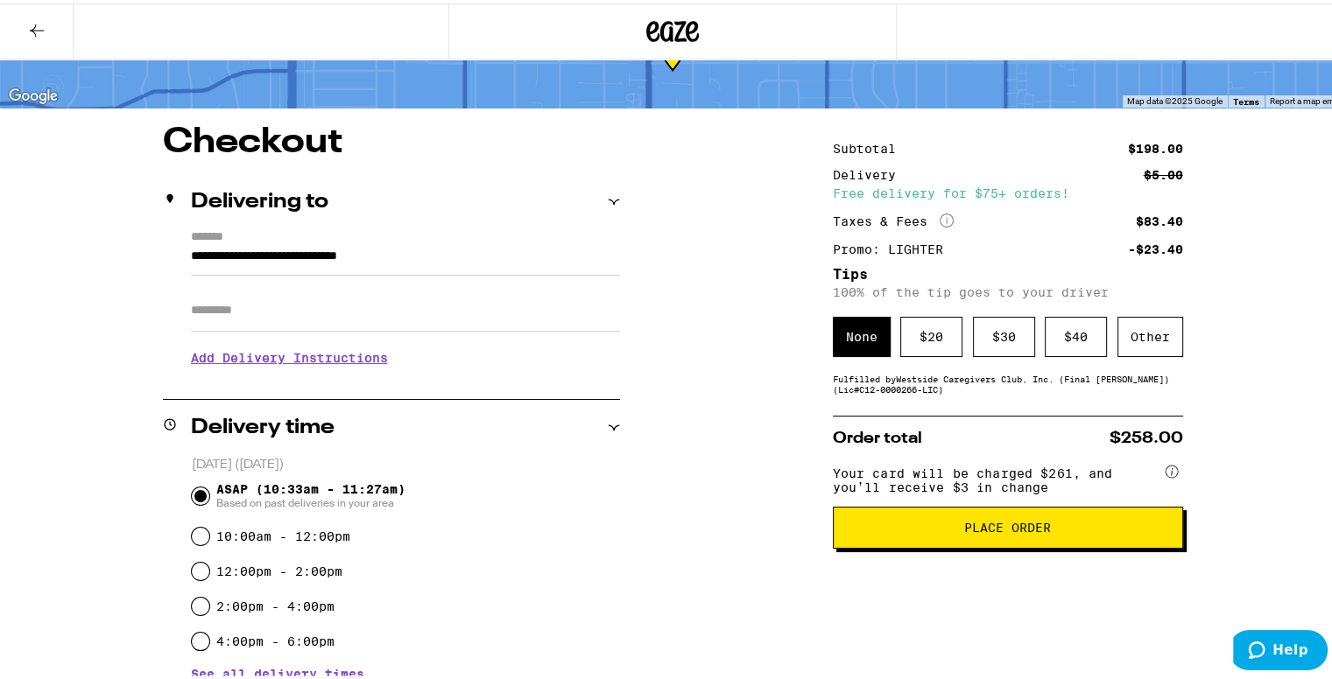
scroll to position [0, 0]
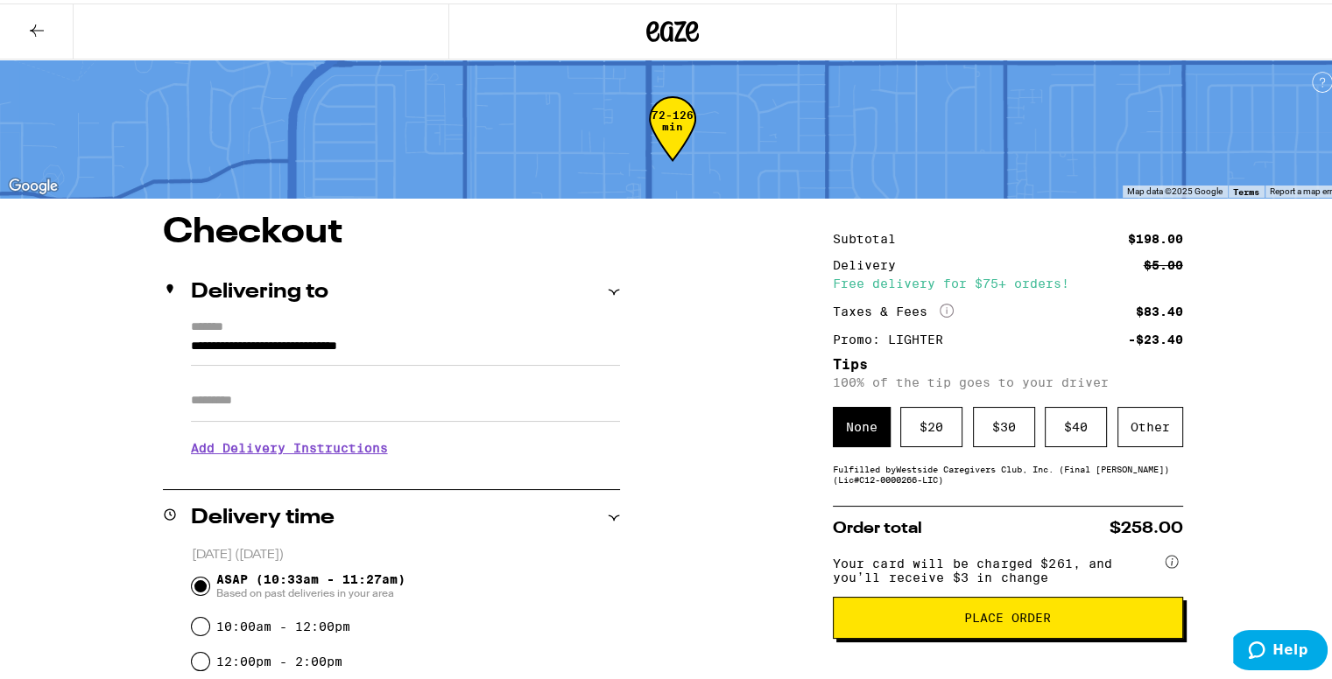
click at [38, 23] on icon at bounding box center [36, 27] width 21 height 21
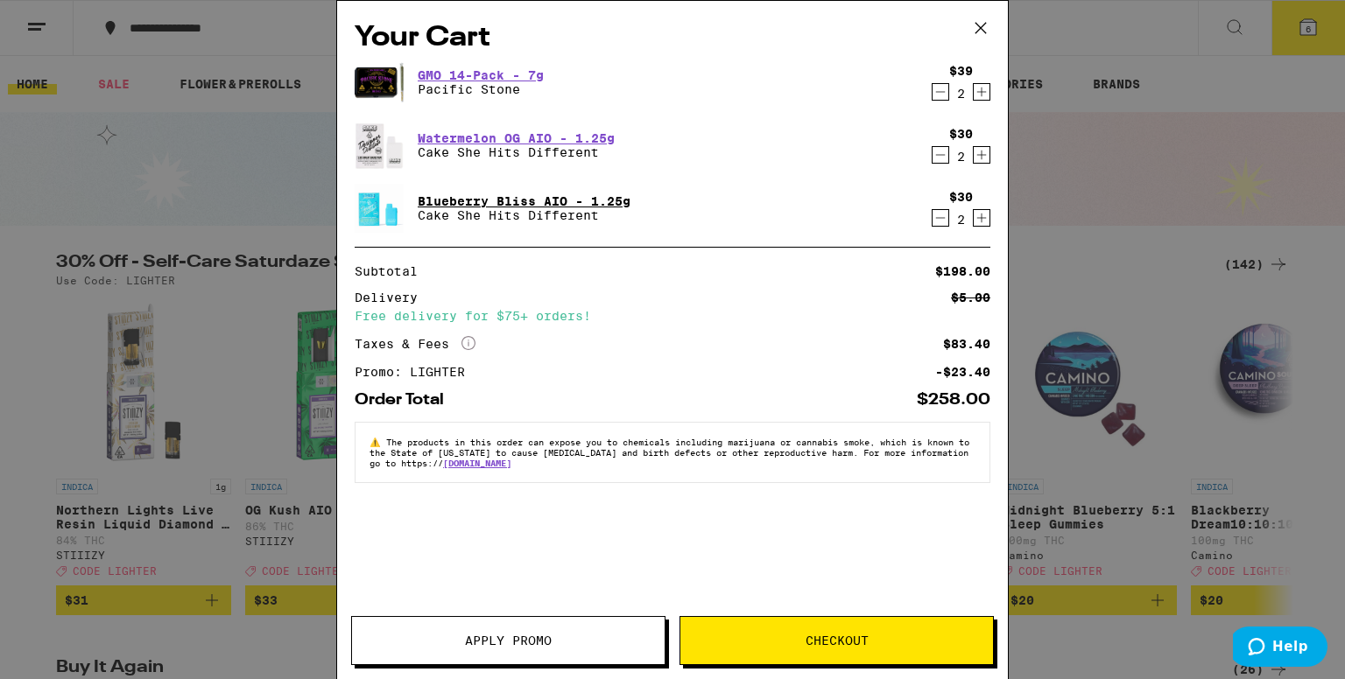
click at [579, 196] on link "Blueberry Bliss AIO - 1.25g" at bounding box center [524, 201] width 213 height 14
click at [532, 144] on link "Watermelon OG AIO - 1.25g" at bounding box center [516, 138] width 197 height 14
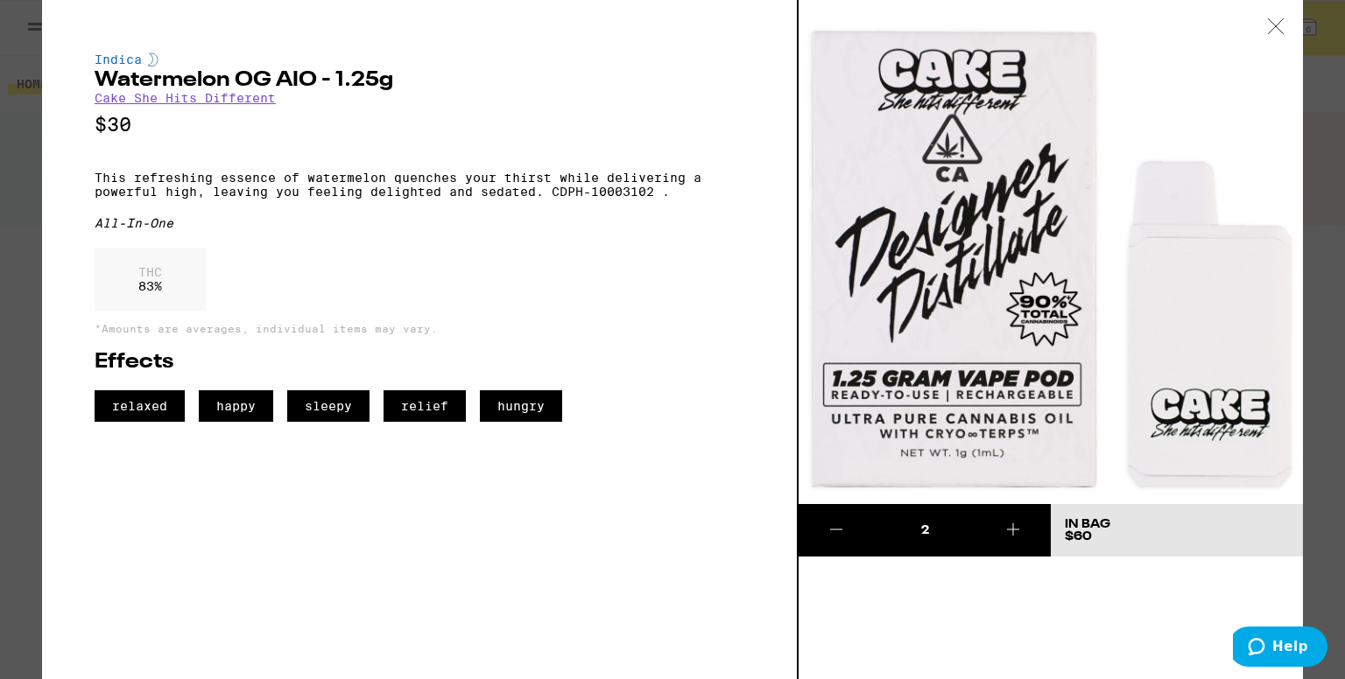
click at [839, 524] on icon at bounding box center [836, 529] width 21 height 21
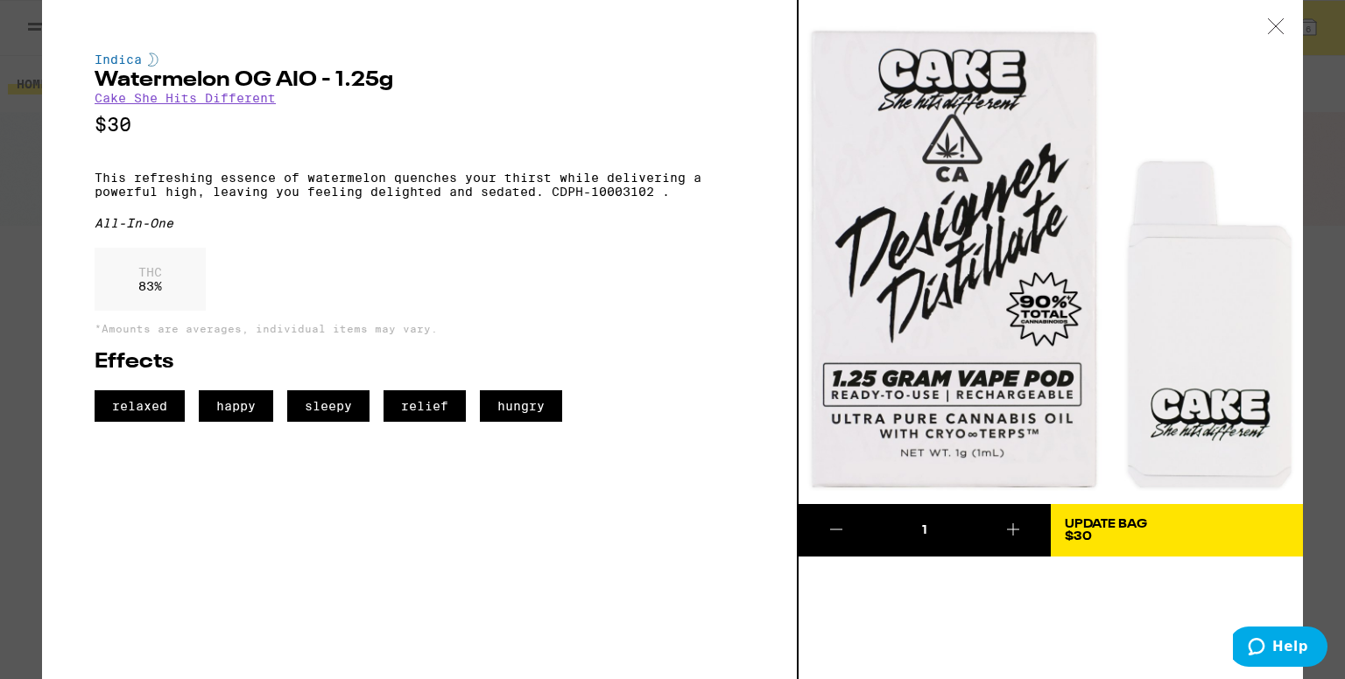
click at [839, 524] on icon at bounding box center [836, 529] width 21 height 21
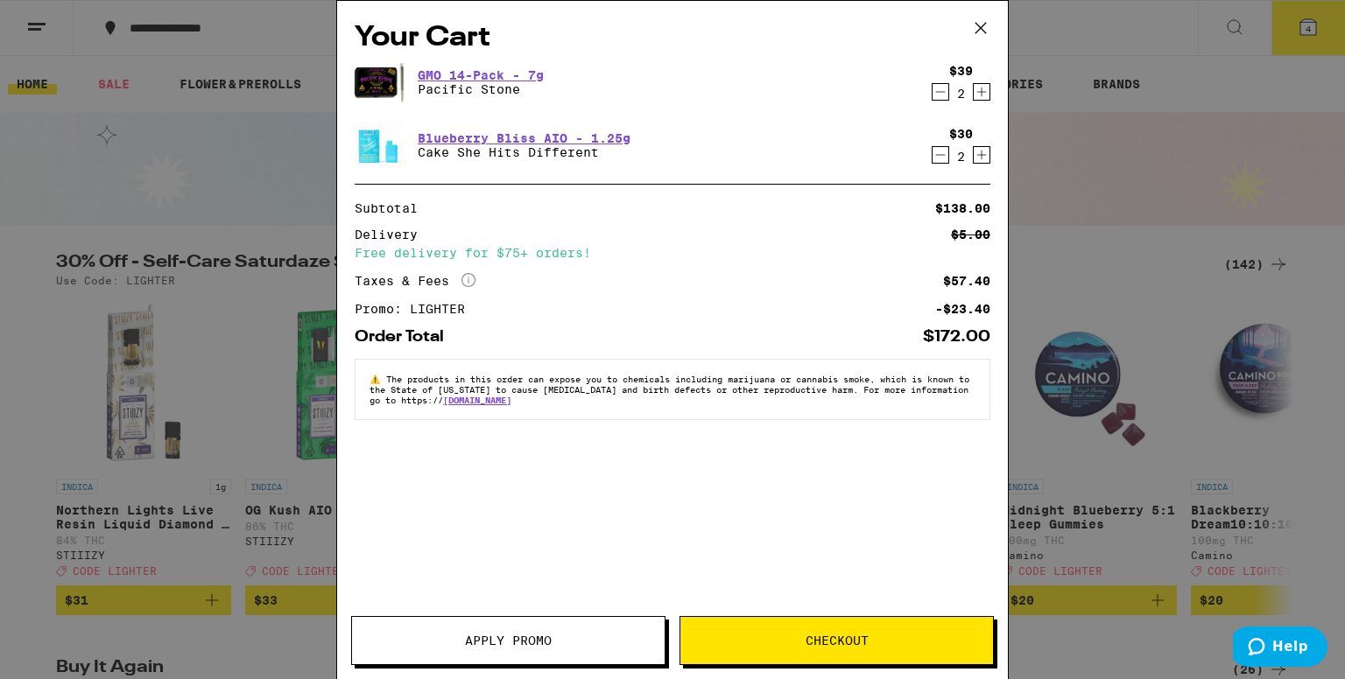
click at [937, 637] on span "Checkout" at bounding box center [836, 641] width 313 height 12
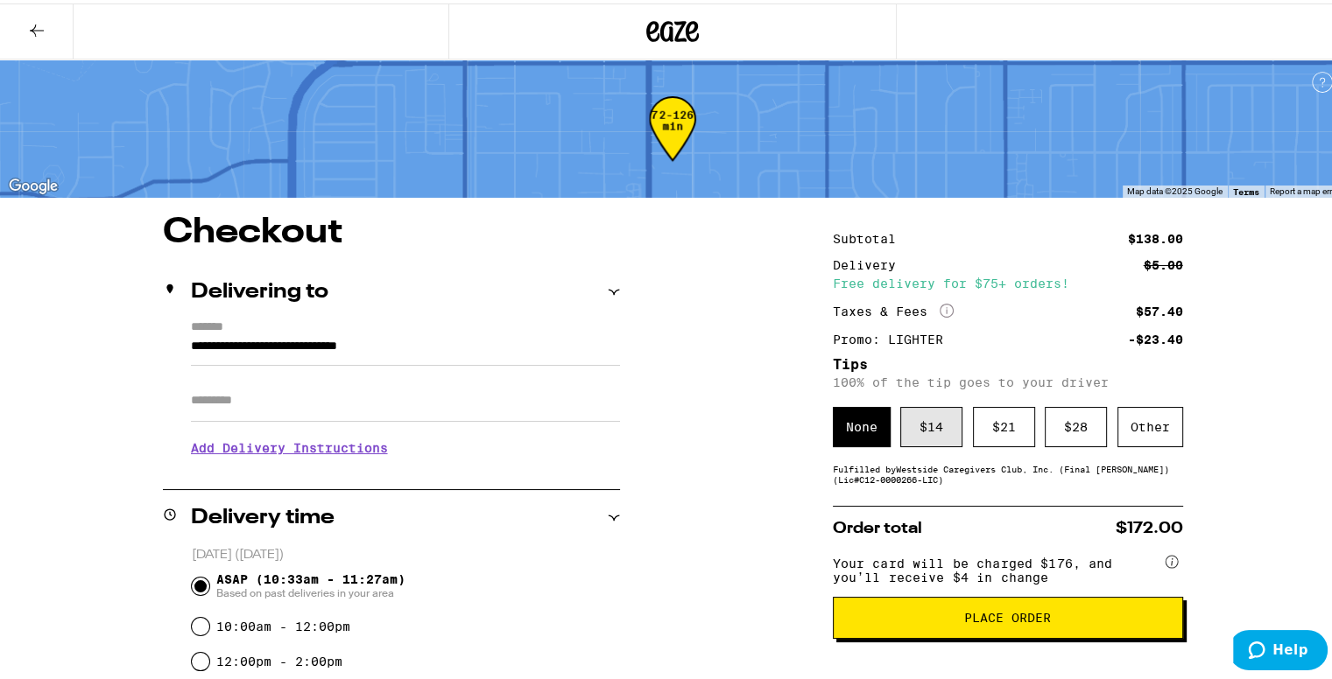
click at [923, 439] on div "$ 14" at bounding box center [931, 424] width 62 height 40
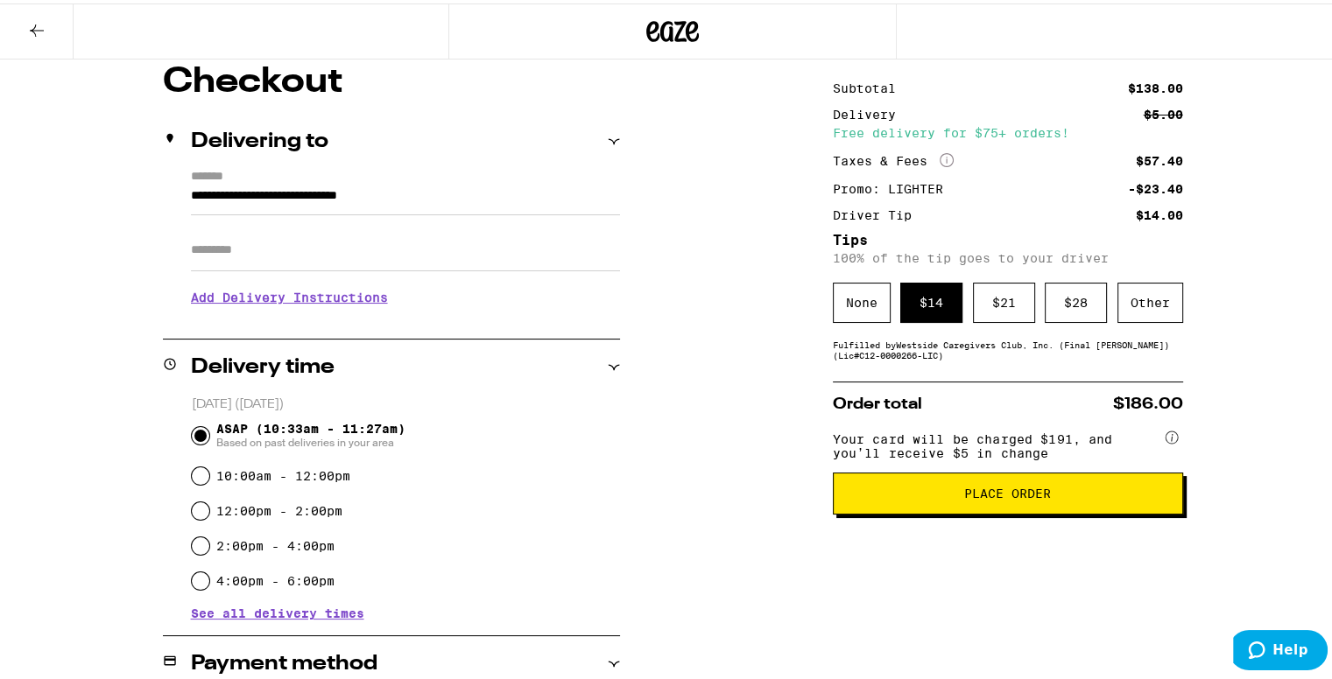
scroll to position [141, 0]
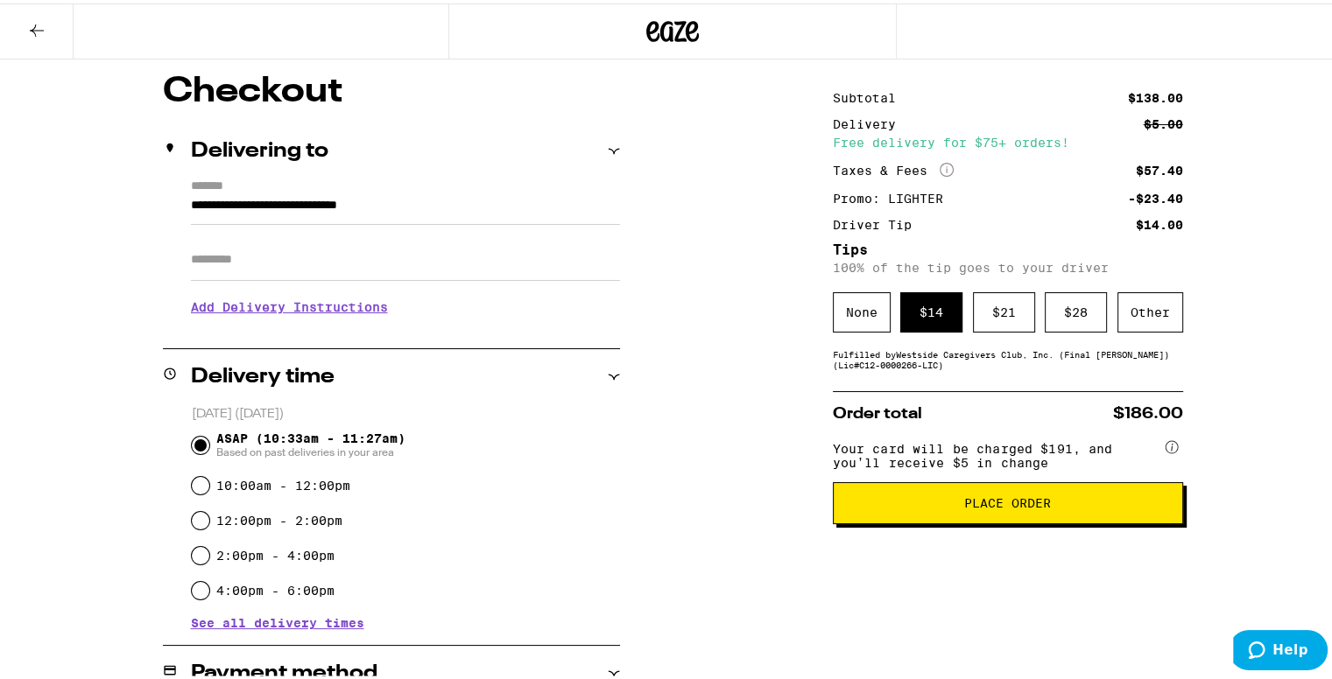
click at [1024, 502] on span "Place Order" at bounding box center [1007, 500] width 87 height 12
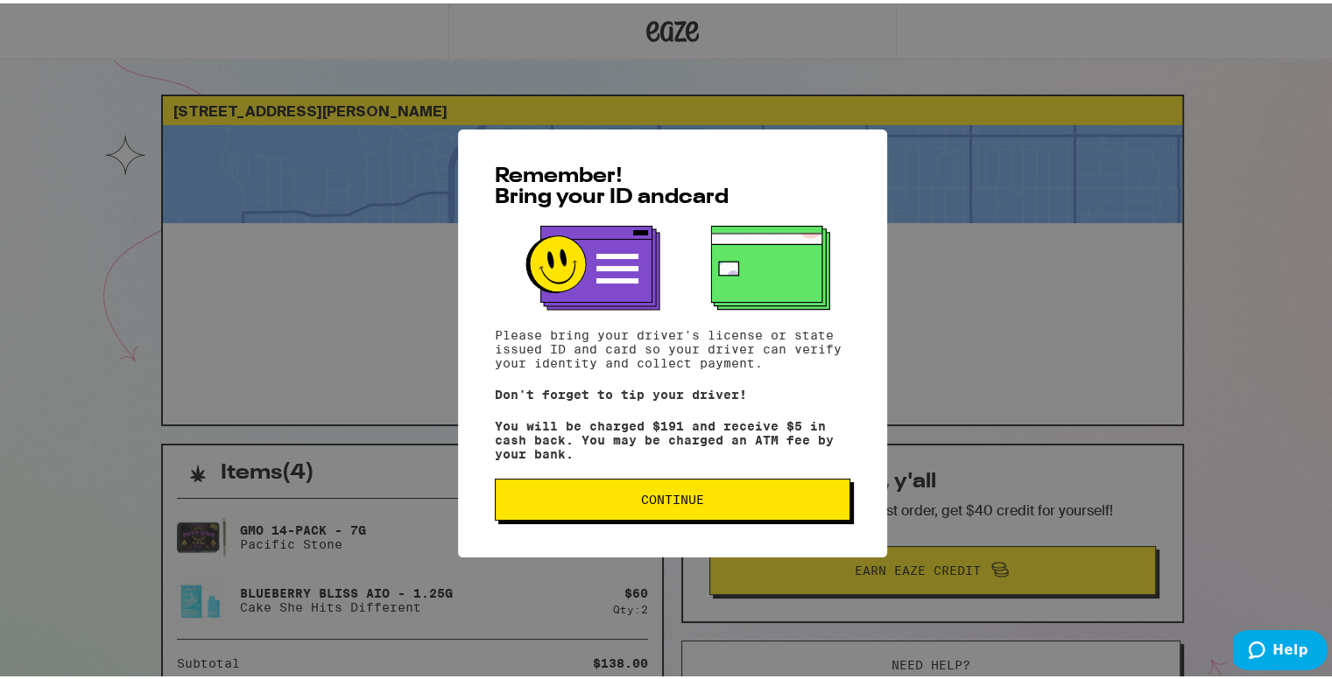
click at [616, 495] on span "Continue" at bounding box center [673, 496] width 326 height 12
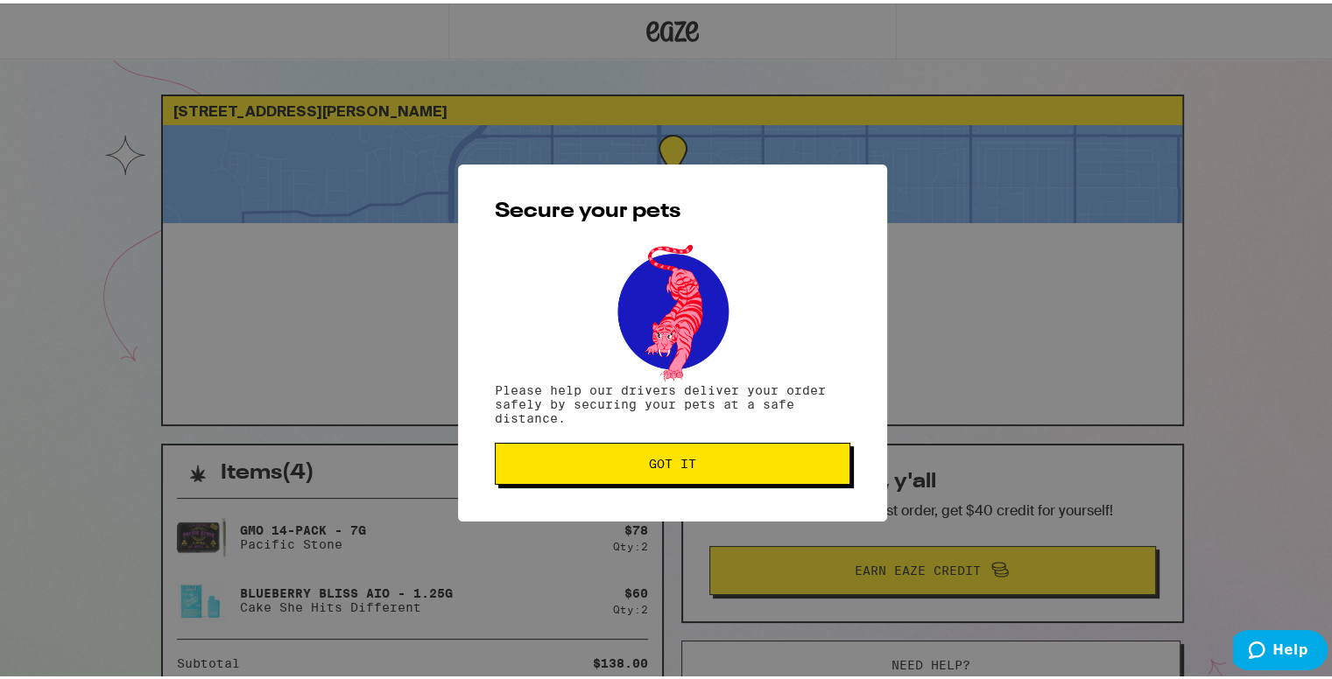
click at [630, 453] on button "Got it" at bounding box center [672, 461] width 355 height 42
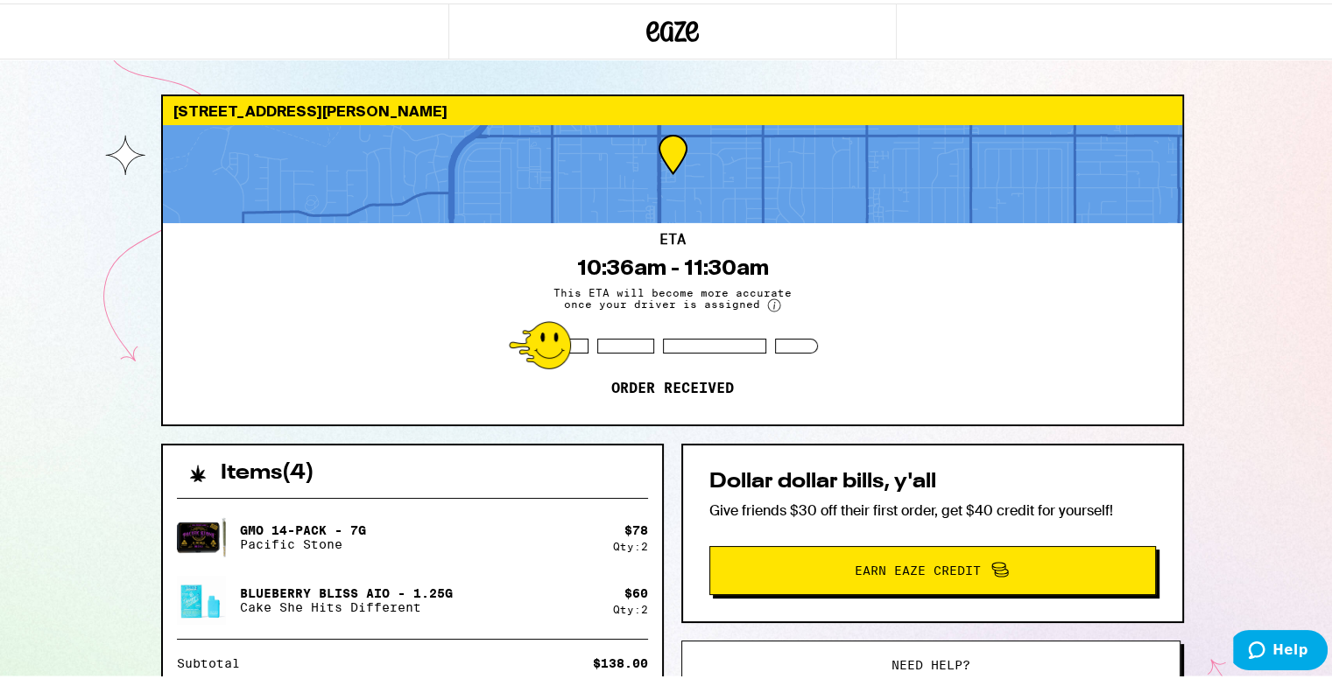
click at [1228, 278] on div "8524 De Soto Ave Los Angeles 91304 ETA 10:36am - 11:30am This ETA will become m…" at bounding box center [672, 505] width 1345 height 1010
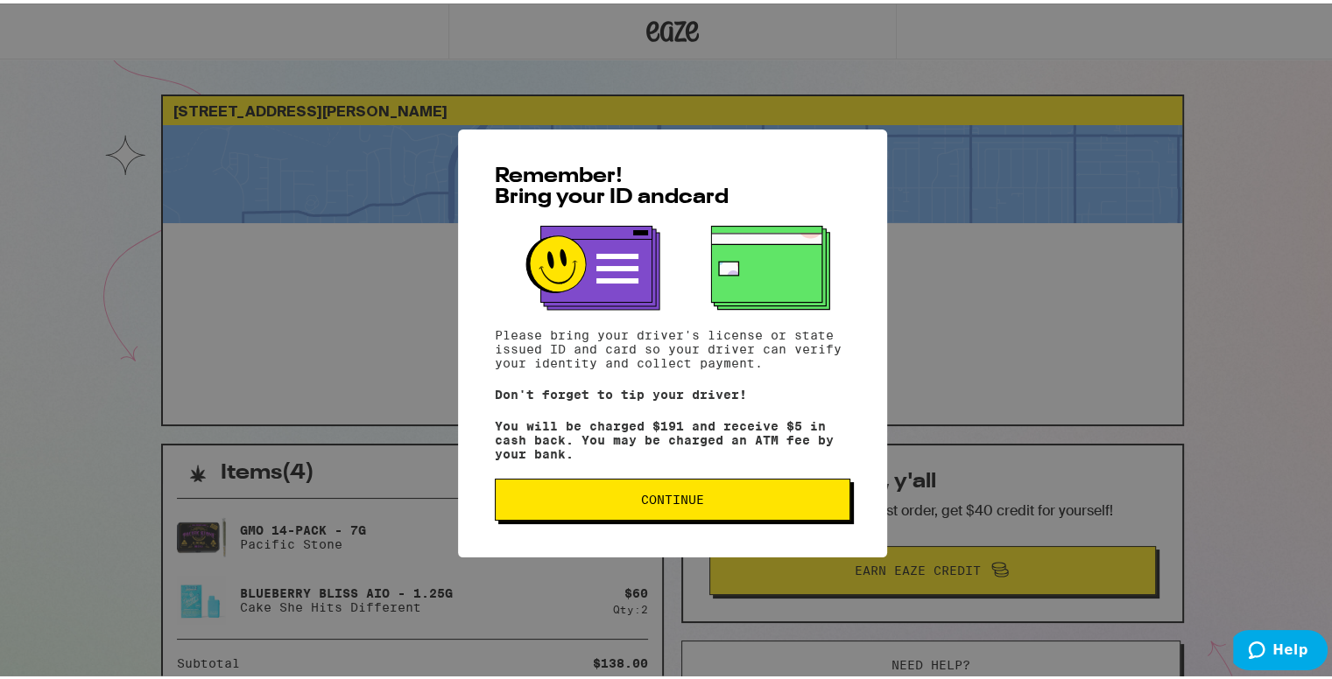
click at [762, 502] on span "Continue" at bounding box center [673, 496] width 326 height 12
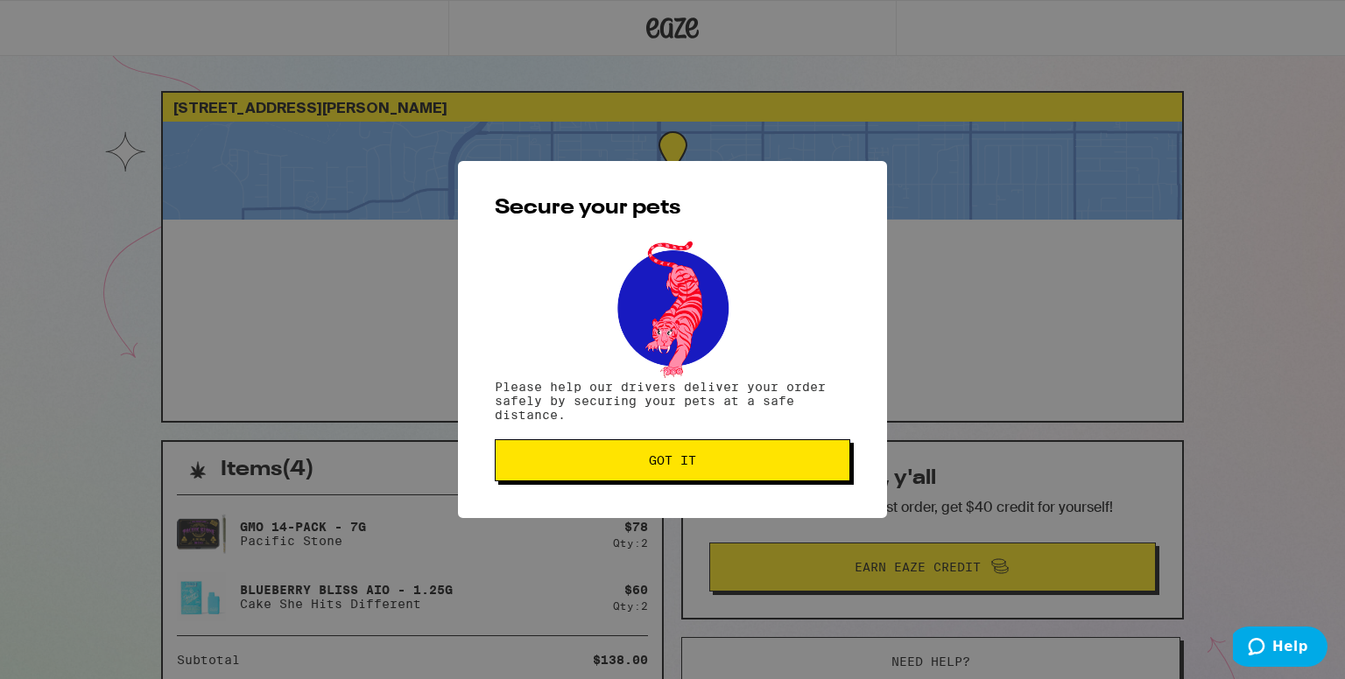
click at [776, 450] on button "Got it" at bounding box center [672, 461] width 355 height 42
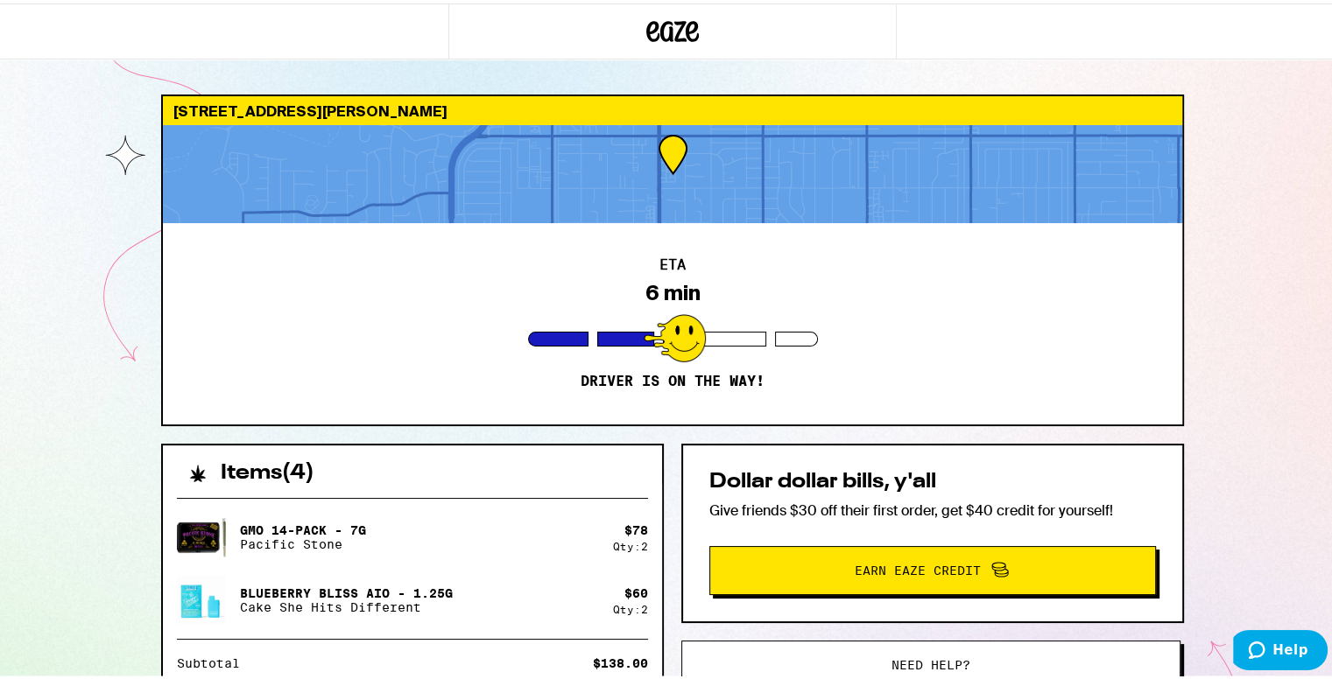
click at [1288, 190] on div "8524 De Soto Ave Los Angeles 91304 ETA 6 min Driver is on the way! Items ( 4 ) …" at bounding box center [672, 496] width 1345 height 992
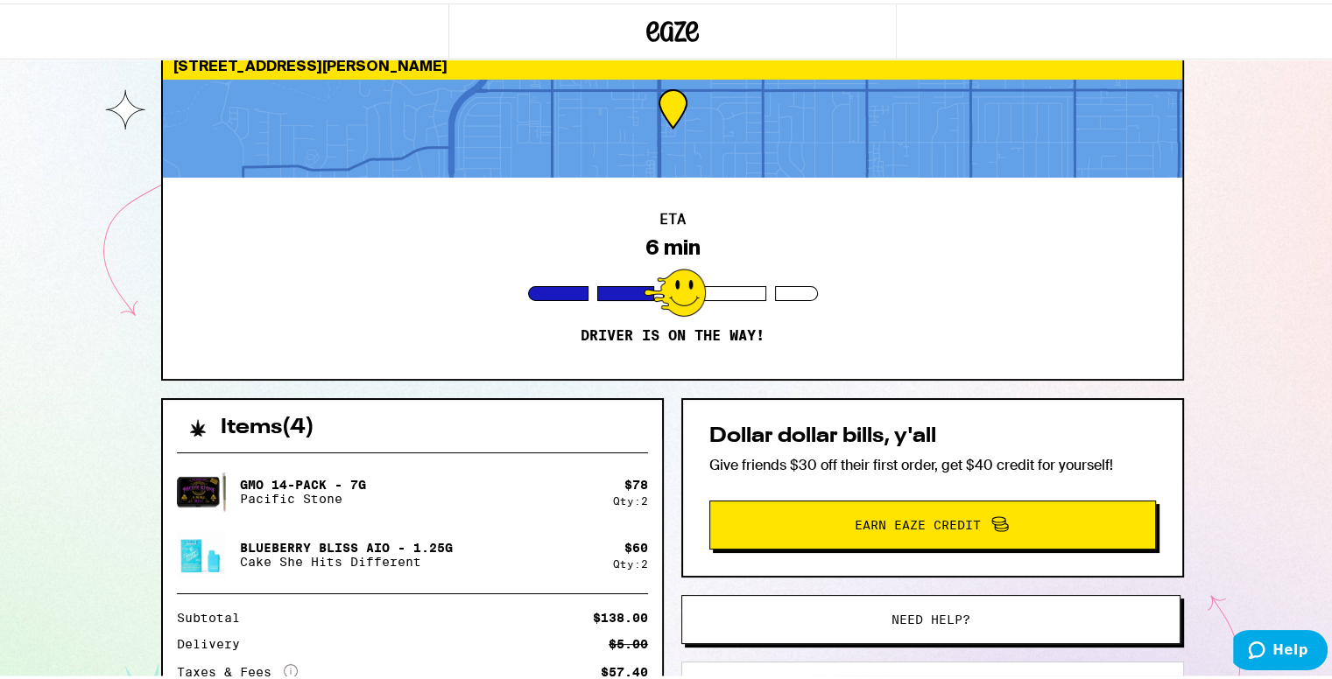
scroll to position [88, 0]
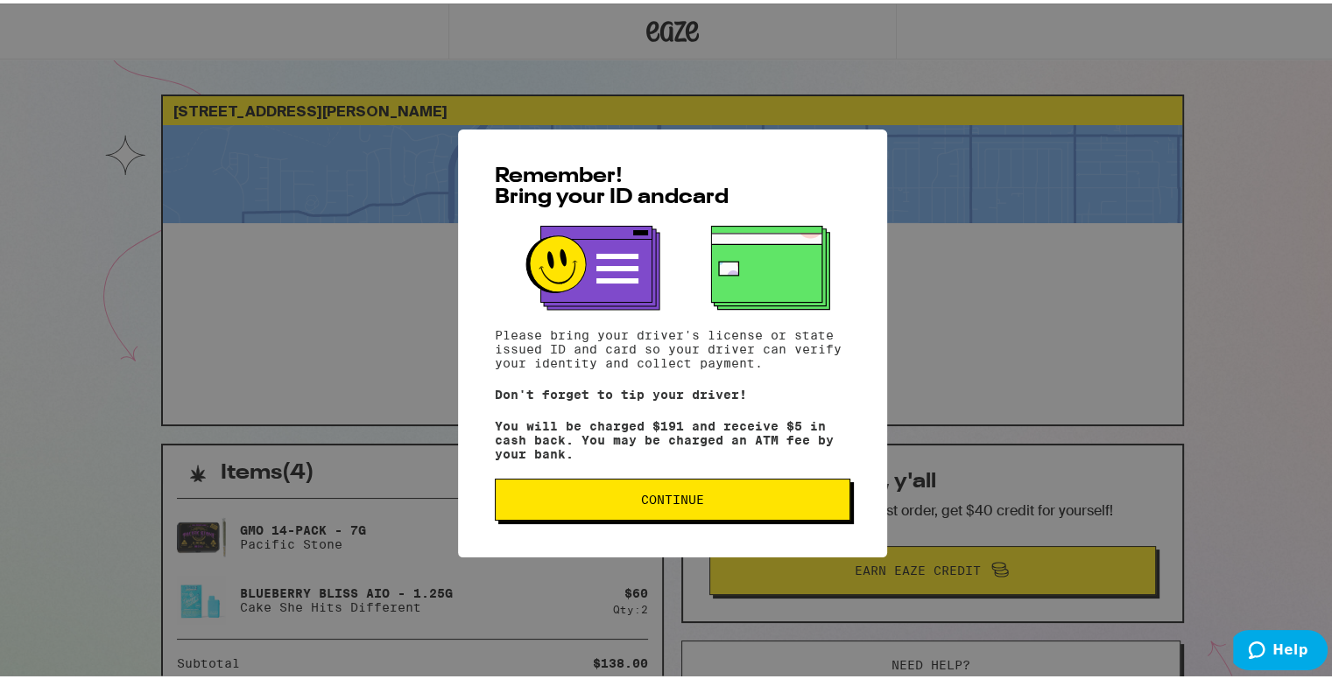
click at [767, 491] on button "Continue" at bounding box center [672, 496] width 355 height 42
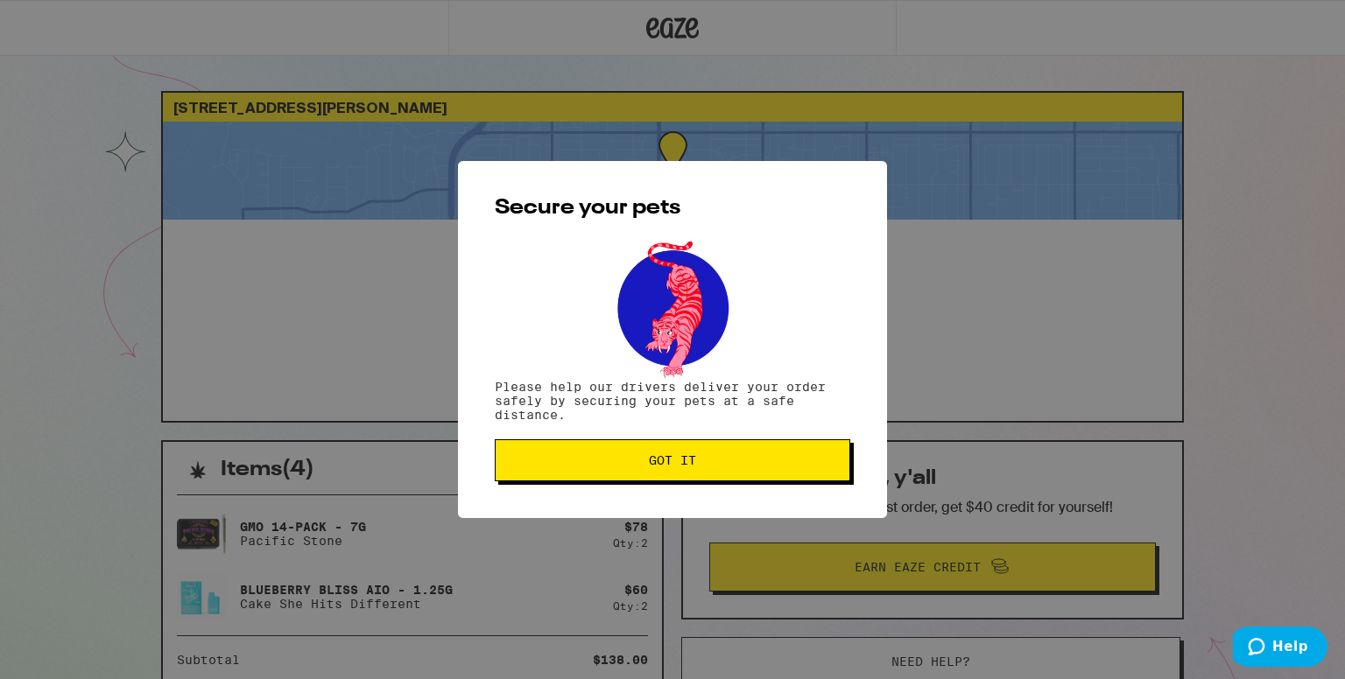
click at [776, 469] on button "Got it" at bounding box center [672, 461] width 355 height 42
